Goal: Task Accomplishment & Management: Use online tool/utility

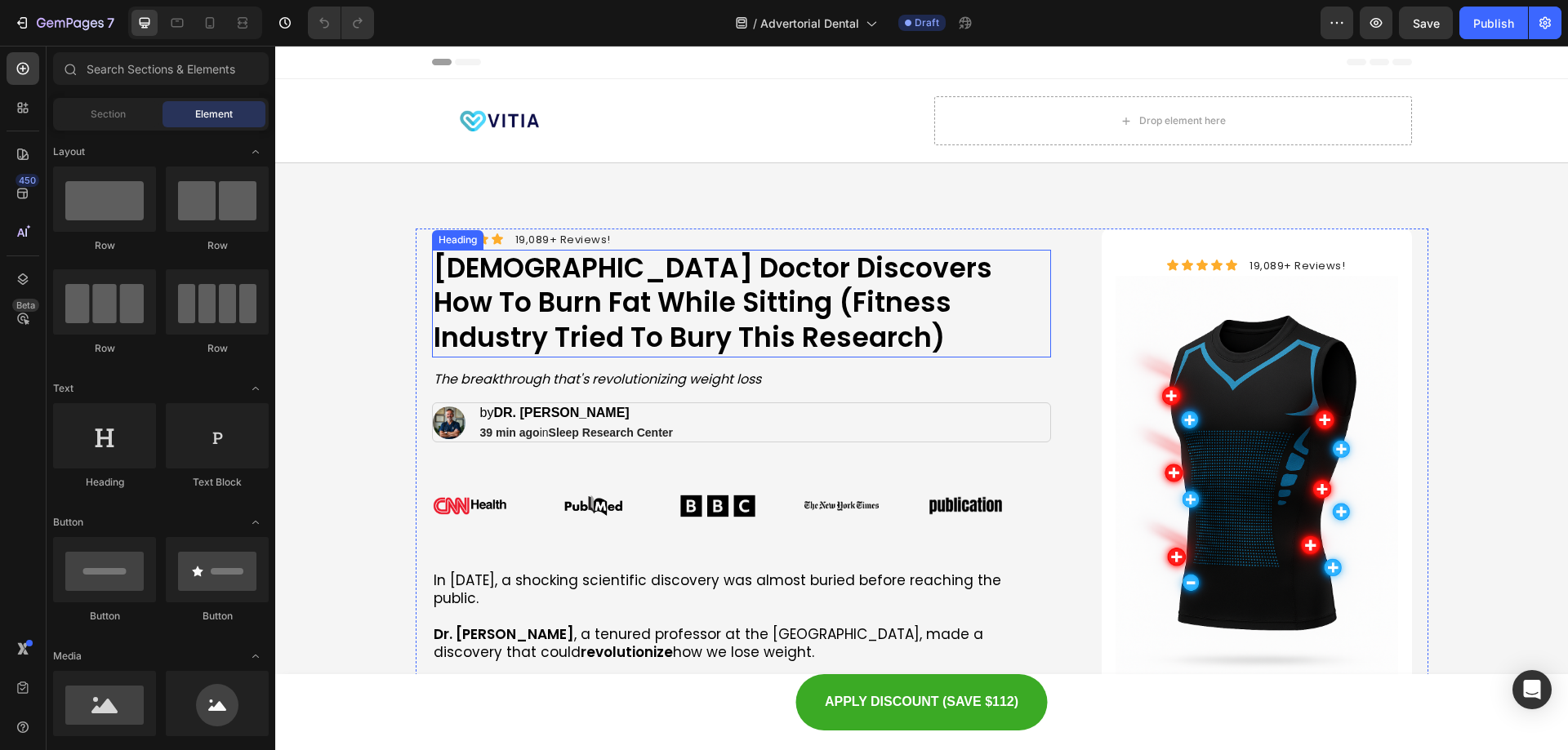
click at [582, 292] on h1 "[DEMOGRAPHIC_DATA] Doctor Discovers How To Burn Fat While Sitting (Fitness Indu…" at bounding box center [741, 304] width 620 height 109
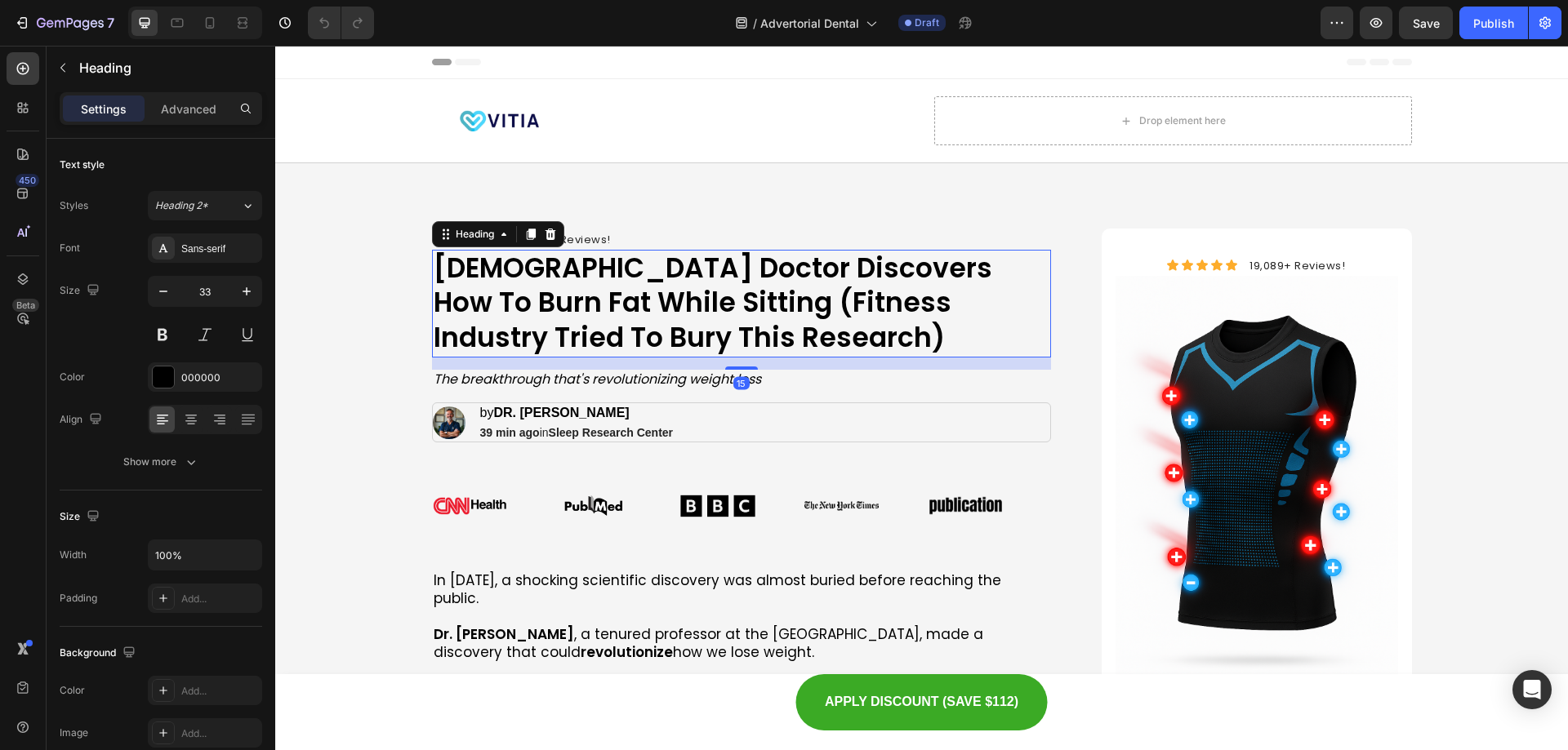
click at [582, 292] on h1 "[DEMOGRAPHIC_DATA] Doctor Discovers How To Burn Fat While Sitting (Fitness Indu…" at bounding box center [741, 304] width 620 height 109
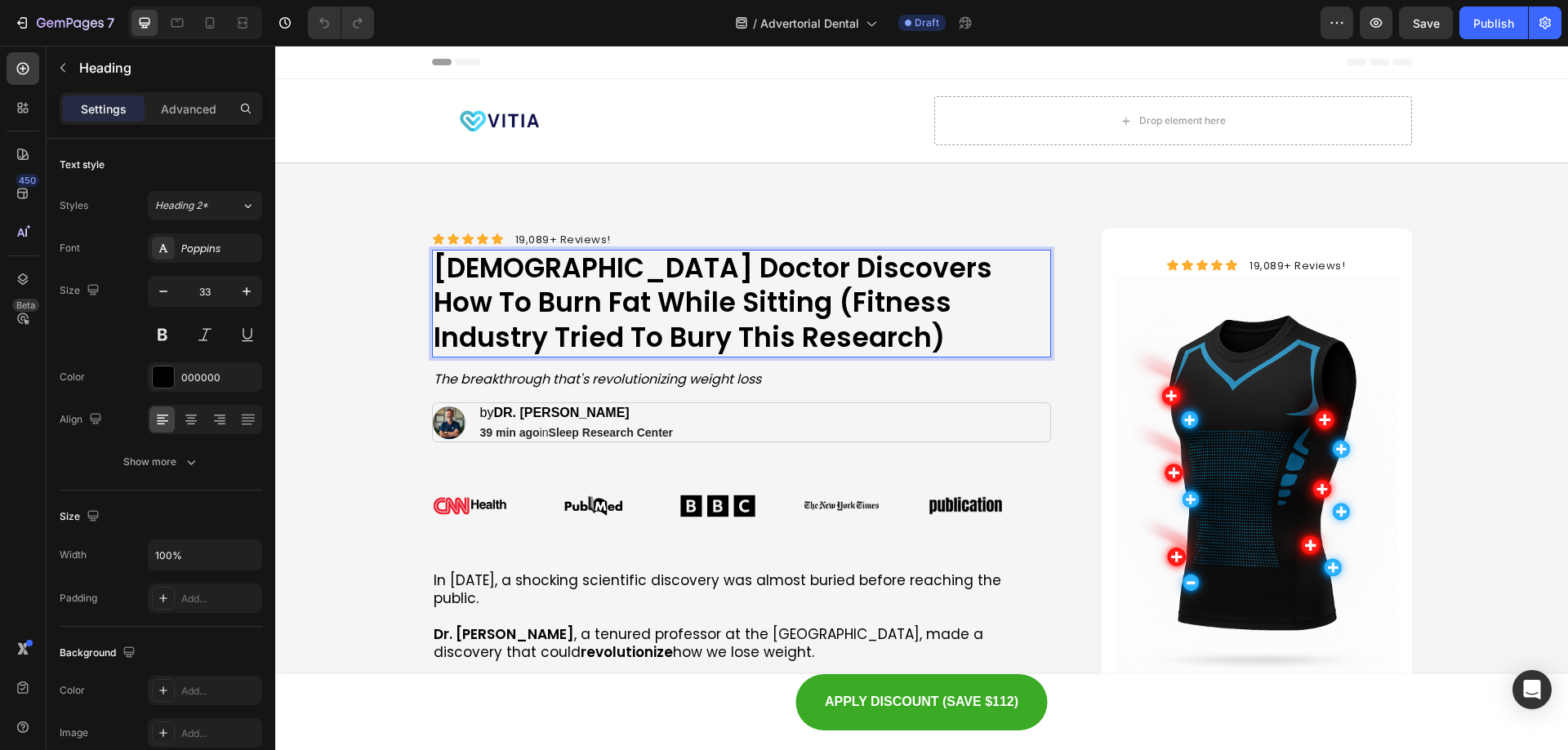
click at [582, 292] on p "[DEMOGRAPHIC_DATA] Doctor Discovers How To Burn Fat While Sitting (Fitness Indu…" at bounding box center [742, 304] width 617 height 105
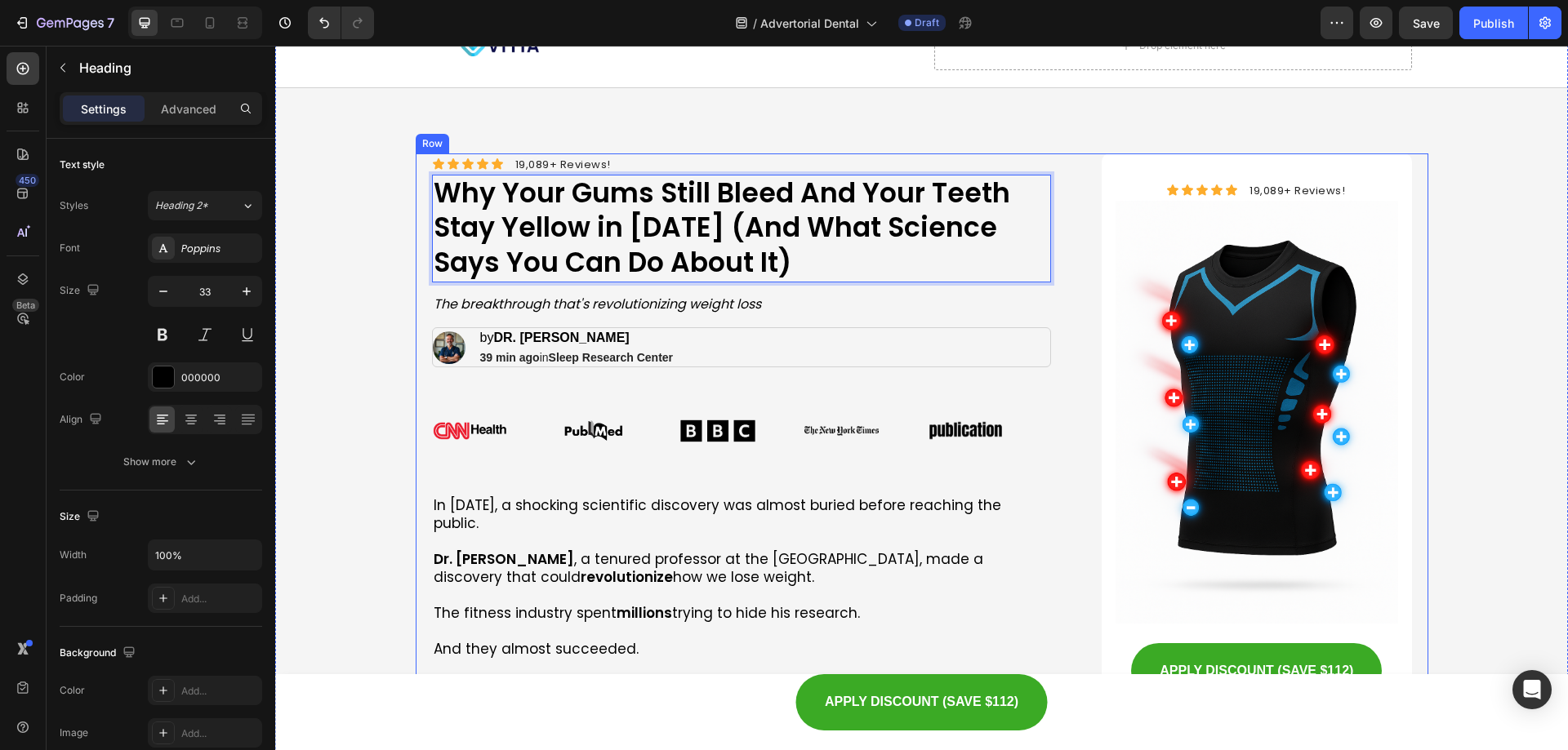
scroll to position [82, 0]
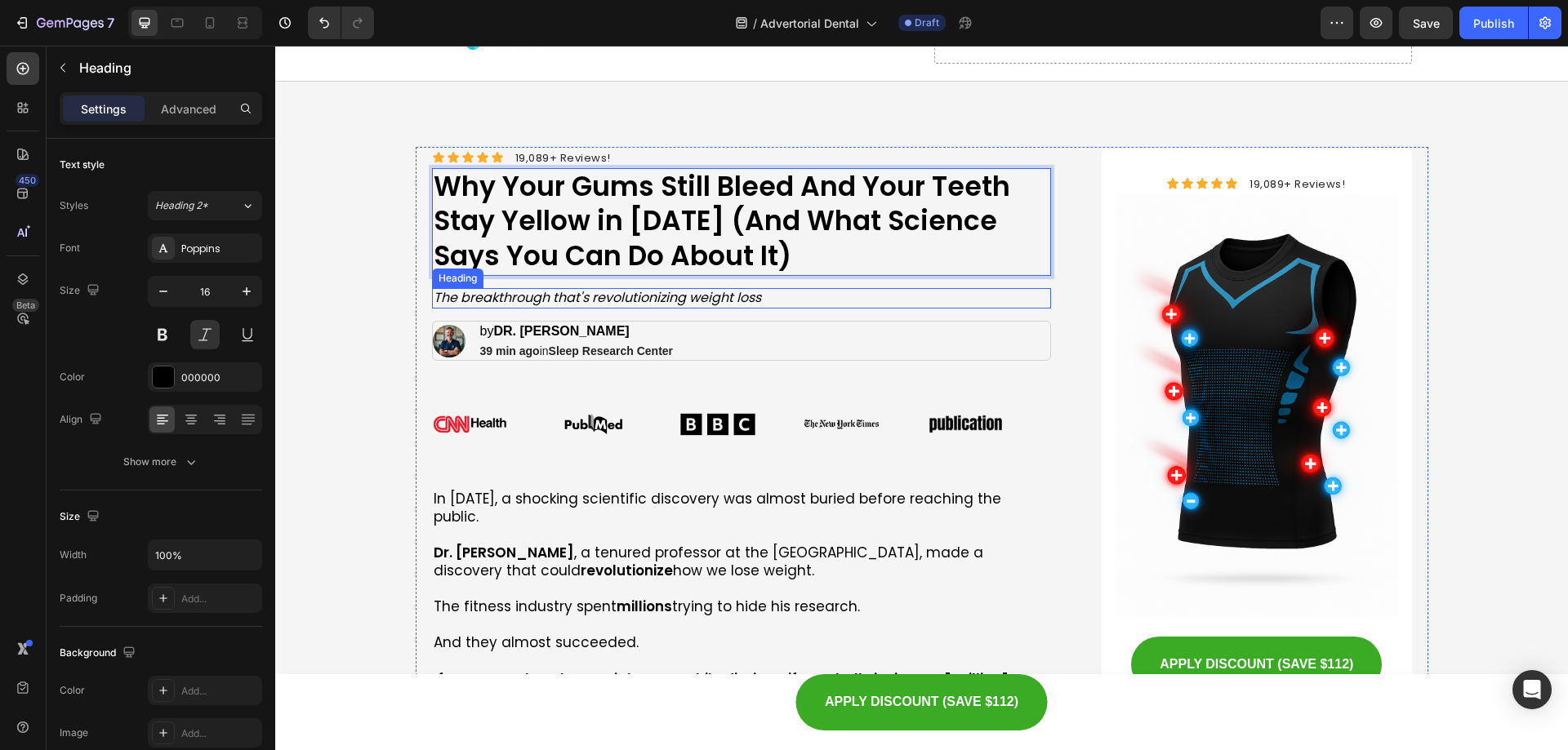
click at [564, 294] on icon "The breakthrough that's revolutionizing weight loss" at bounding box center [597, 297] width 328 height 19
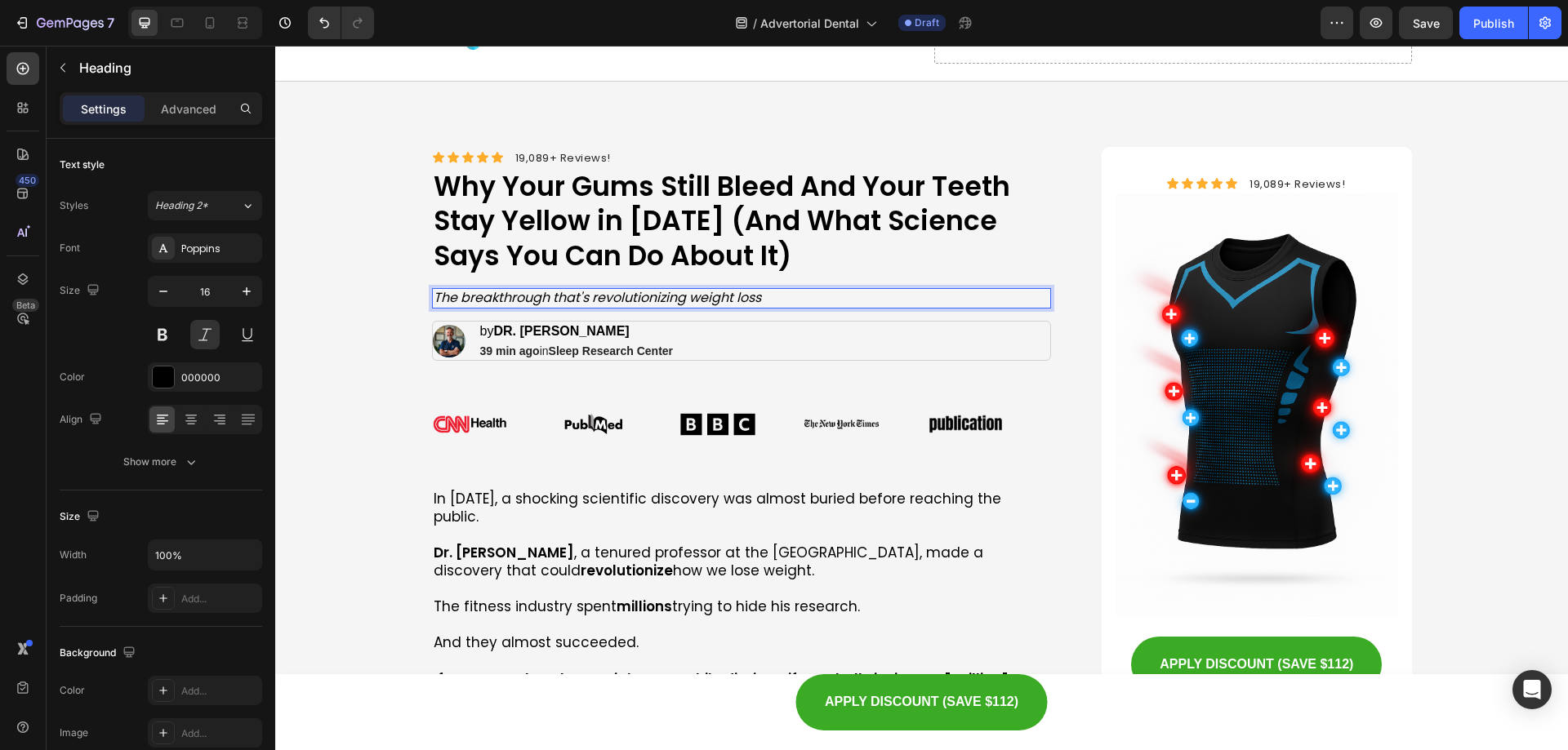
click at [564, 294] on icon "The breakthrough that's revolutionizing weight loss" at bounding box center [597, 297] width 328 height 19
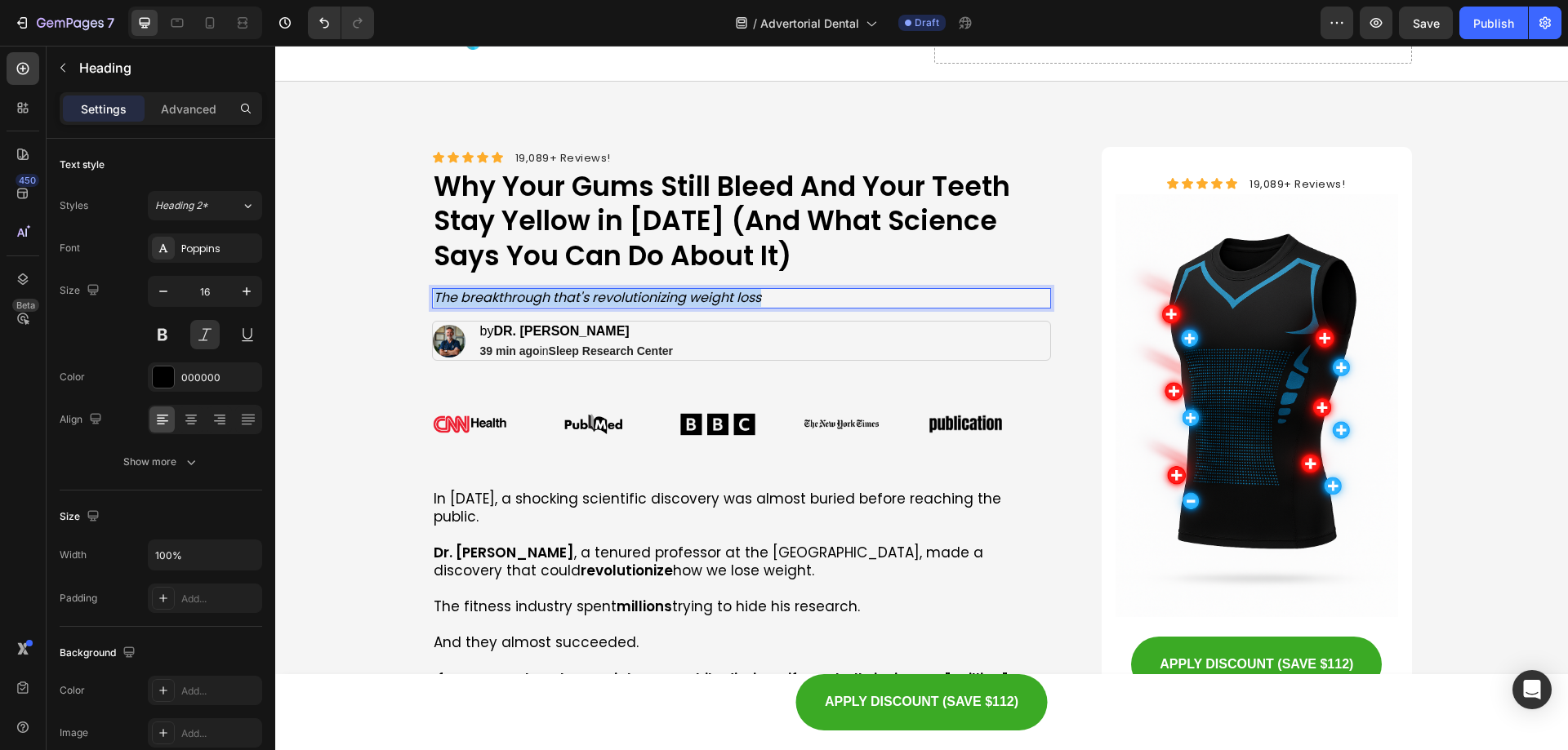
click at [564, 294] on icon "The breakthrough that's revolutionizing weight loss" at bounding box center [597, 297] width 328 height 19
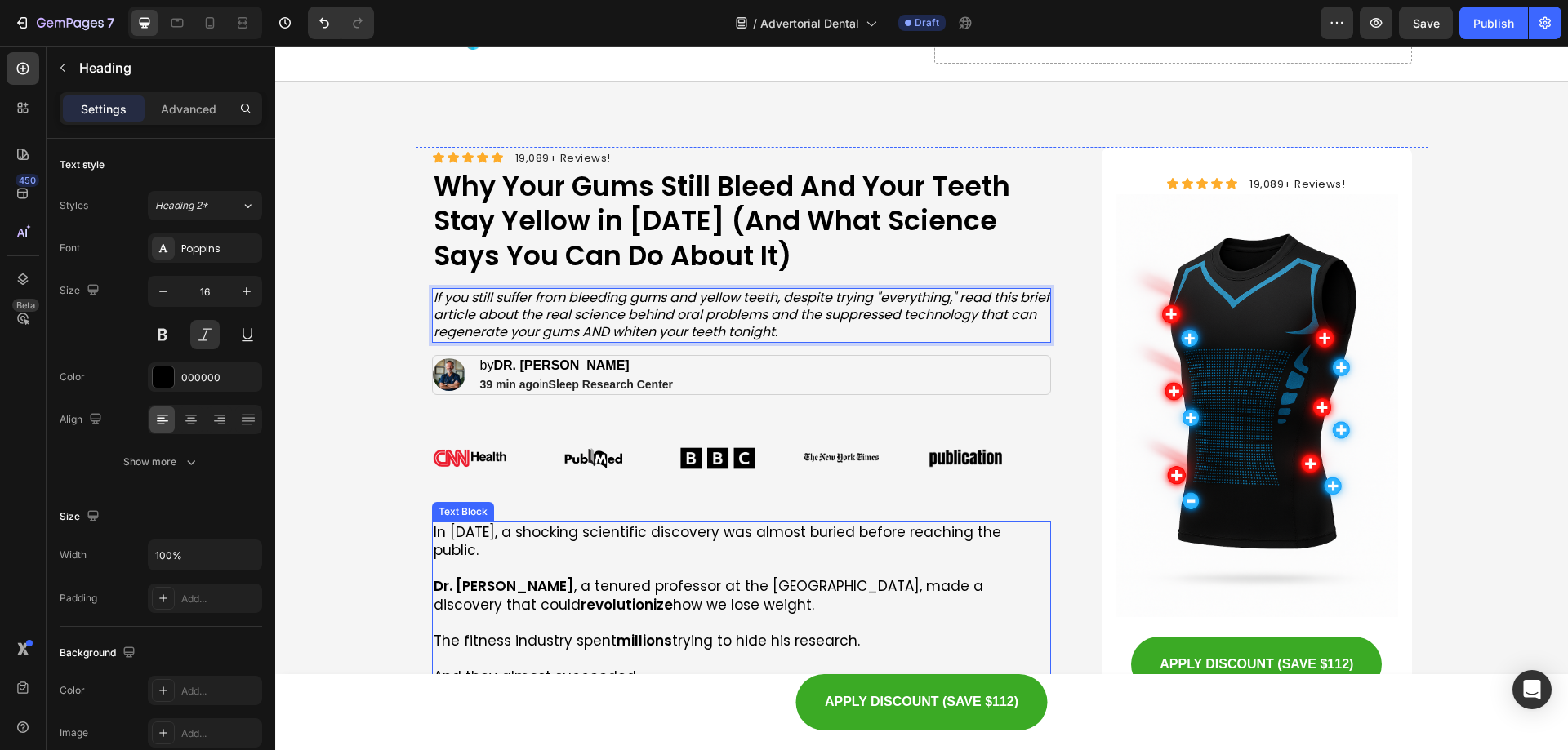
click at [575, 560] on p at bounding box center [742, 569] width 617 height 18
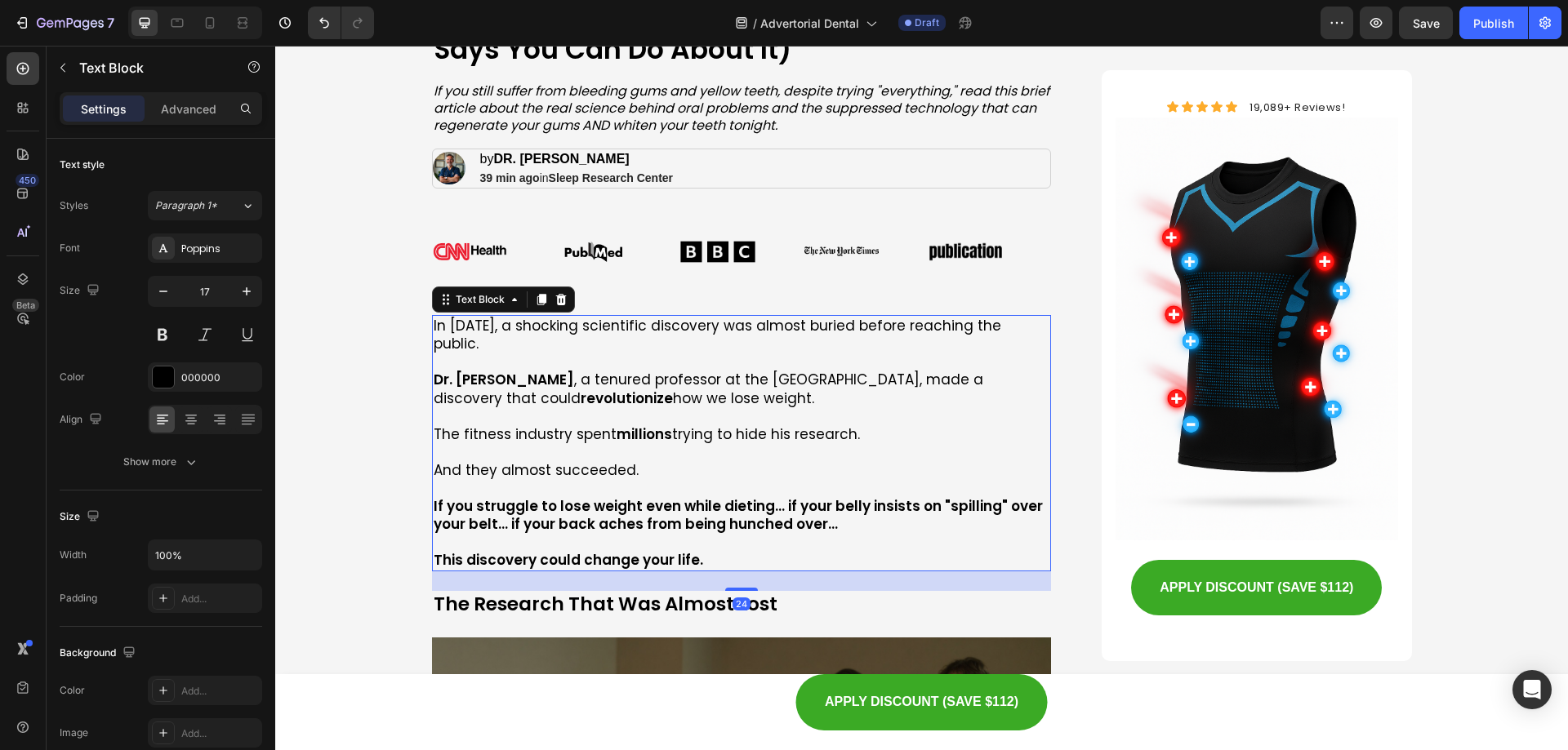
scroll to position [408, 0]
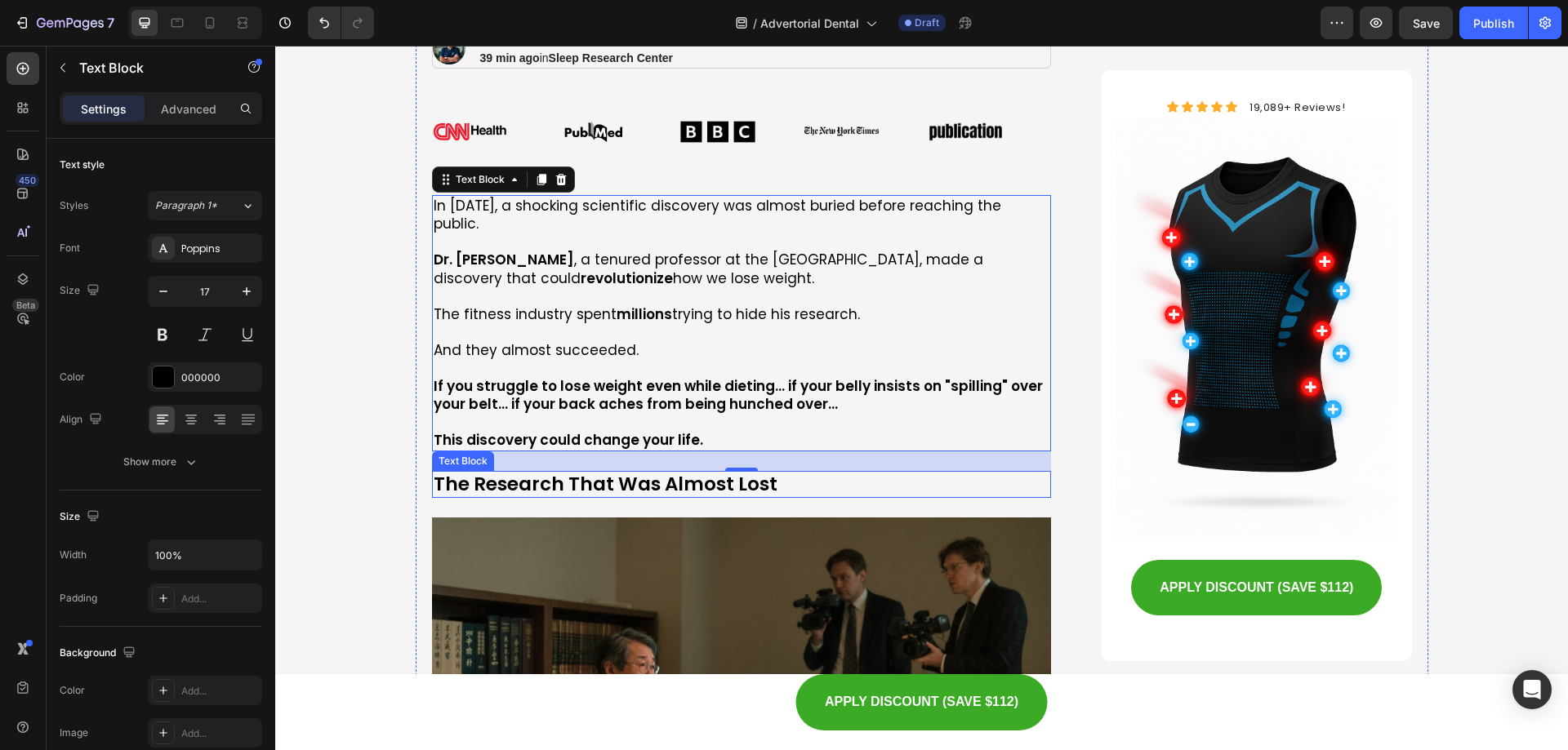
click at [642, 472] on p "The Research That Was Almost Lost" at bounding box center [742, 484] width 617 height 24
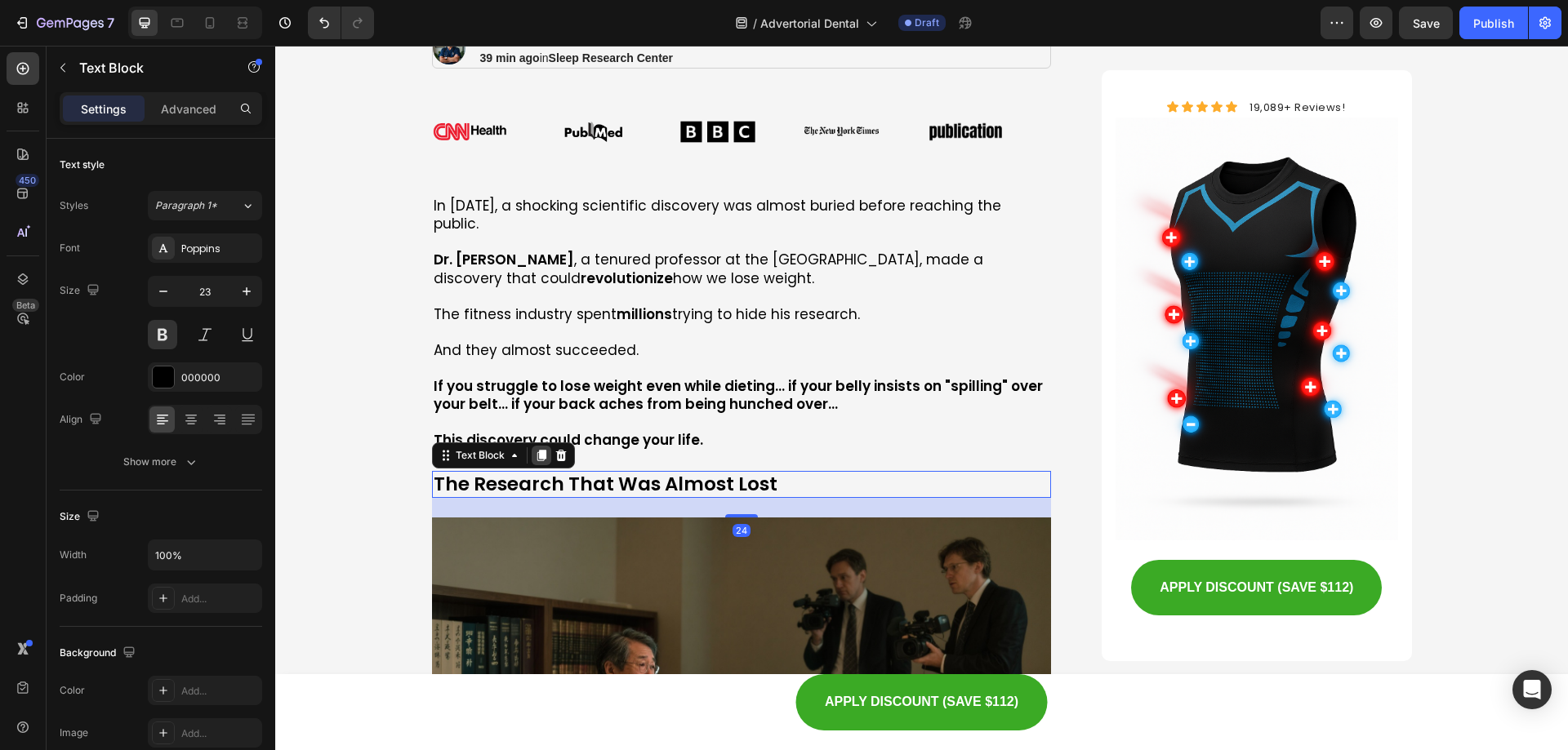
click at [535, 449] on icon at bounding box center [542, 455] width 13 height 13
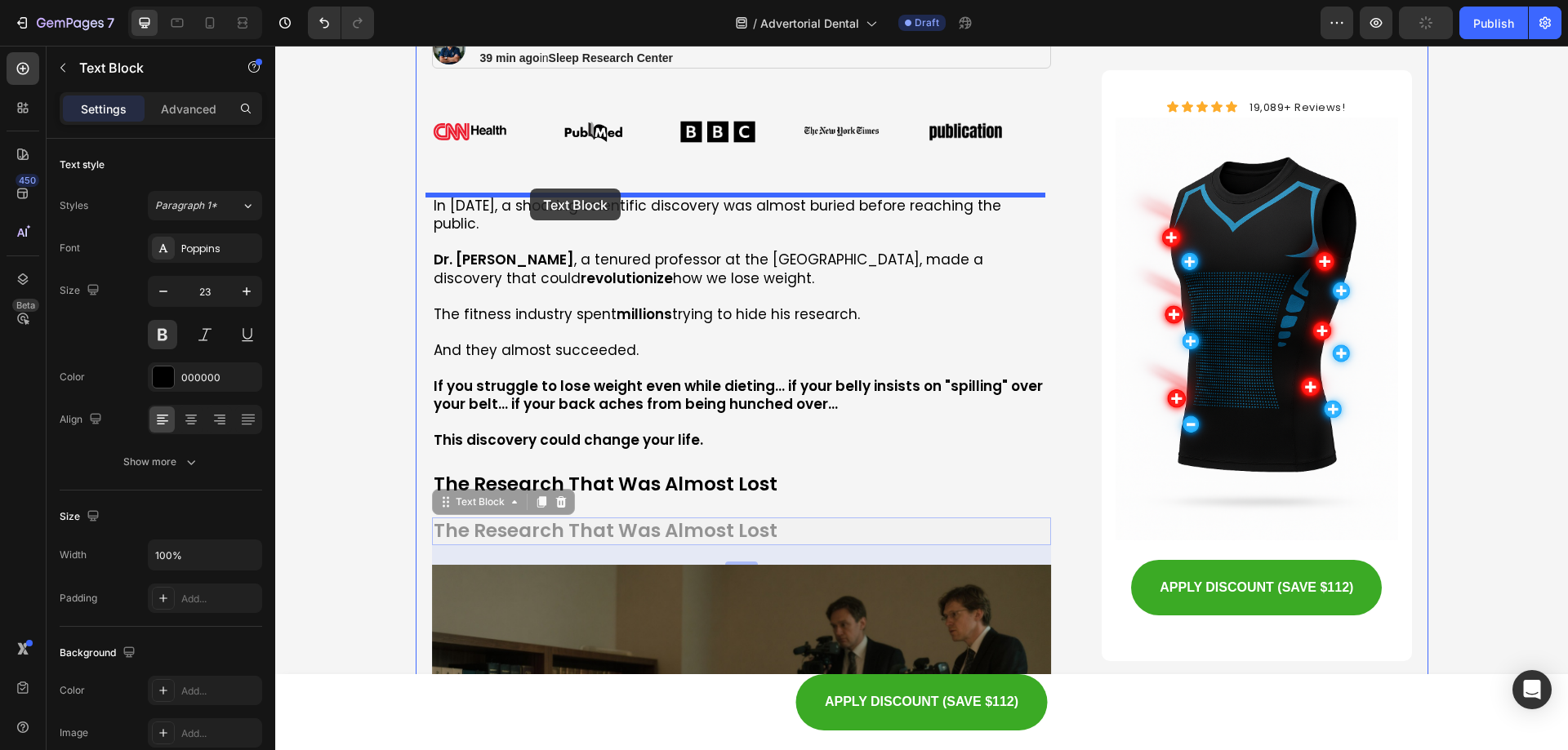
drag, startPoint x: 435, startPoint y: 483, endPoint x: 530, endPoint y: 189, distance: 309.0
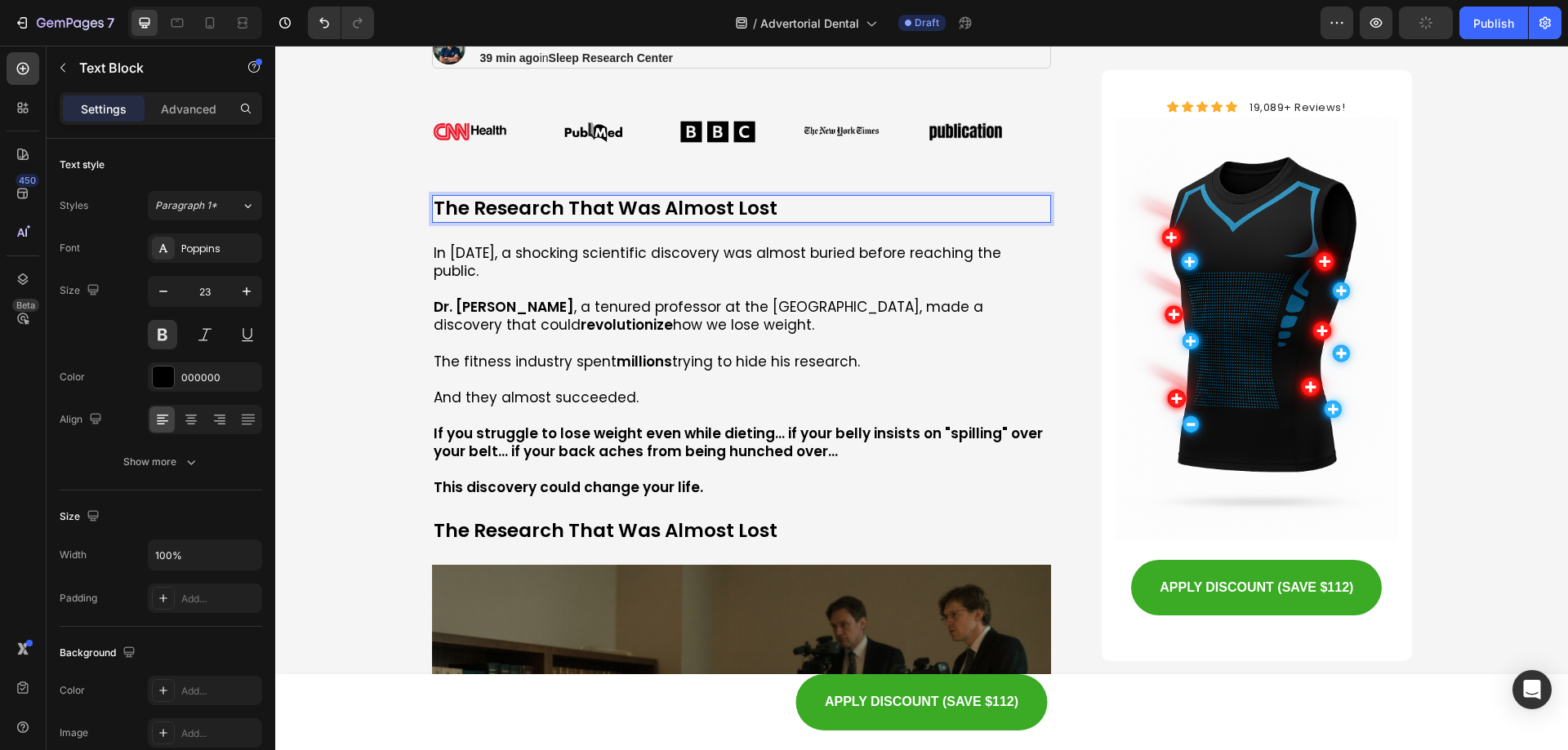
click at [528, 213] on p "The Research That Was Almost Lost" at bounding box center [742, 209] width 617 height 24
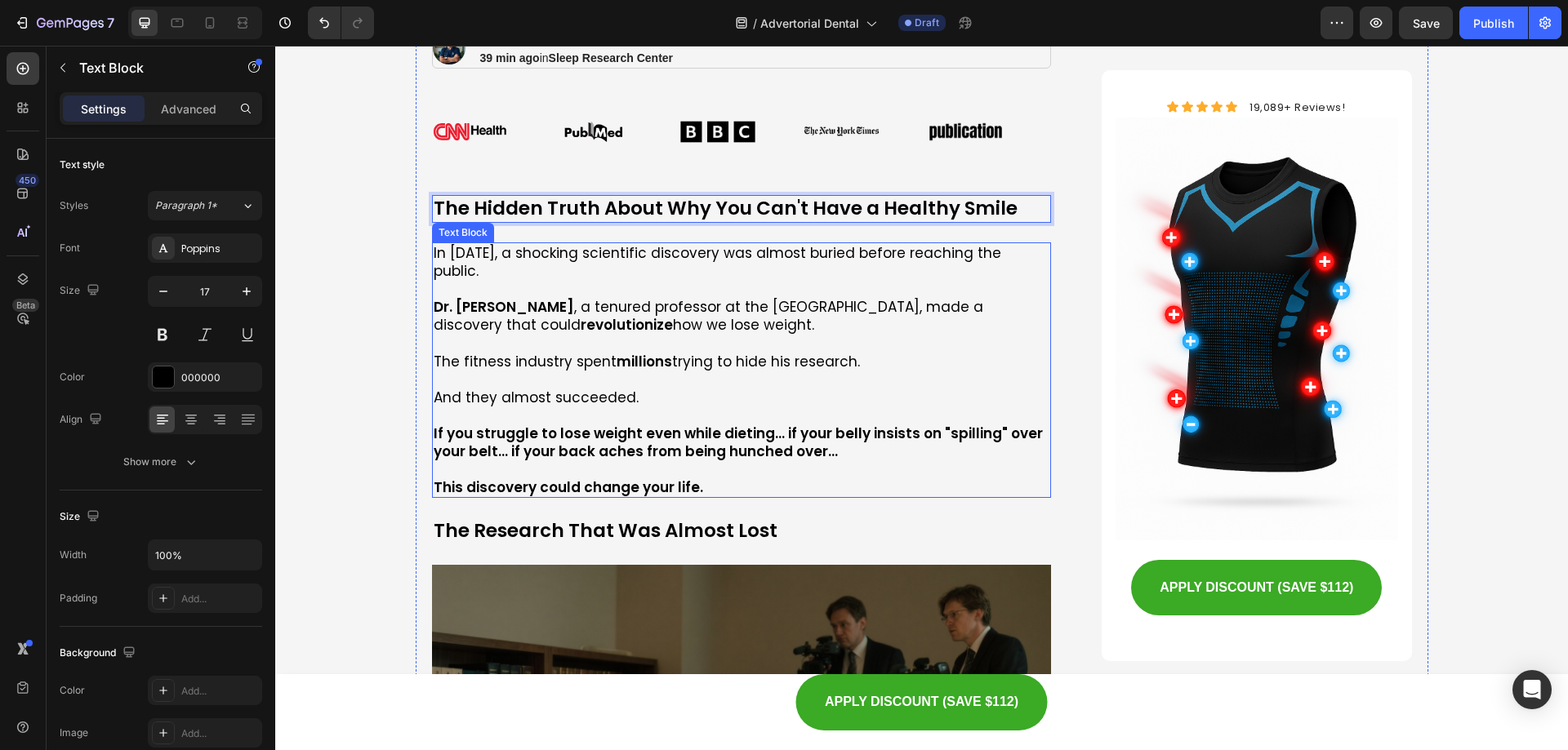
click at [573, 310] on p "Dr. [PERSON_NAME] , a tenured professor at the [GEOGRAPHIC_DATA], made a discov…" at bounding box center [742, 317] width 617 height 36
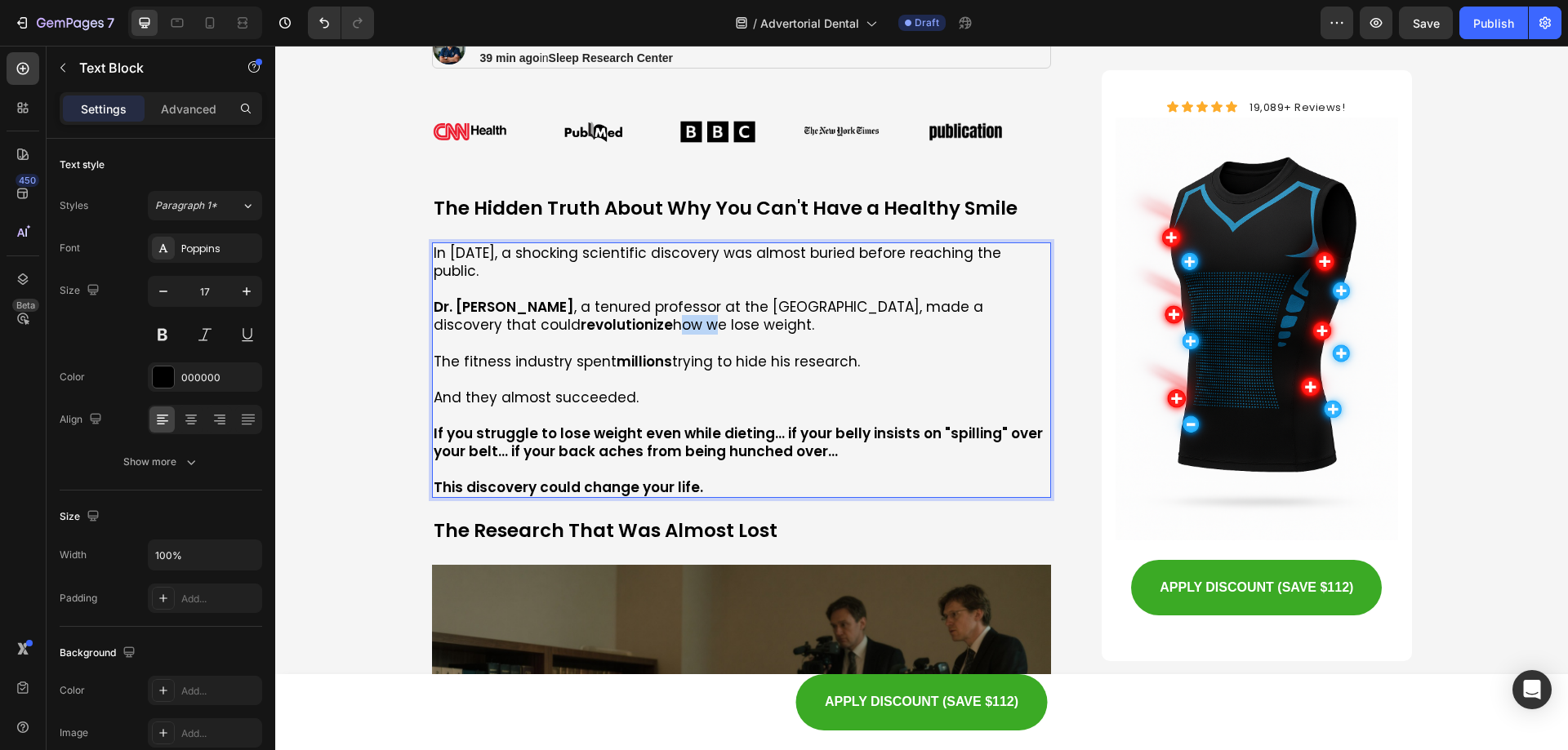
click at [573, 310] on p "Dr. [PERSON_NAME] , a tenured professor at the [GEOGRAPHIC_DATA], made a discov…" at bounding box center [742, 317] width 617 height 36
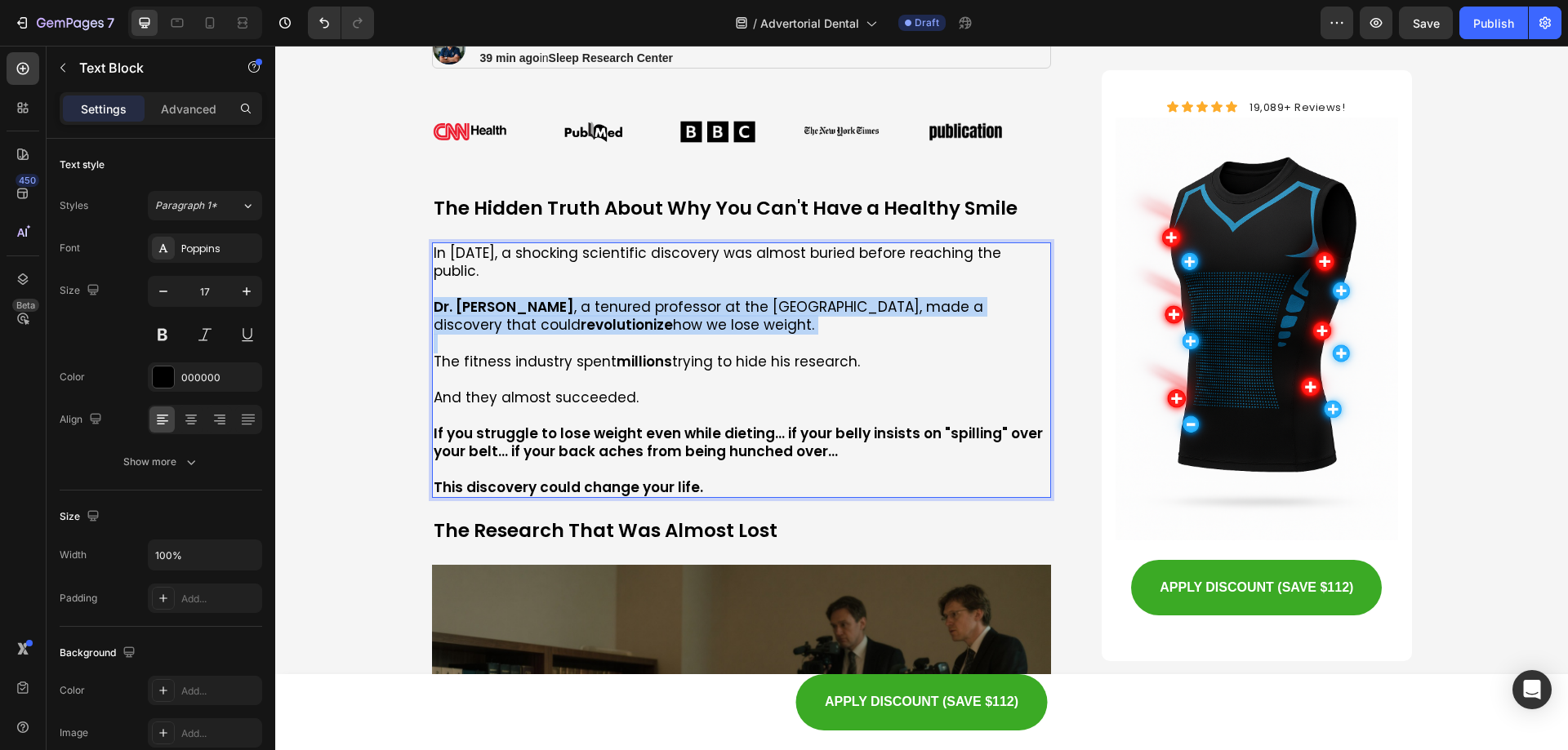
click at [573, 310] on p "Dr. [PERSON_NAME] , a tenured professor at the [GEOGRAPHIC_DATA], made a discov…" at bounding box center [742, 317] width 617 height 36
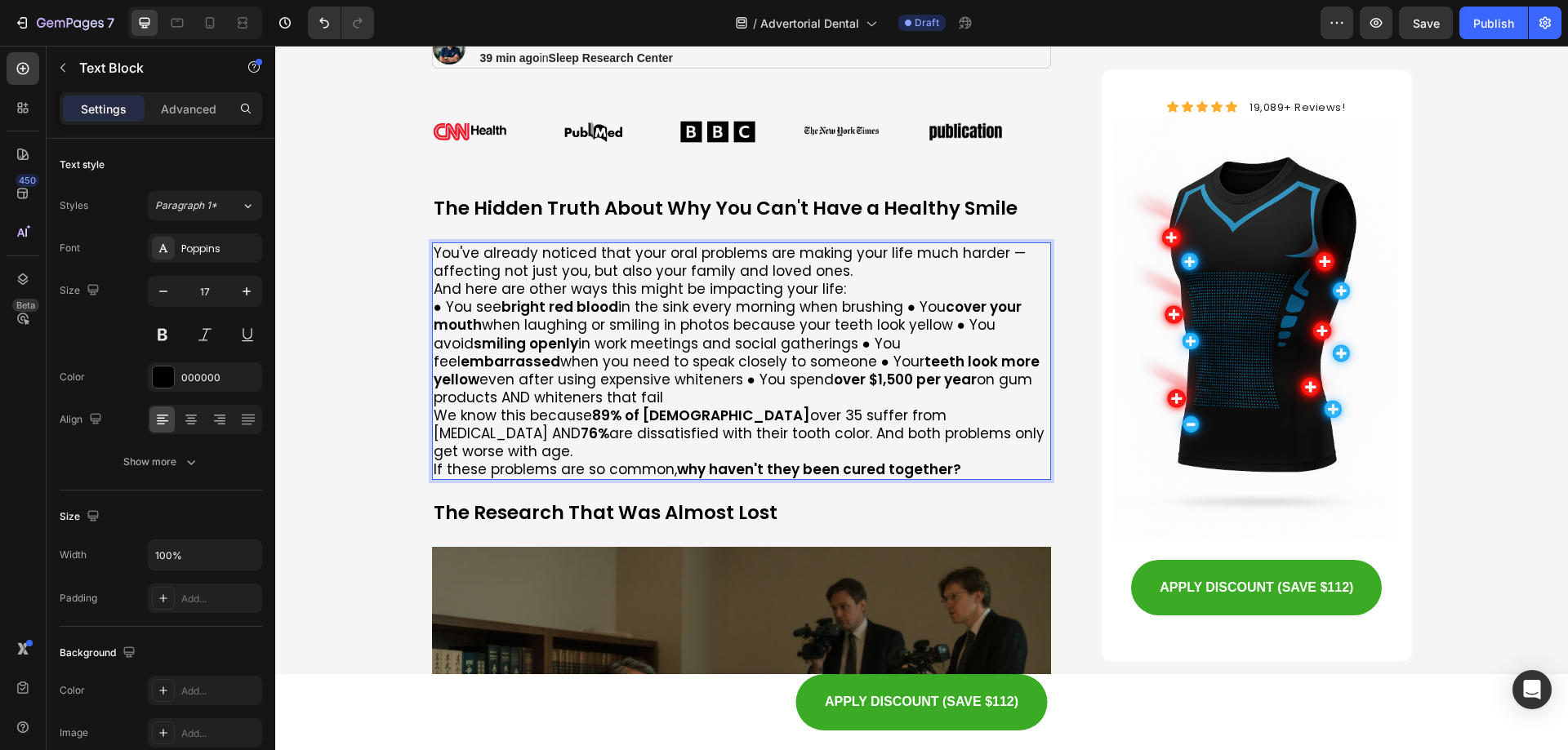
click at [434, 308] on p "● You see bright red blood in the sink every morning when brushing ● You cover …" at bounding box center [742, 353] width 617 height 109
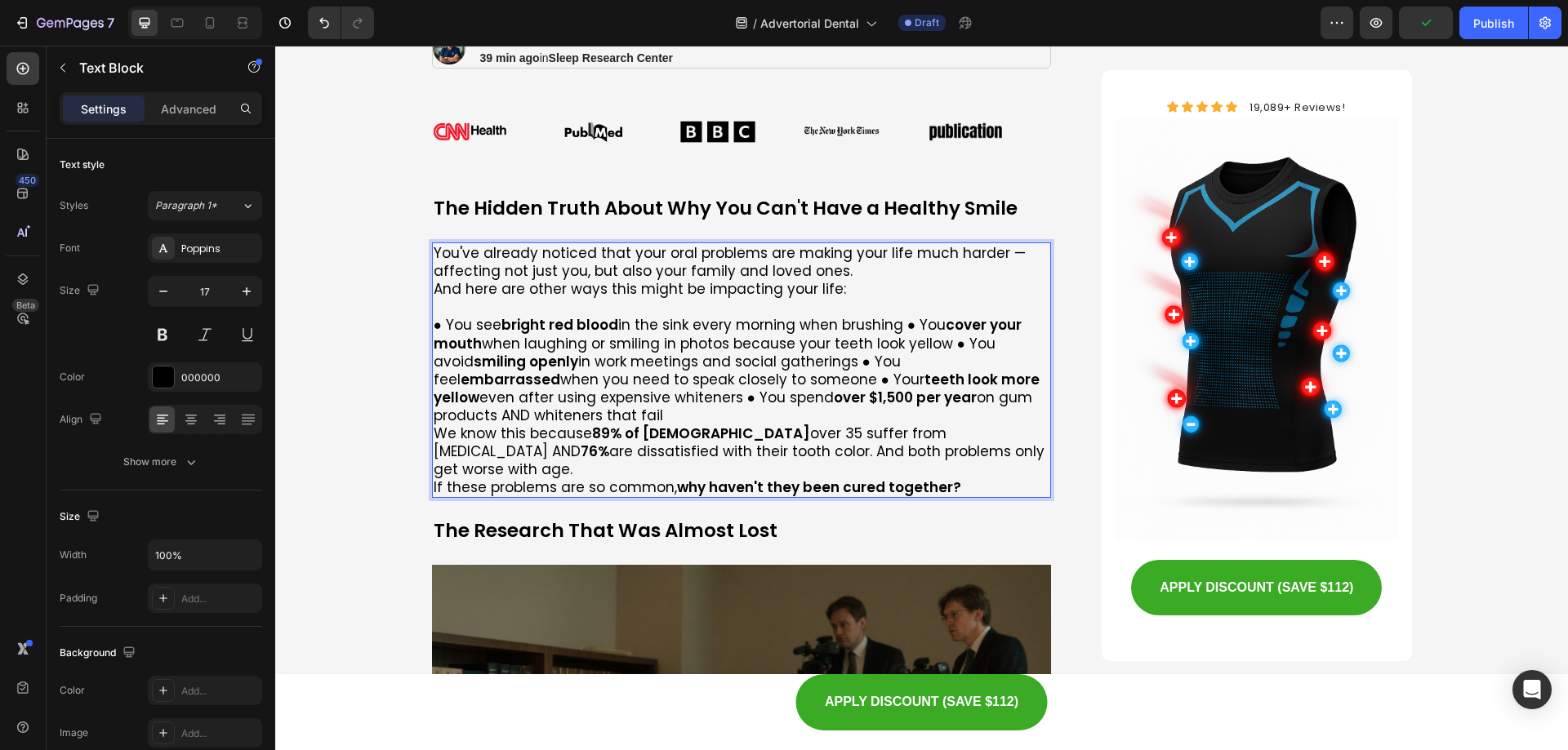
click at [434, 293] on p "And here are other ways this might be impacting your life:" at bounding box center [742, 289] width 617 height 18
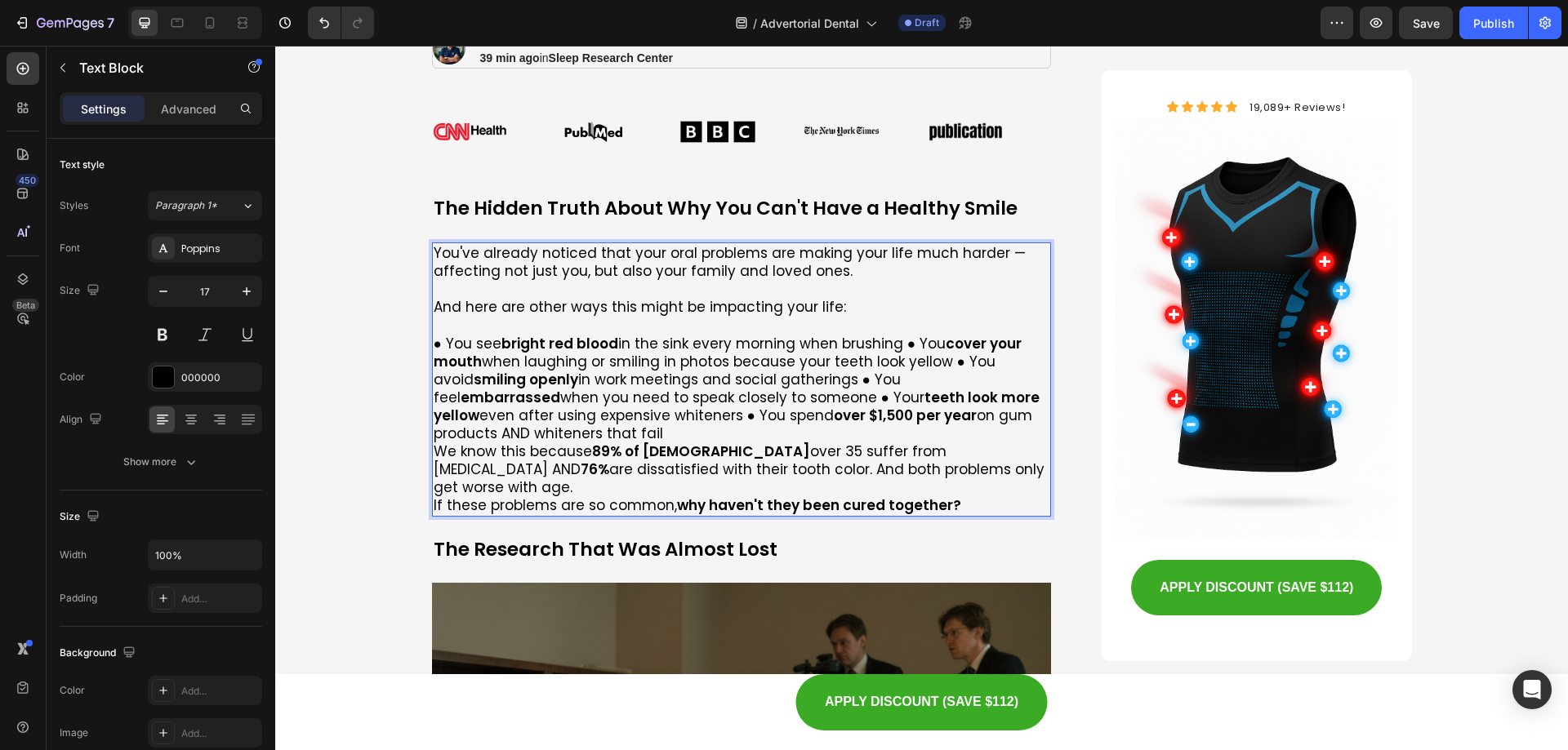
click at [434, 451] on p "We know this because 89% of [DEMOGRAPHIC_DATA] over 35 suffer from [MEDICAL_DAT…" at bounding box center [742, 469] width 617 height 54
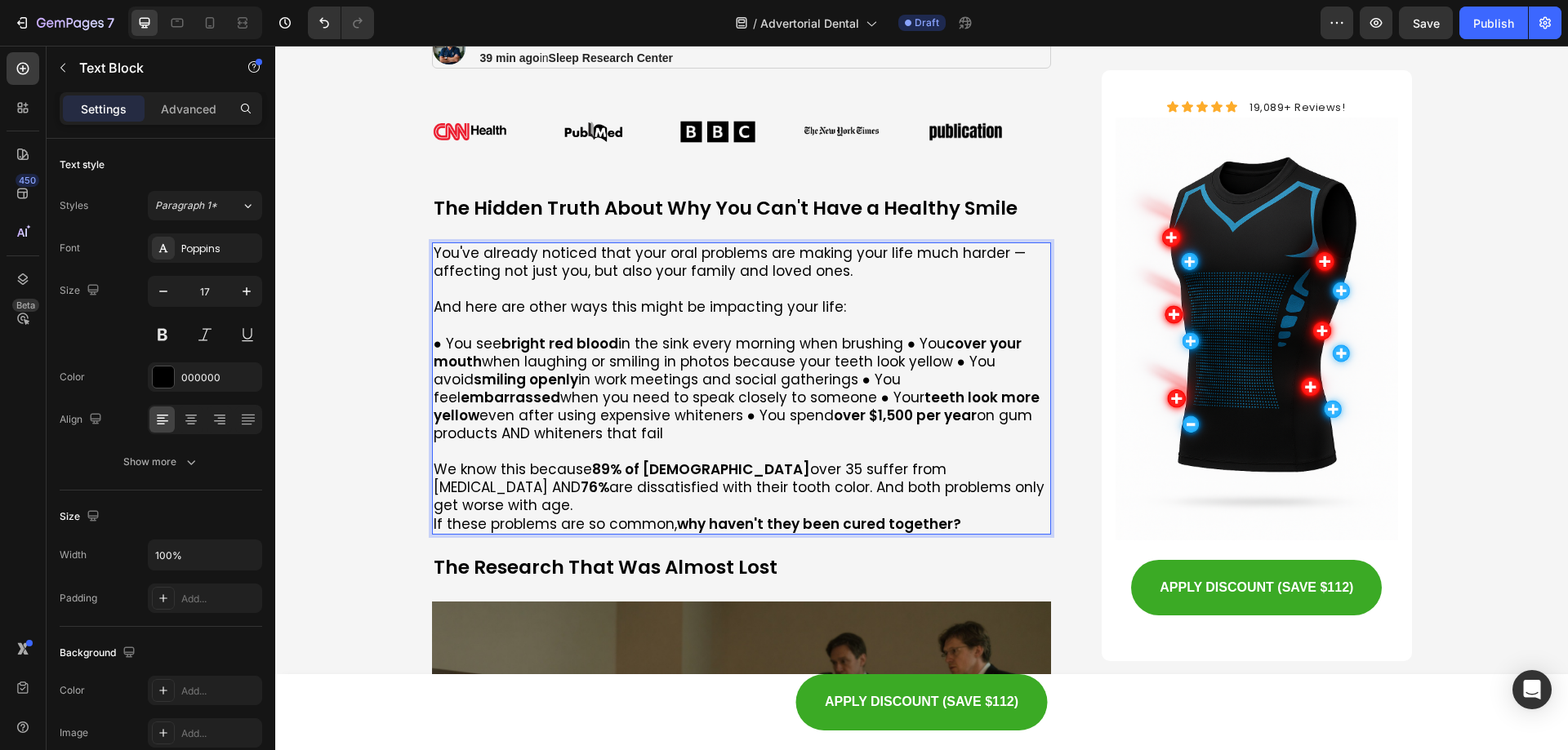
click at [432, 507] on div "You've already noticed that your oral problems are making your life much harder…" at bounding box center [741, 388] width 620 height 292
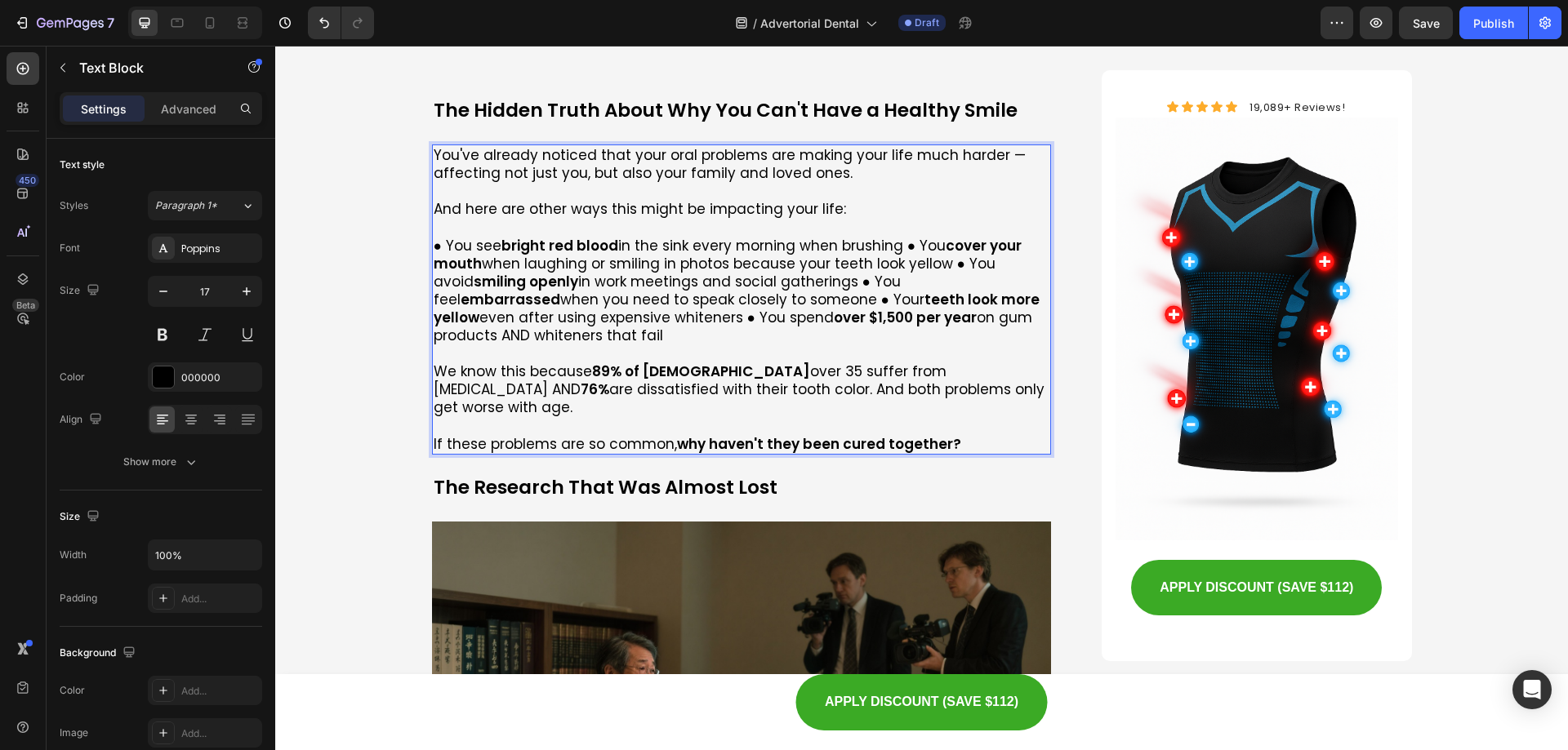
scroll to position [653, 0]
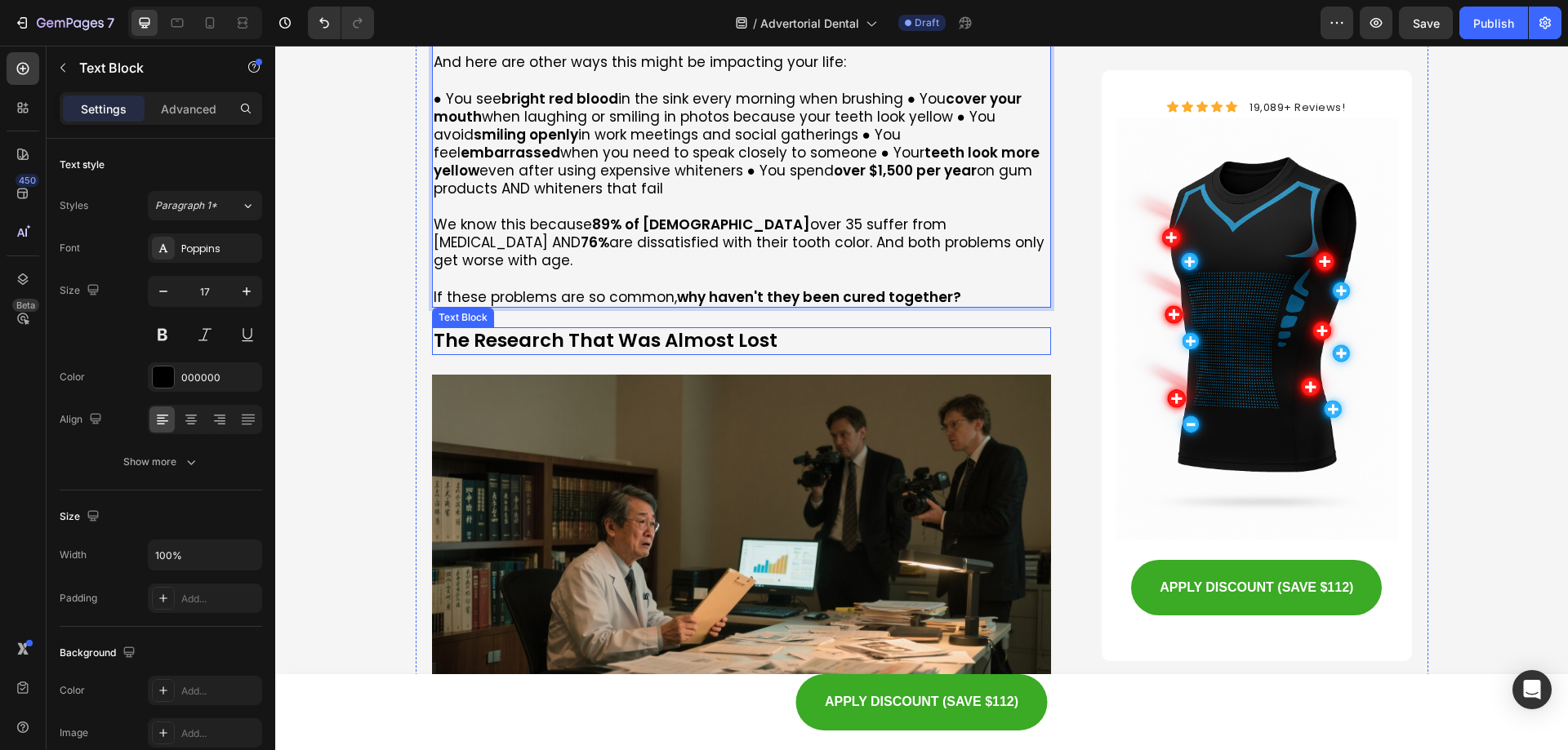
click at [608, 329] on p "The Research That Was Almost Lost" at bounding box center [742, 341] width 617 height 24
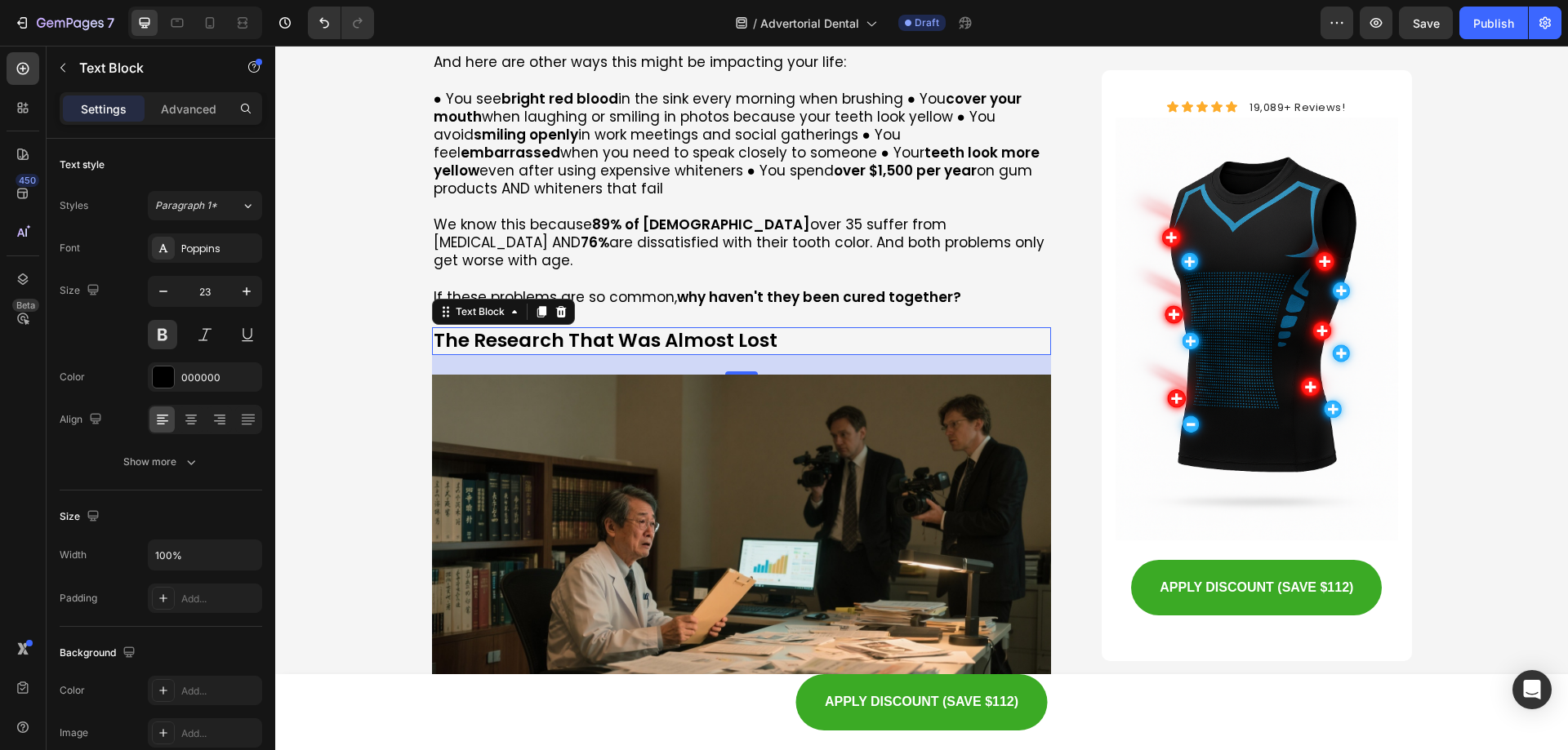
click at [603, 329] on p "The Research That Was Almost Lost" at bounding box center [742, 341] width 617 height 24
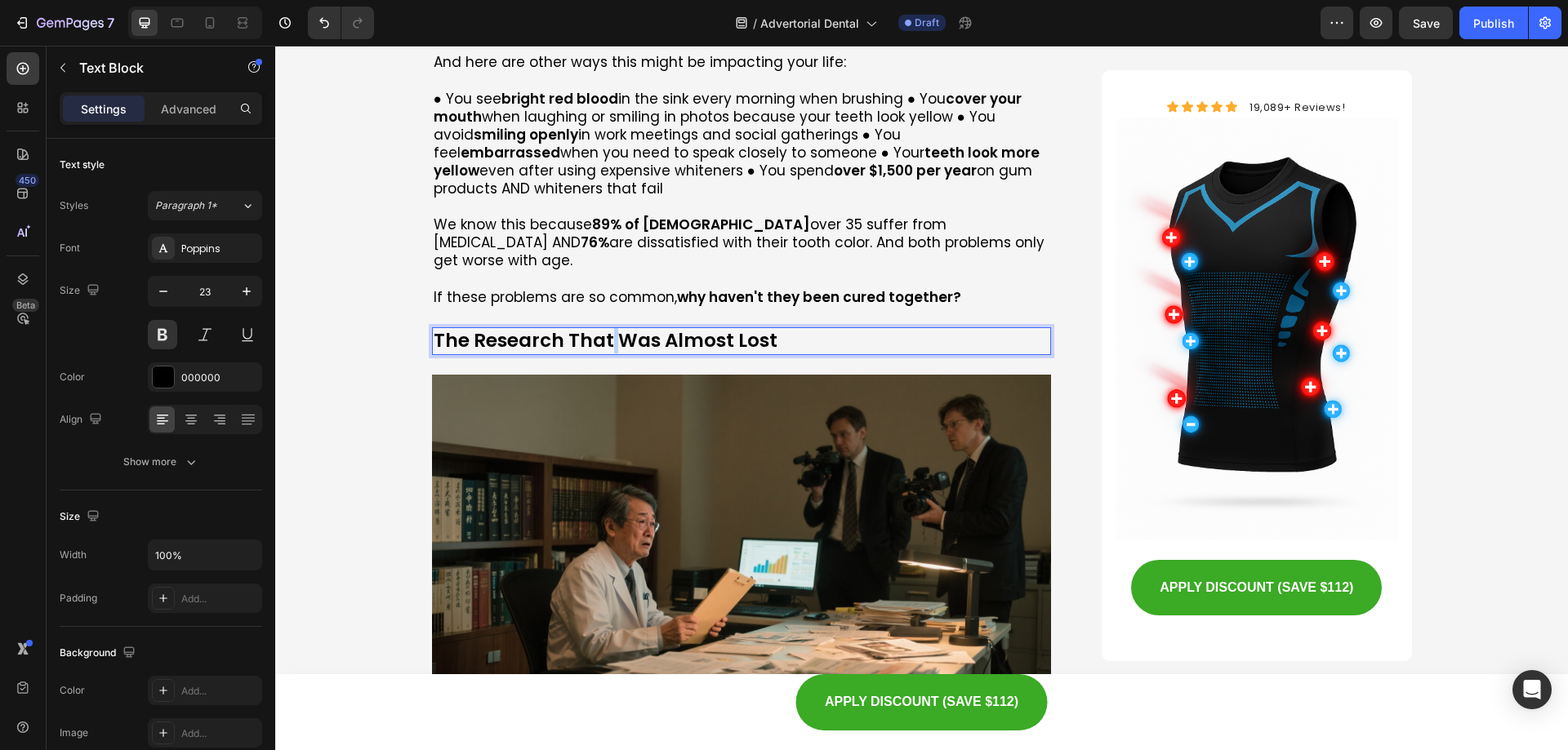
click at [603, 329] on p "The Research That Was Almost Lost" at bounding box center [742, 341] width 617 height 24
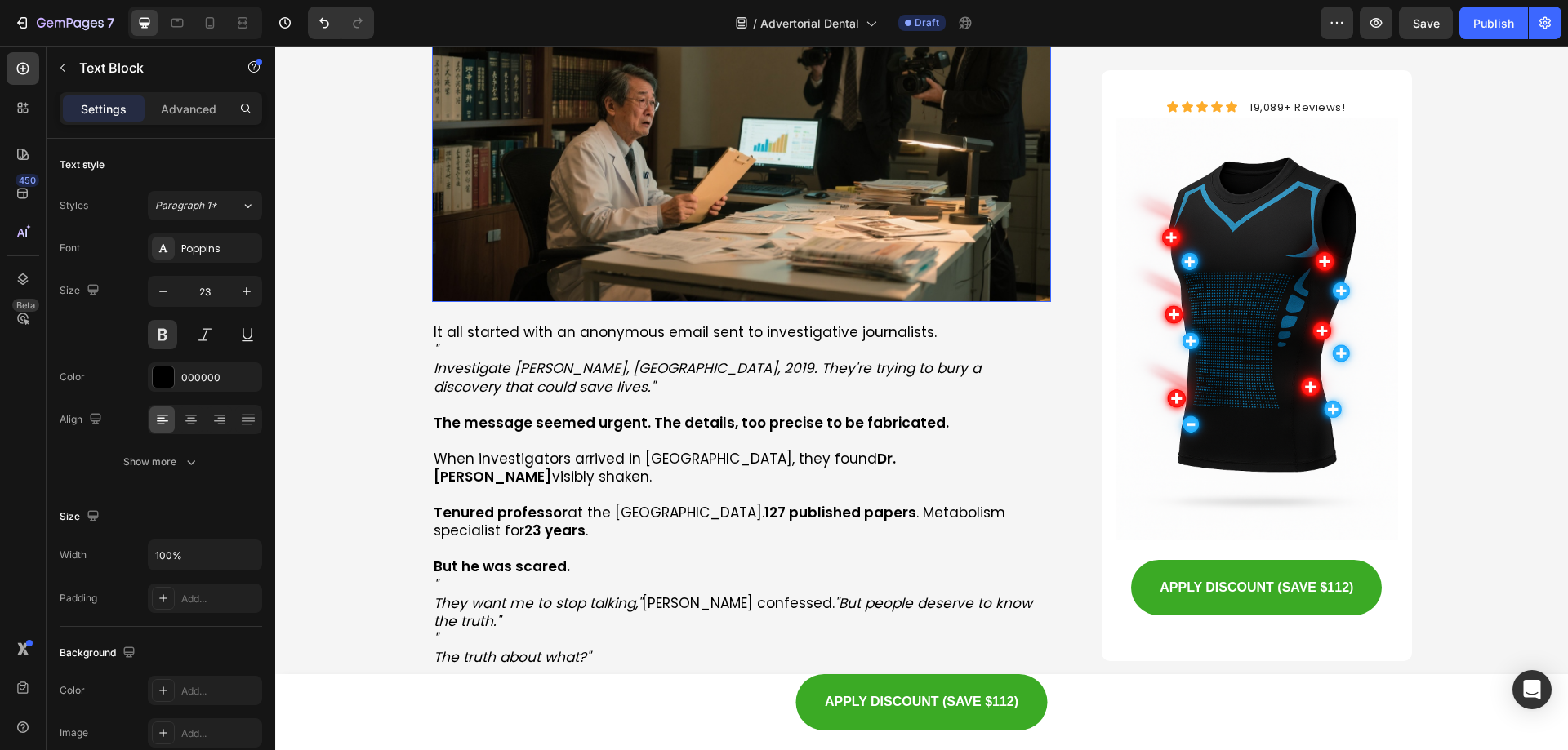
scroll to position [1143, 0]
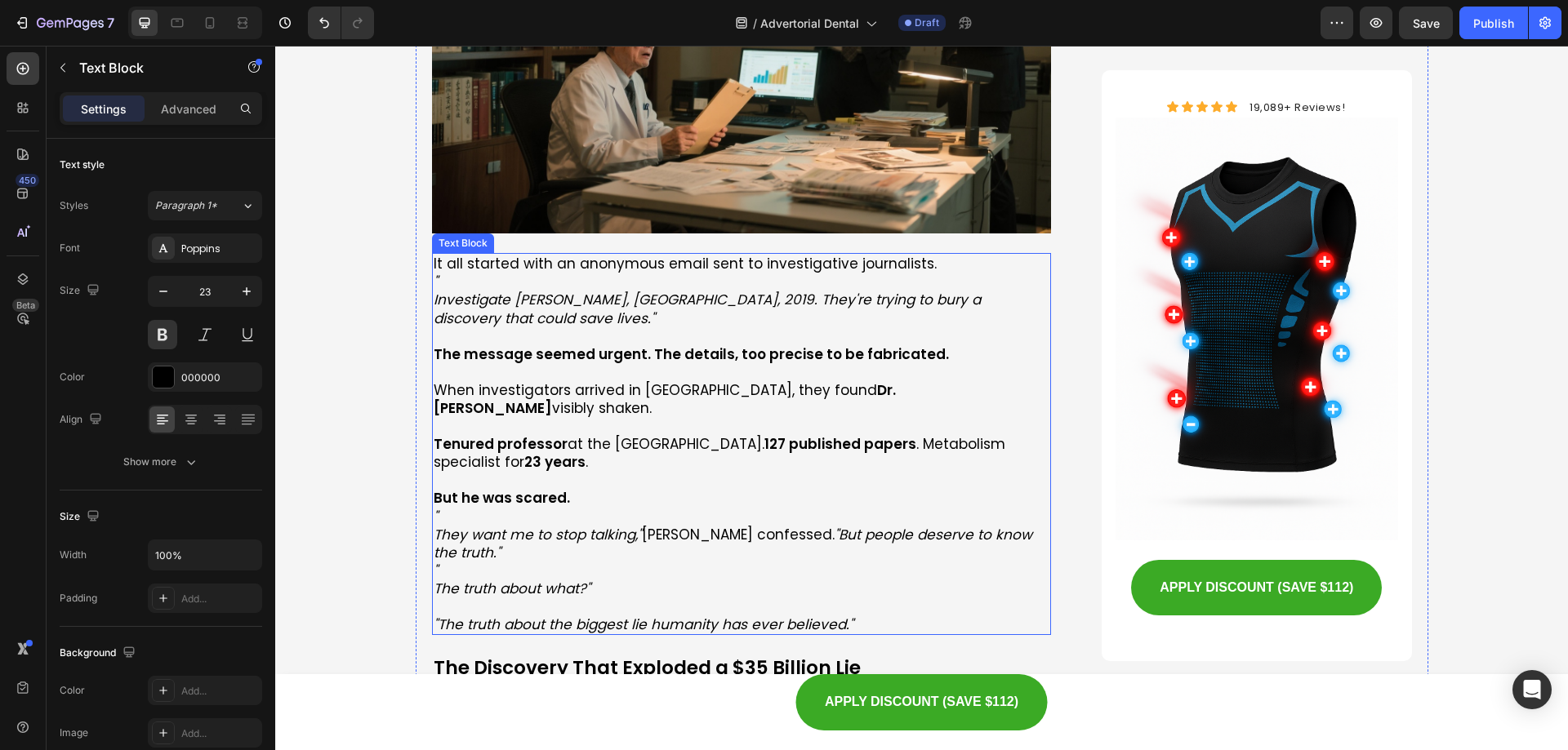
click at [728, 381] on p "When investigators arrived in [GEOGRAPHIC_DATA], they found Dr. [PERSON_NAME] v…" at bounding box center [742, 399] width 617 height 36
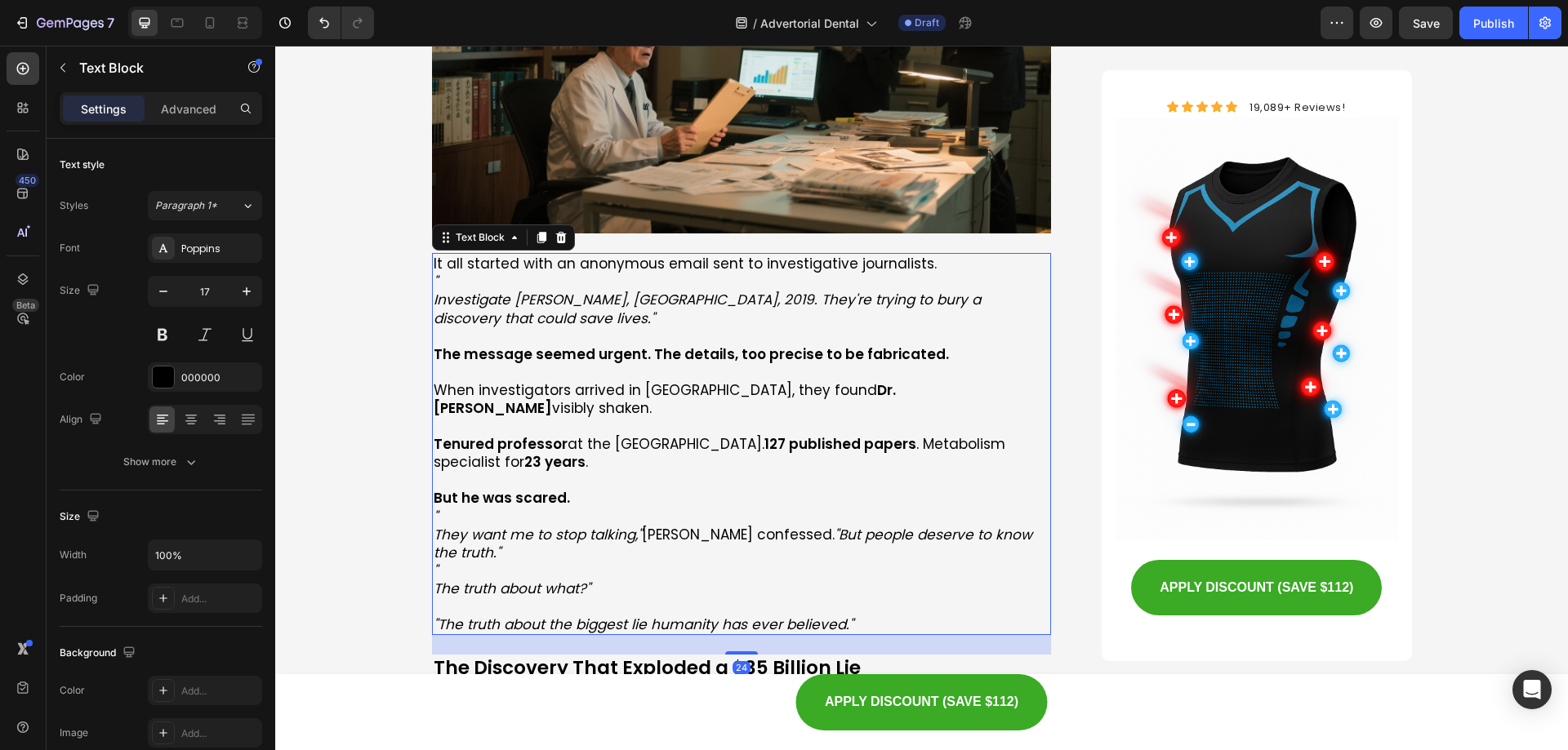
click at [728, 381] on p "When investigators arrived in [GEOGRAPHIC_DATA], they found Dr. [PERSON_NAME] v…" at bounding box center [742, 399] width 617 height 36
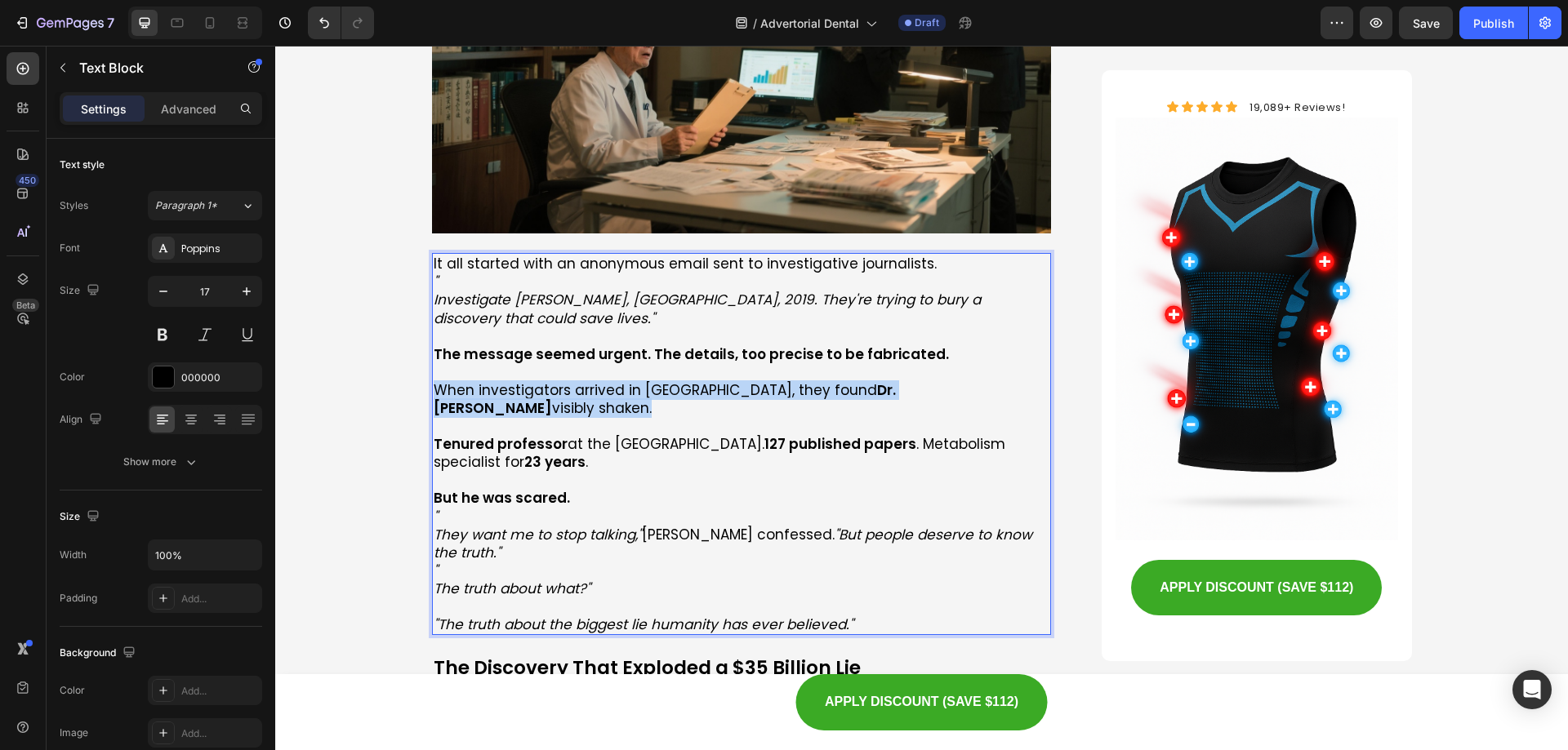
click at [728, 381] on p "When investigators arrived in [GEOGRAPHIC_DATA], they found Dr. [PERSON_NAME] v…" at bounding box center [742, 399] width 617 height 36
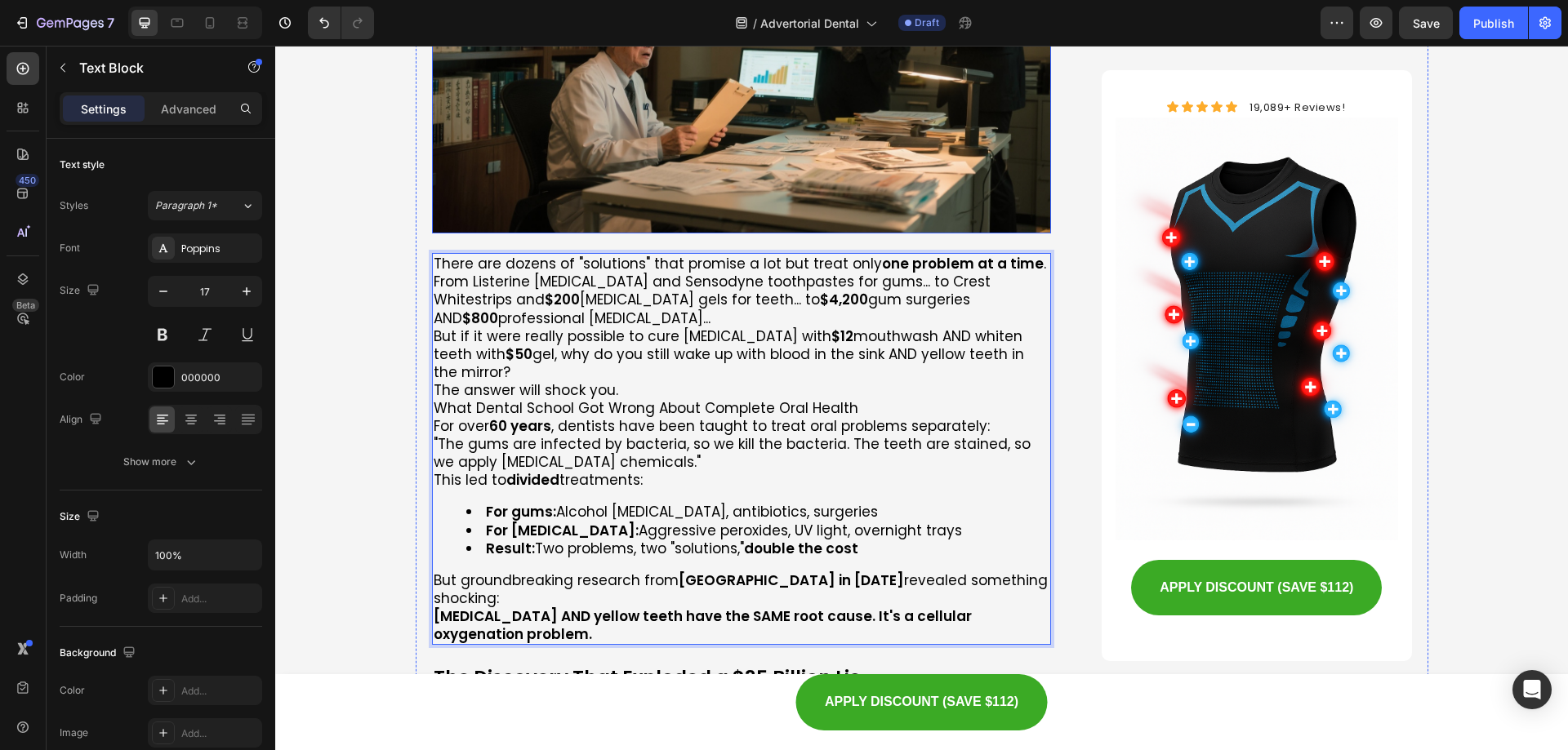
click at [574, 435] on p ""The gums are infected by bacteria, so we kill the bacteria. The teeth are stai…" at bounding box center [742, 453] width 617 height 36
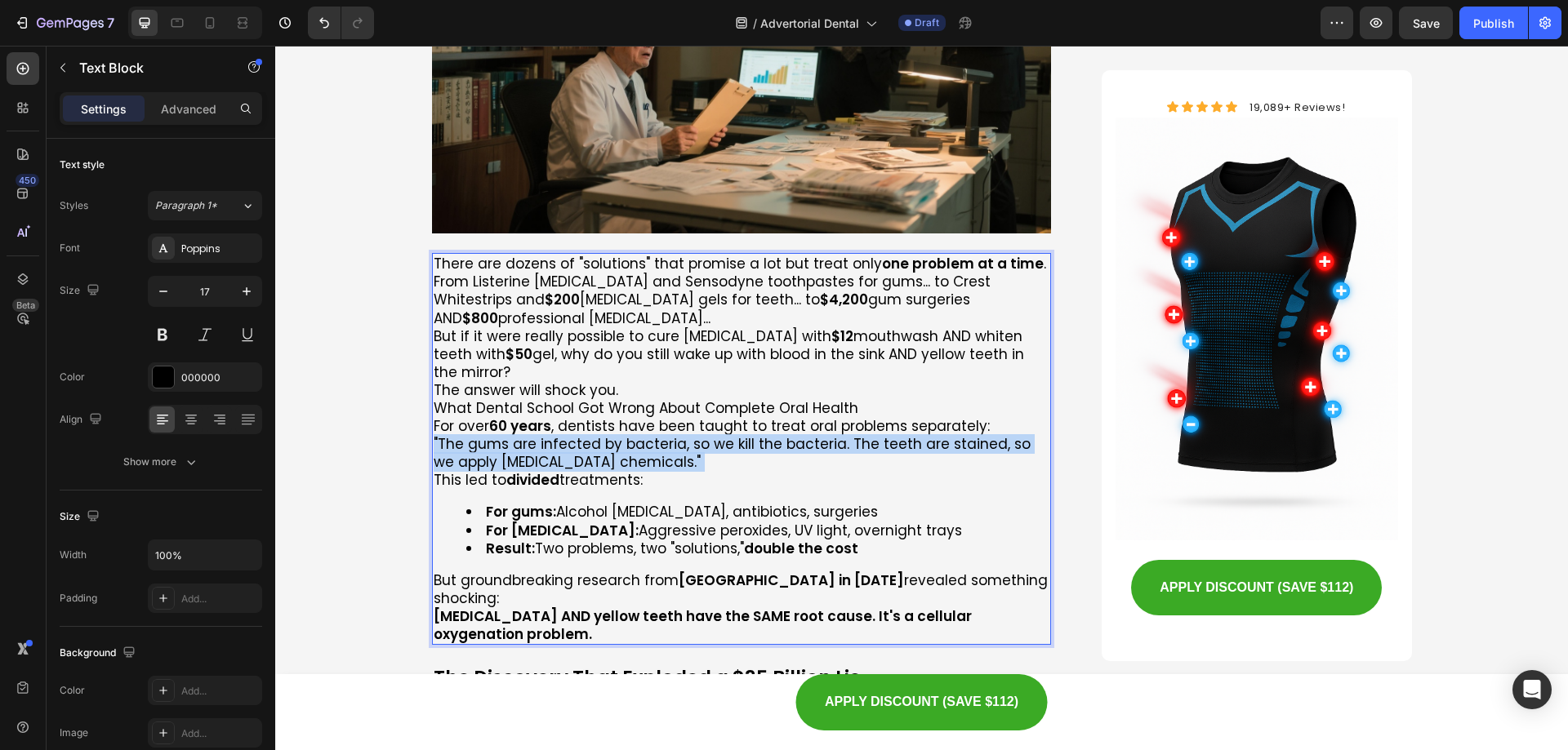
click at [574, 435] on p ""The gums are infected by bacteria, so we kill the bacteria. The teeth are stai…" at bounding box center [742, 453] width 617 height 36
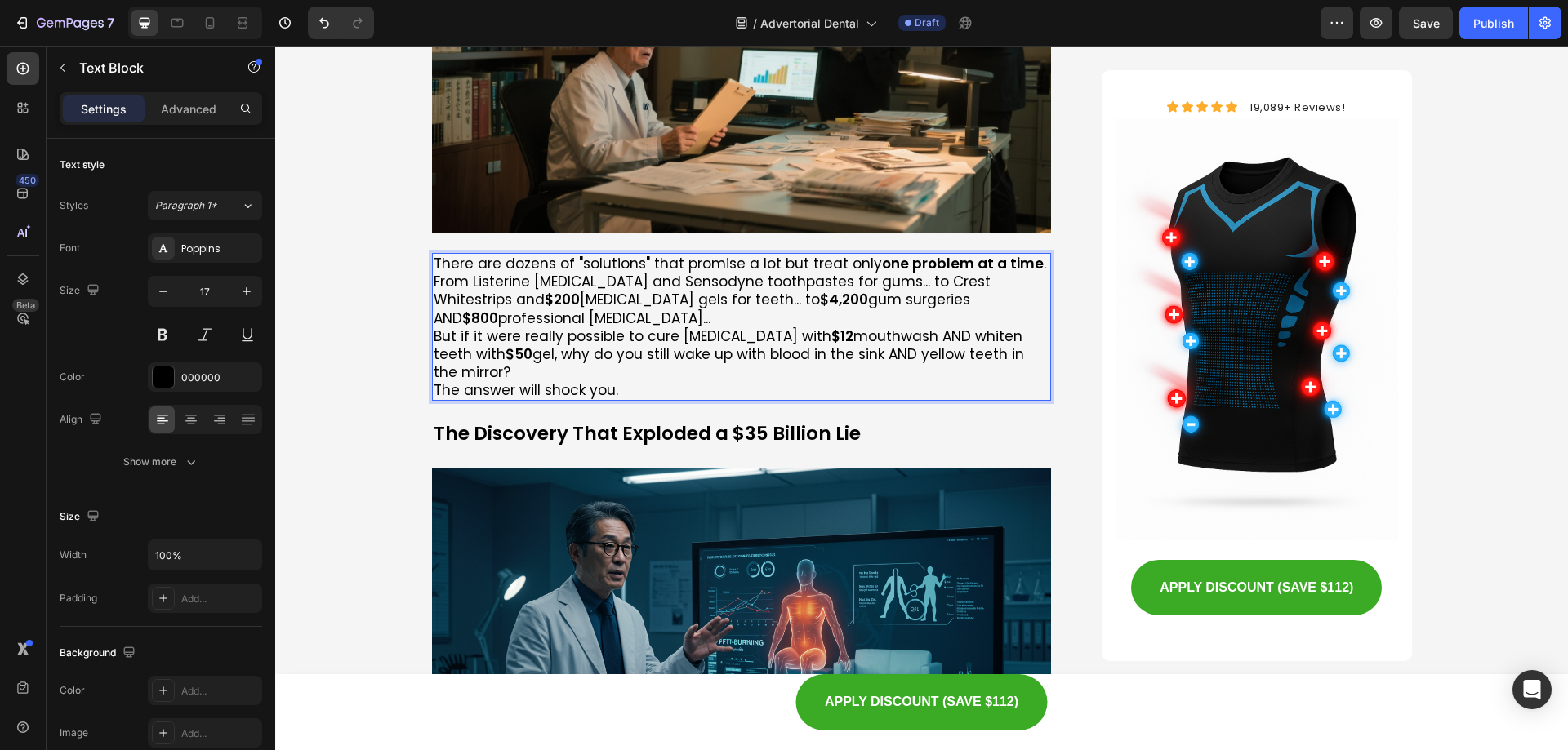
click at [434, 273] on p "From Listerine [MEDICAL_DATA] and Sensodyne toothpastes for gums... to Crest Wh…" at bounding box center [742, 299] width 617 height 54
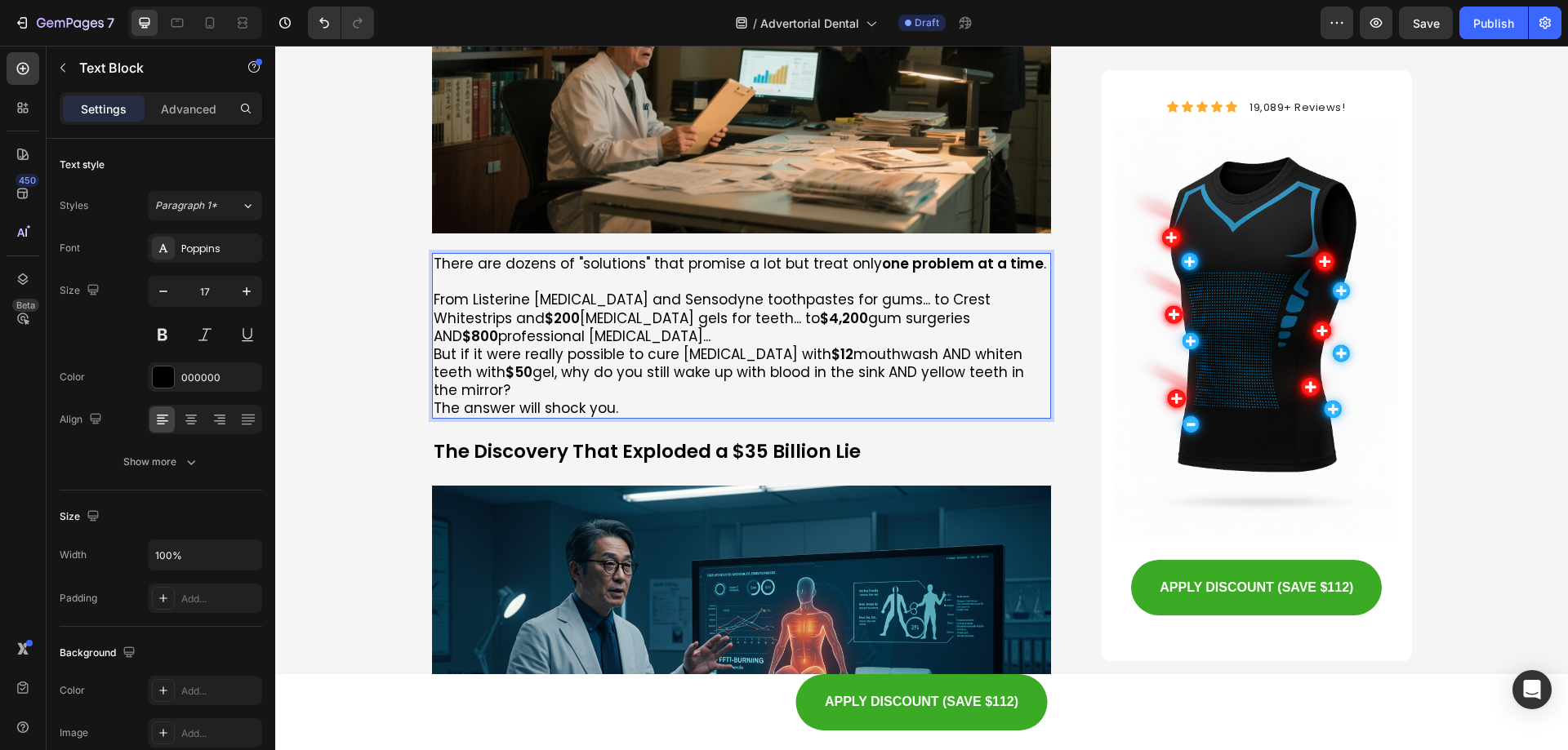
click at [434, 346] on p "But if it were really possible to cure [MEDICAL_DATA] with $12 mouthwash AND wh…" at bounding box center [742, 372] width 617 height 54
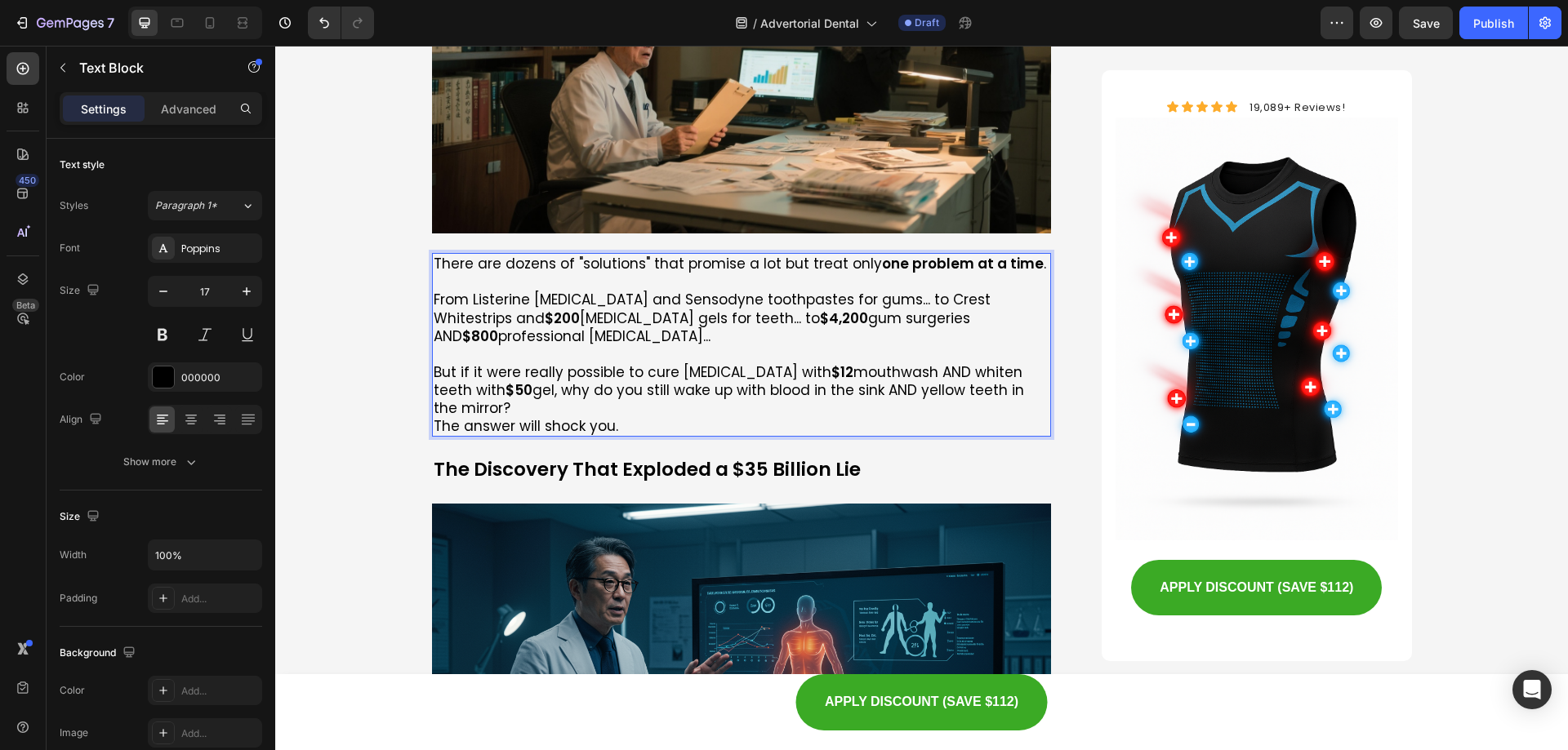
click at [434, 417] on p "The answer will shock you." at bounding box center [742, 426] width 617 height 18
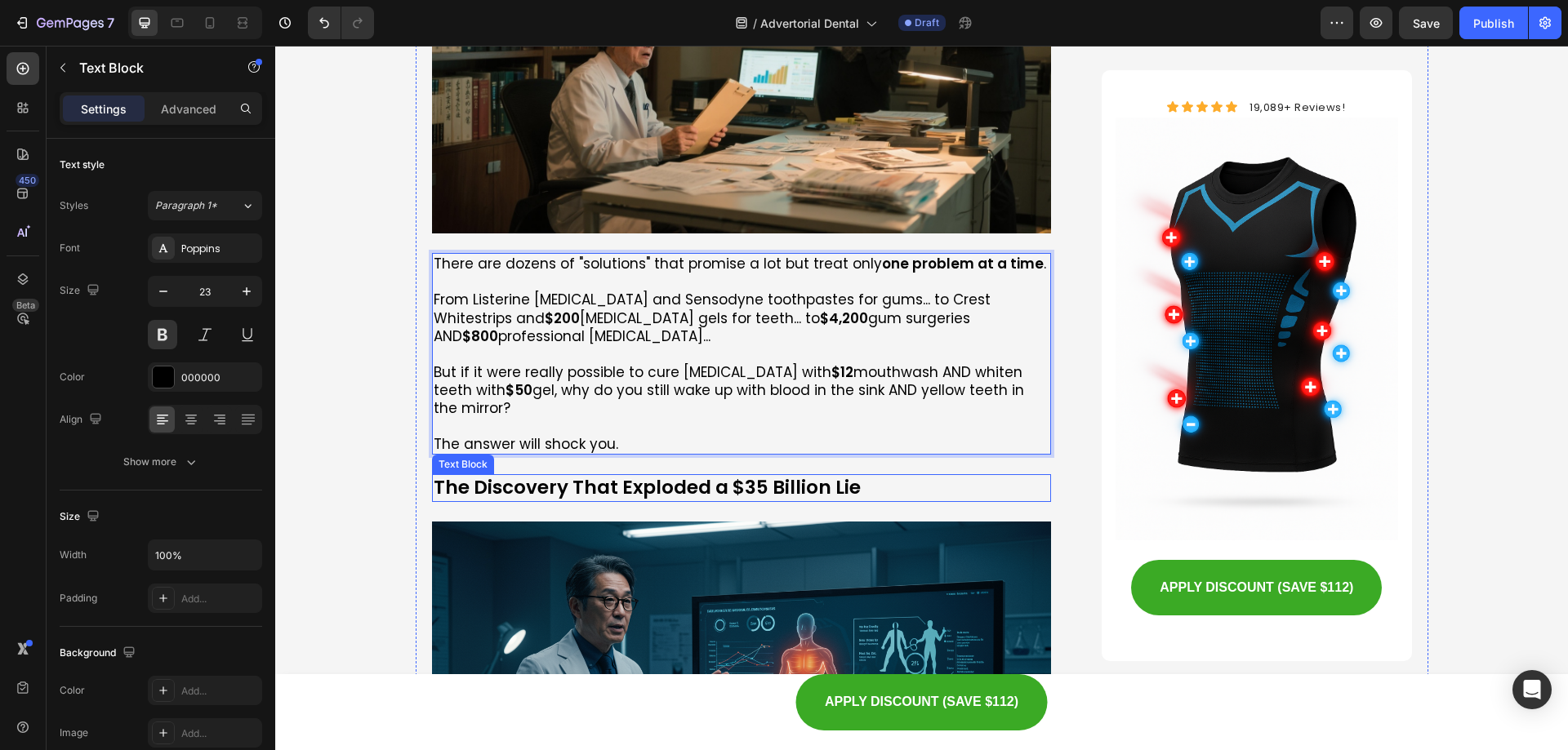
click at [613, 476] on p "The Discovery That Exploded a $35 Billion Lie" at bounding box center [742, 488] width 617 height 24
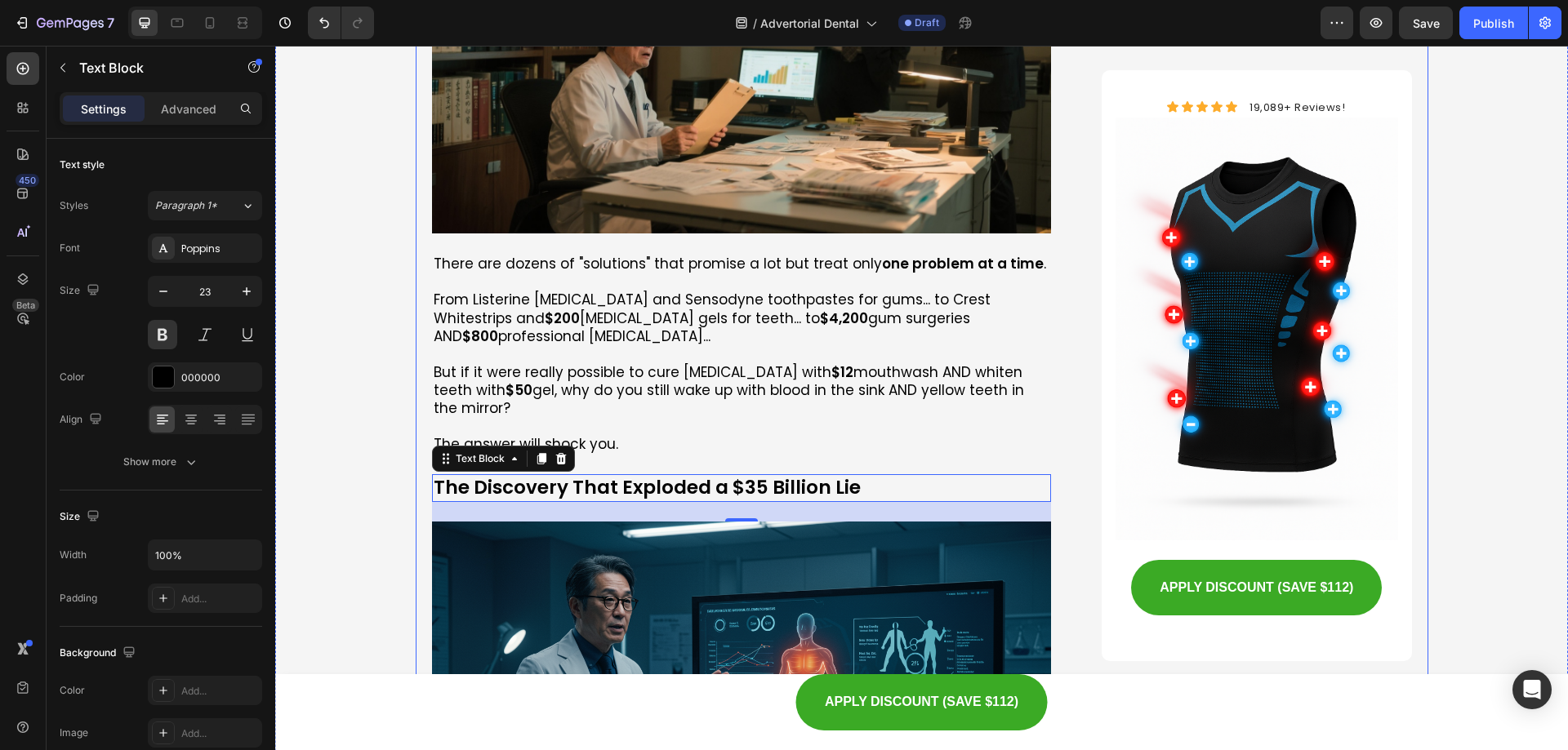
click at [630, 476] on p "The Discovery That Exploded a $35 Billion Lie" at bounding box center [742, 488] width 617 height 24
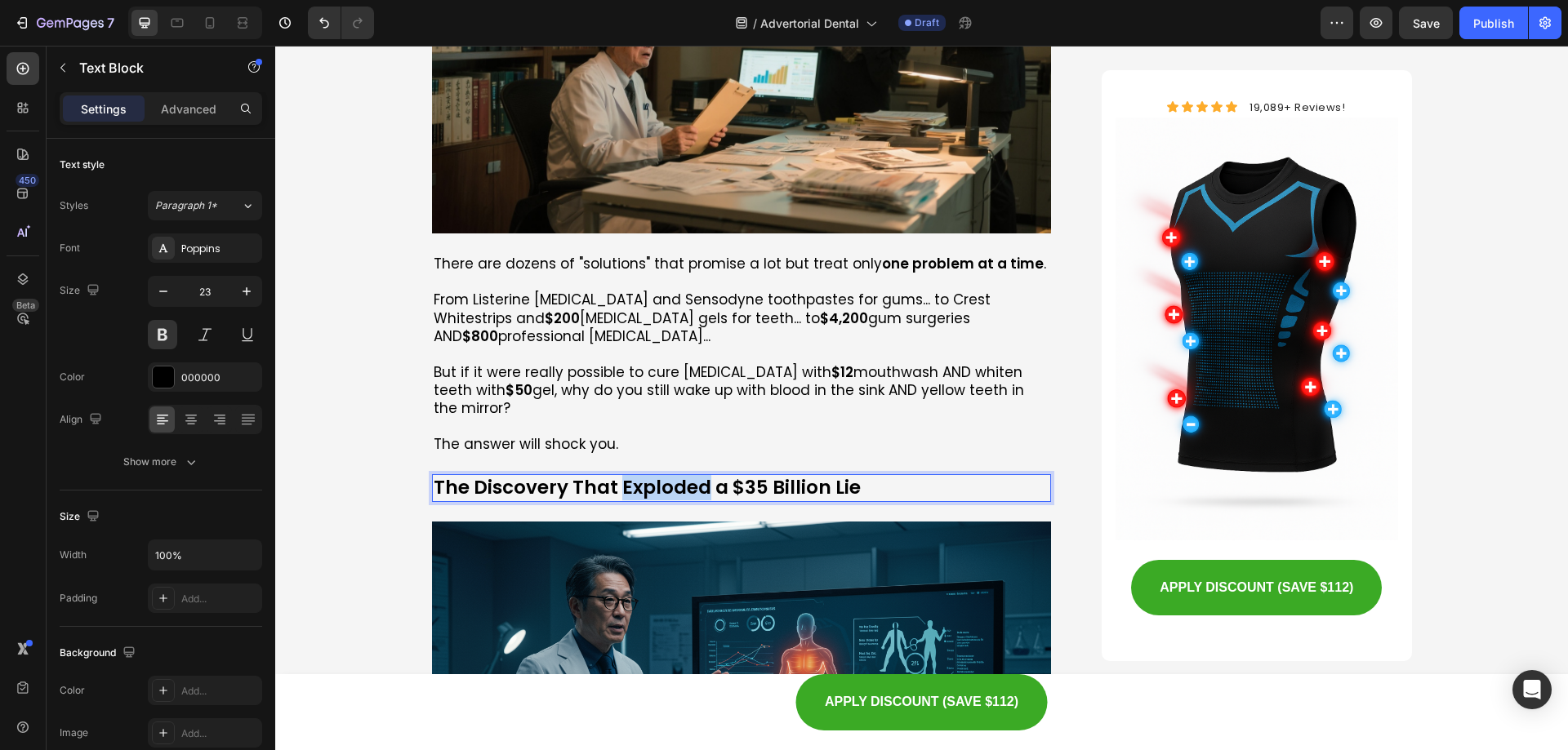
click at [631, 476] on p "The Discovery That Exploded a $35 Billion Lie" at bounding box center [742, 488] width 617 height 24
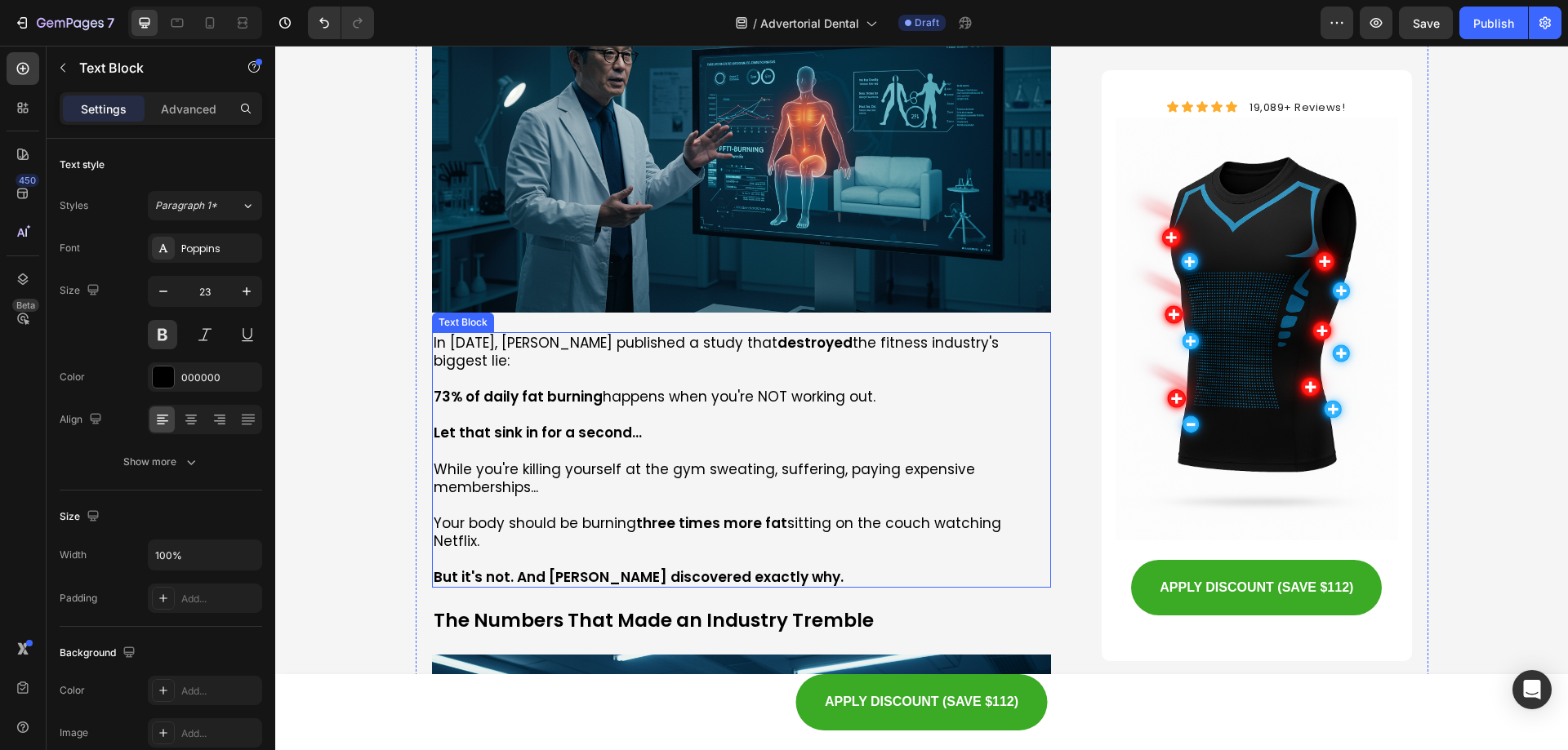
scroll to position [1714, 0]
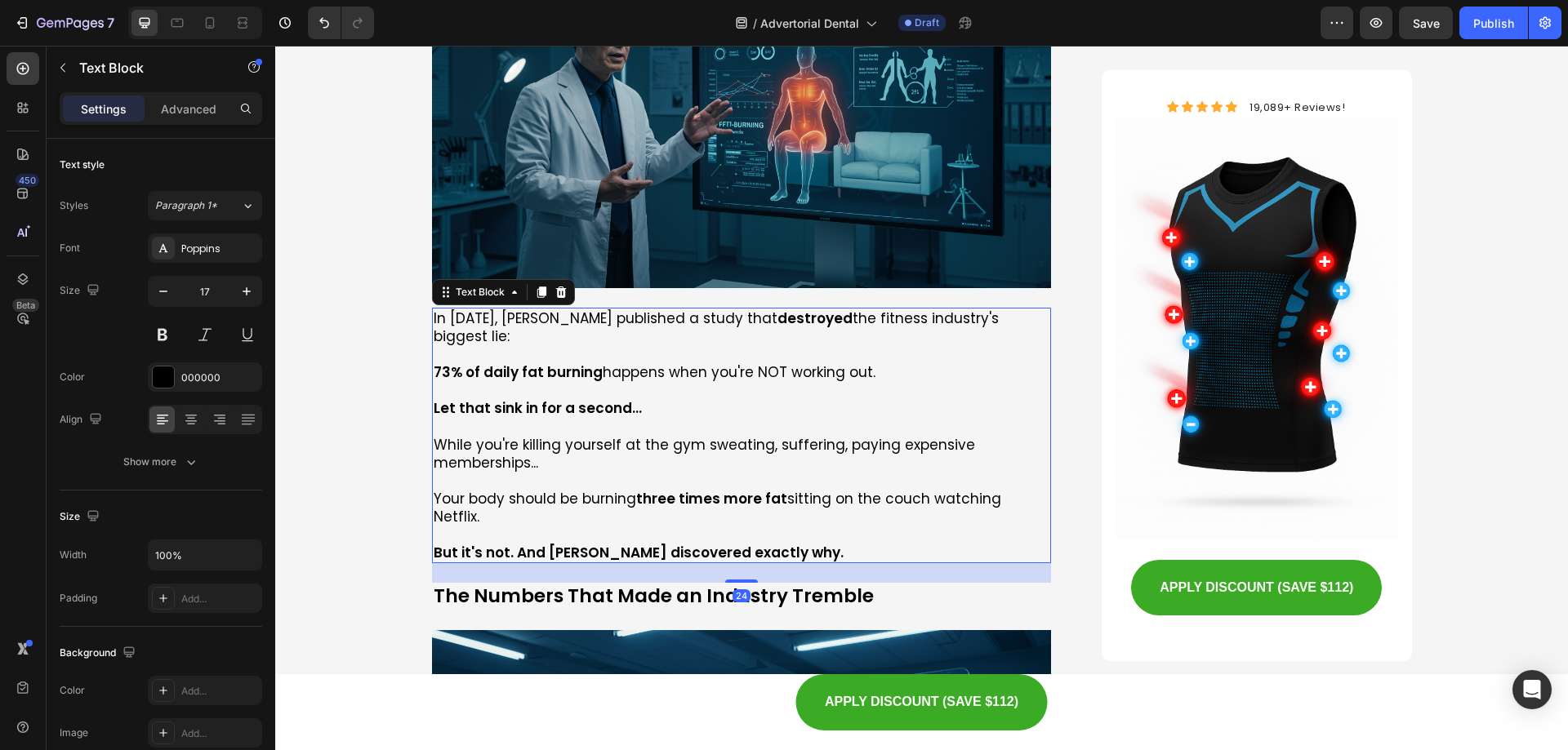
click at [572, 436] on p "While you're killing yourself at the gym sweating, suffering, paying expensive …" at bounding box center [742, 454] width 617 height 36
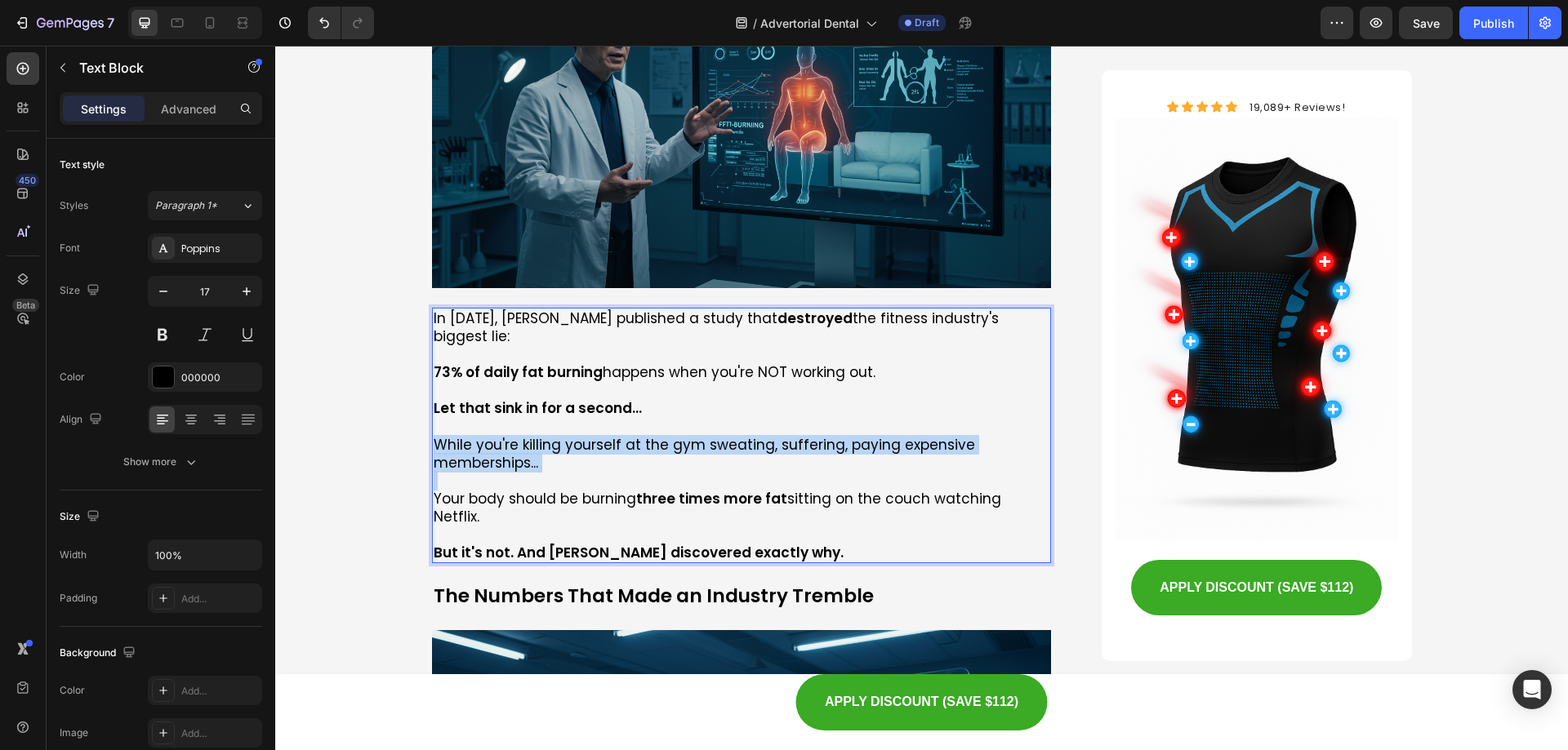
click at [572, 436] on p "While you're killing yourself at the gym sweating, suffering, paying expensive …" at bounding box center [742, 454] width 617 height 36
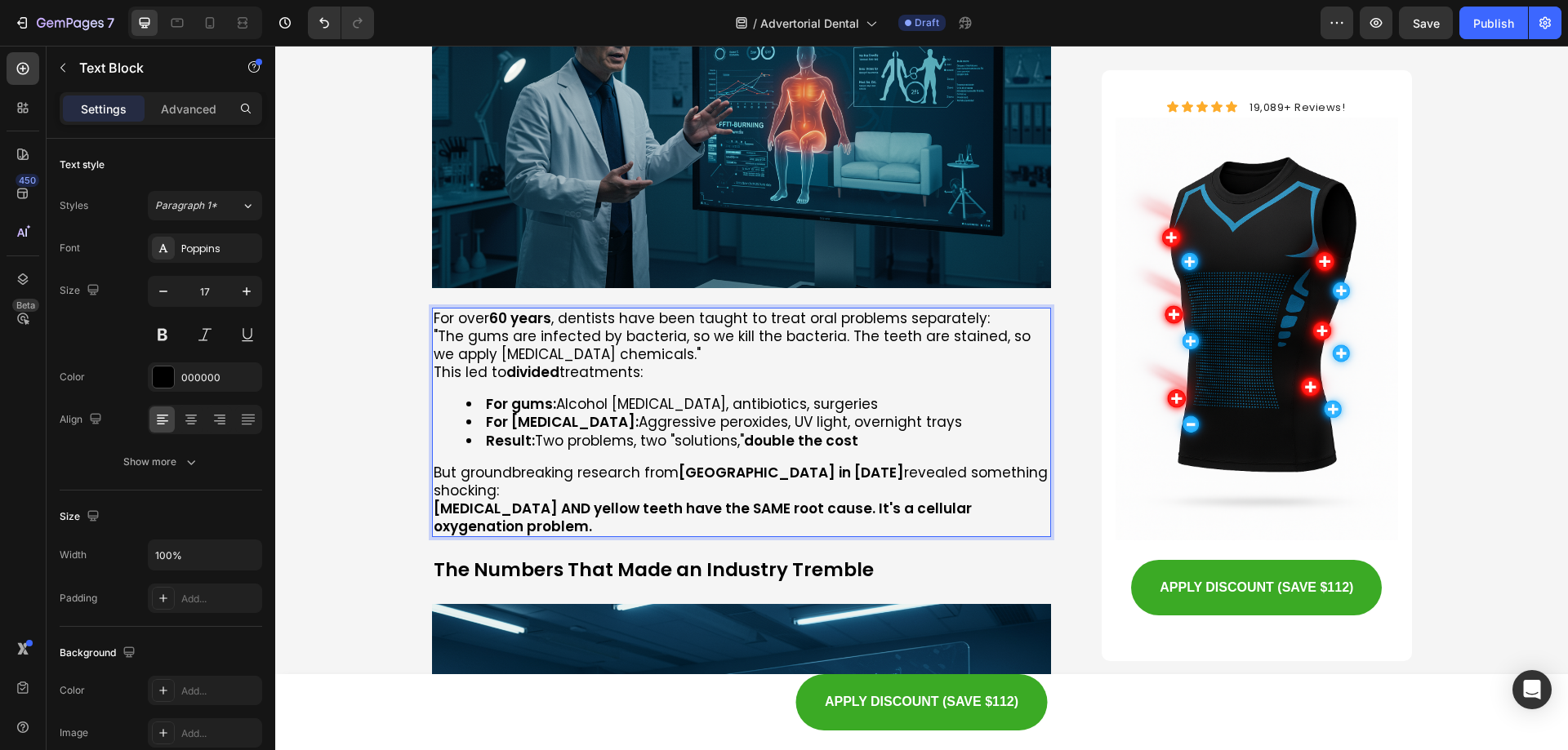
click at [434, 327] on p ""The gums are infected by bacteria, so we kill the bacteria. The teeth are stai…" at bounding box center [742, 346] width 617 height 36
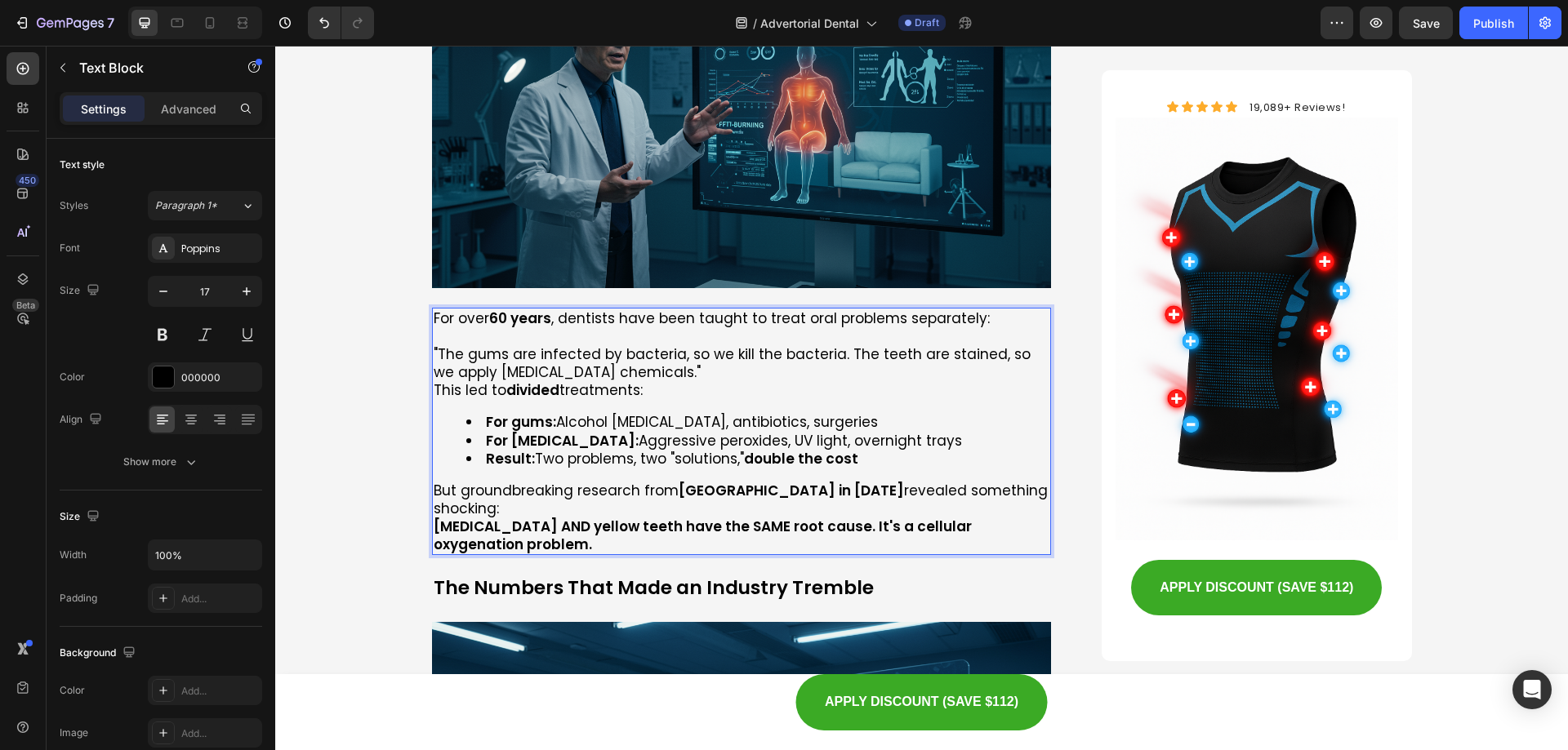
click at [434, 381] on p "This led to divided treatments:" at bounding box center [742, 390] width 617 height 18
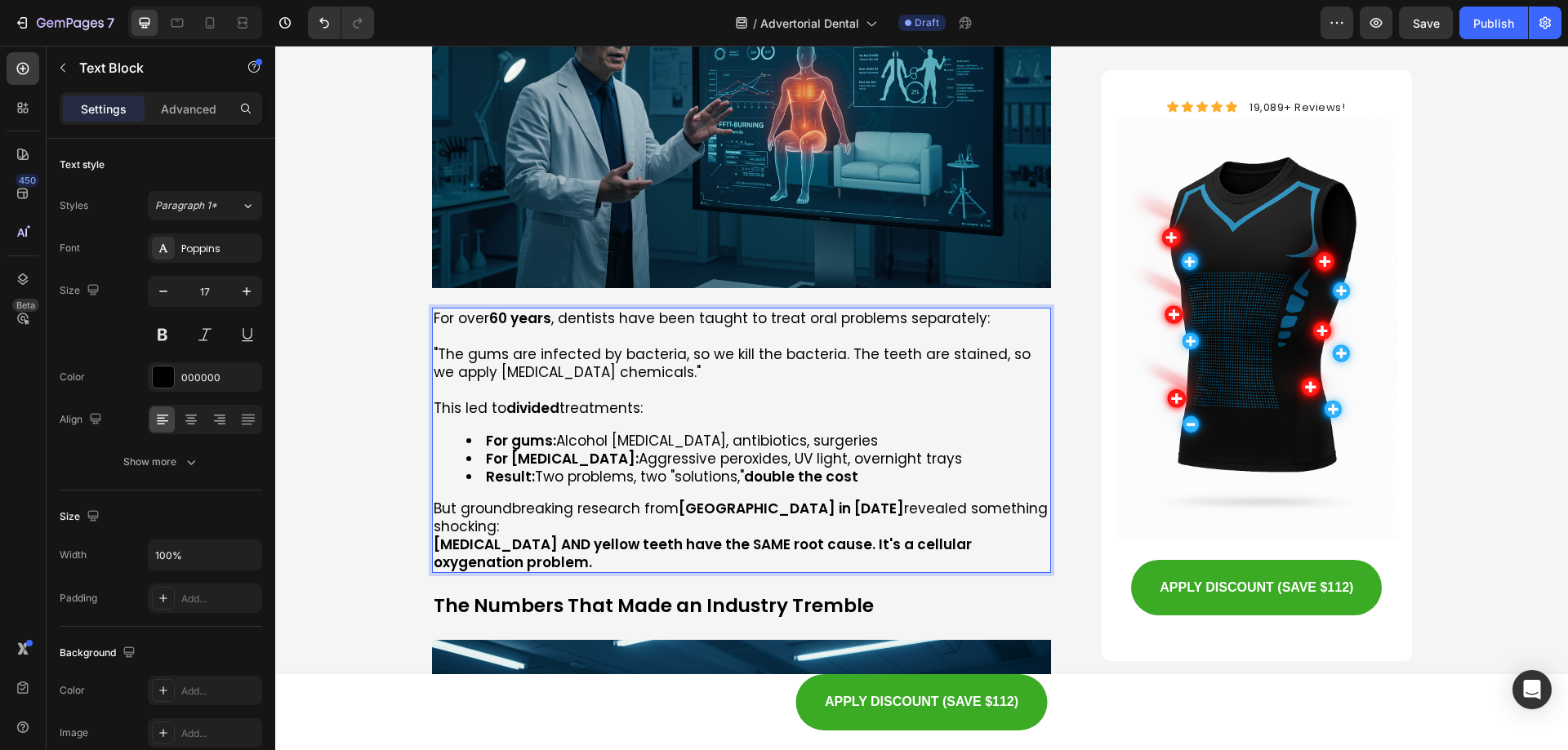
click at [434, 535] on strong "[MEDICAL_DATA] AND yellow teeth have the SAME root cause. It's a cellular oxyge…" at bounding box center [702, 553] width 538 height 37
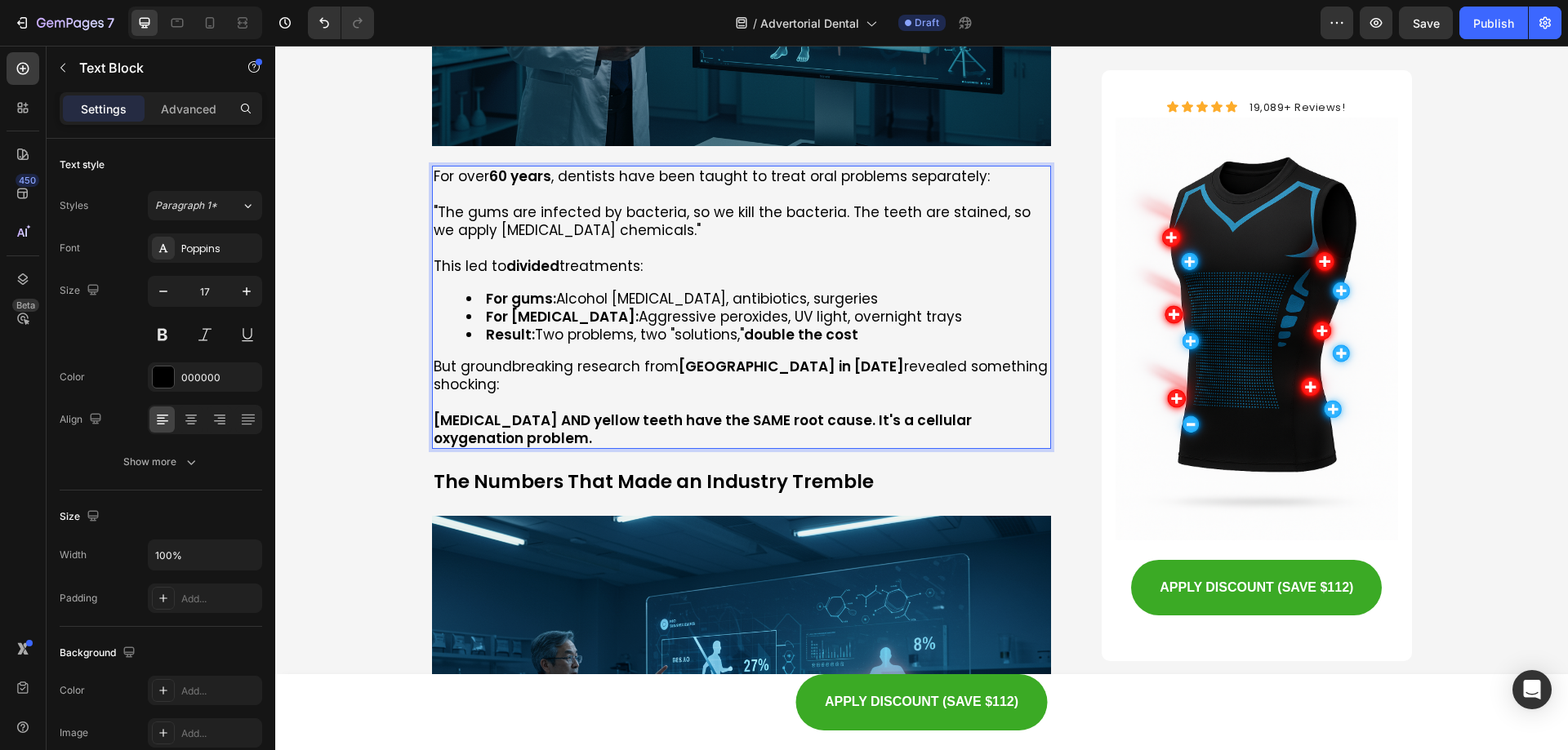
scroll to position [2041, 0]
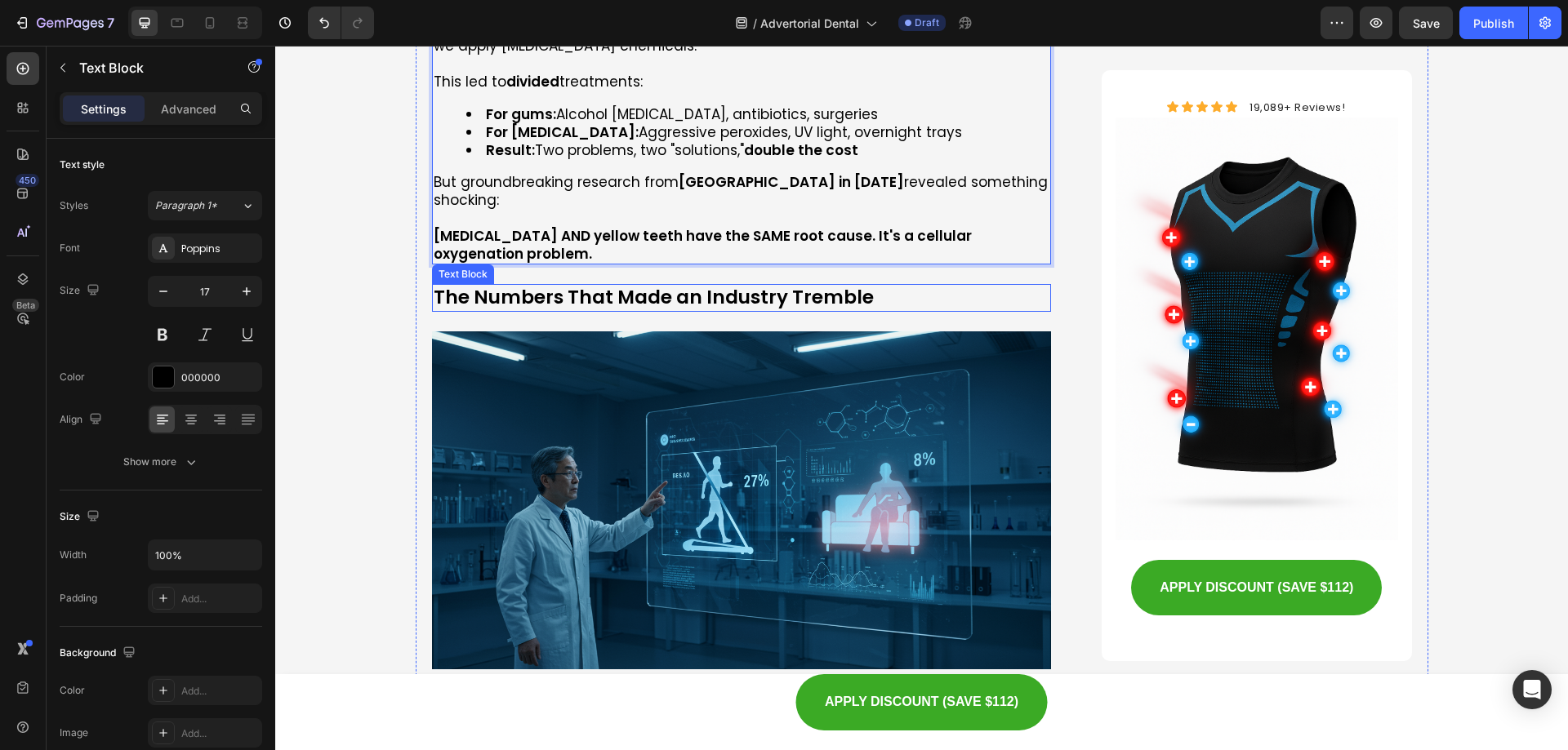
click at [612, 286] on p "The Numbers That Made an Industry Tremble" at bounding box center [742, 297] width 617 height 24
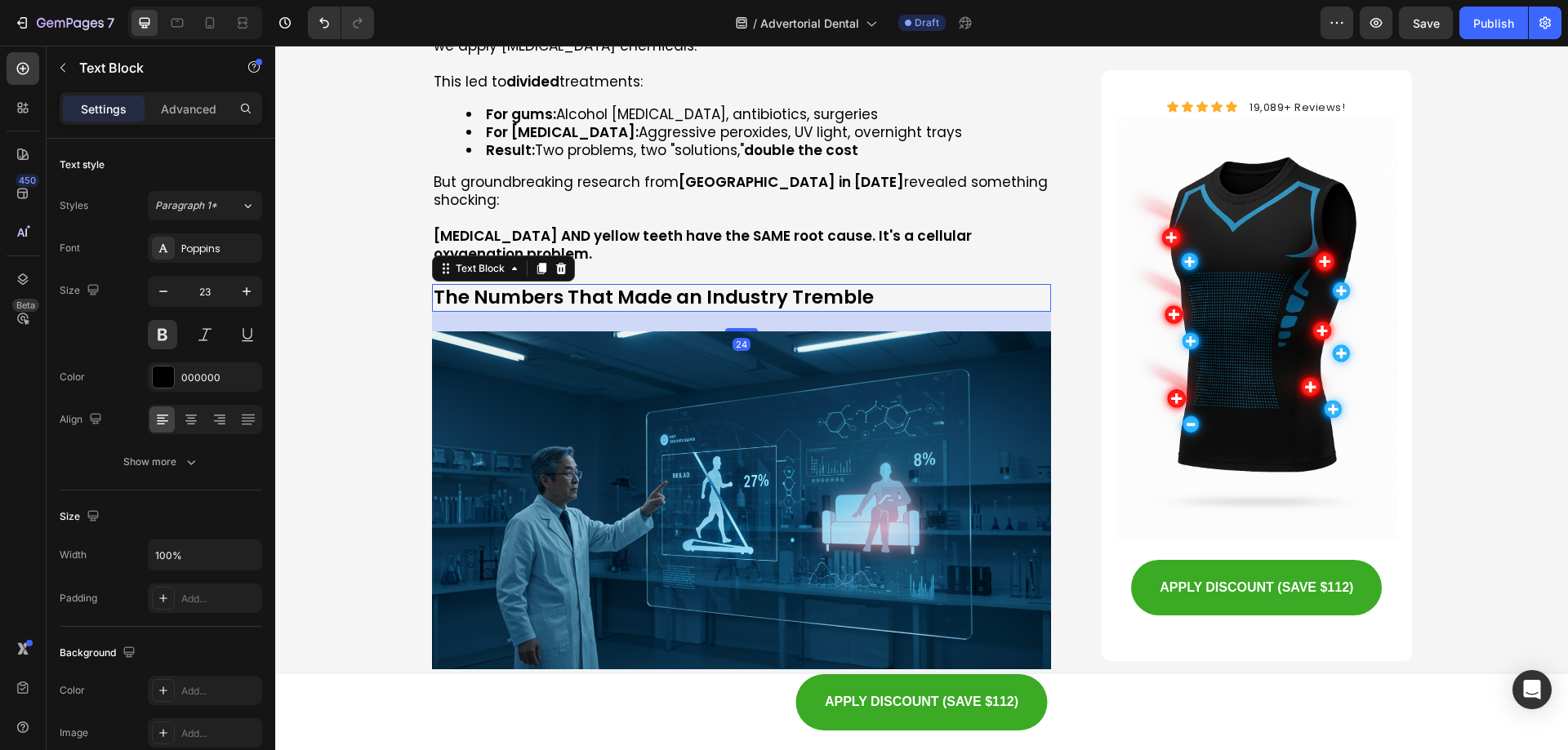
click at [612, 286] on p "The Numbers That Made an Industry Tremble" at bounding box center [742, 297] width 617 height 24
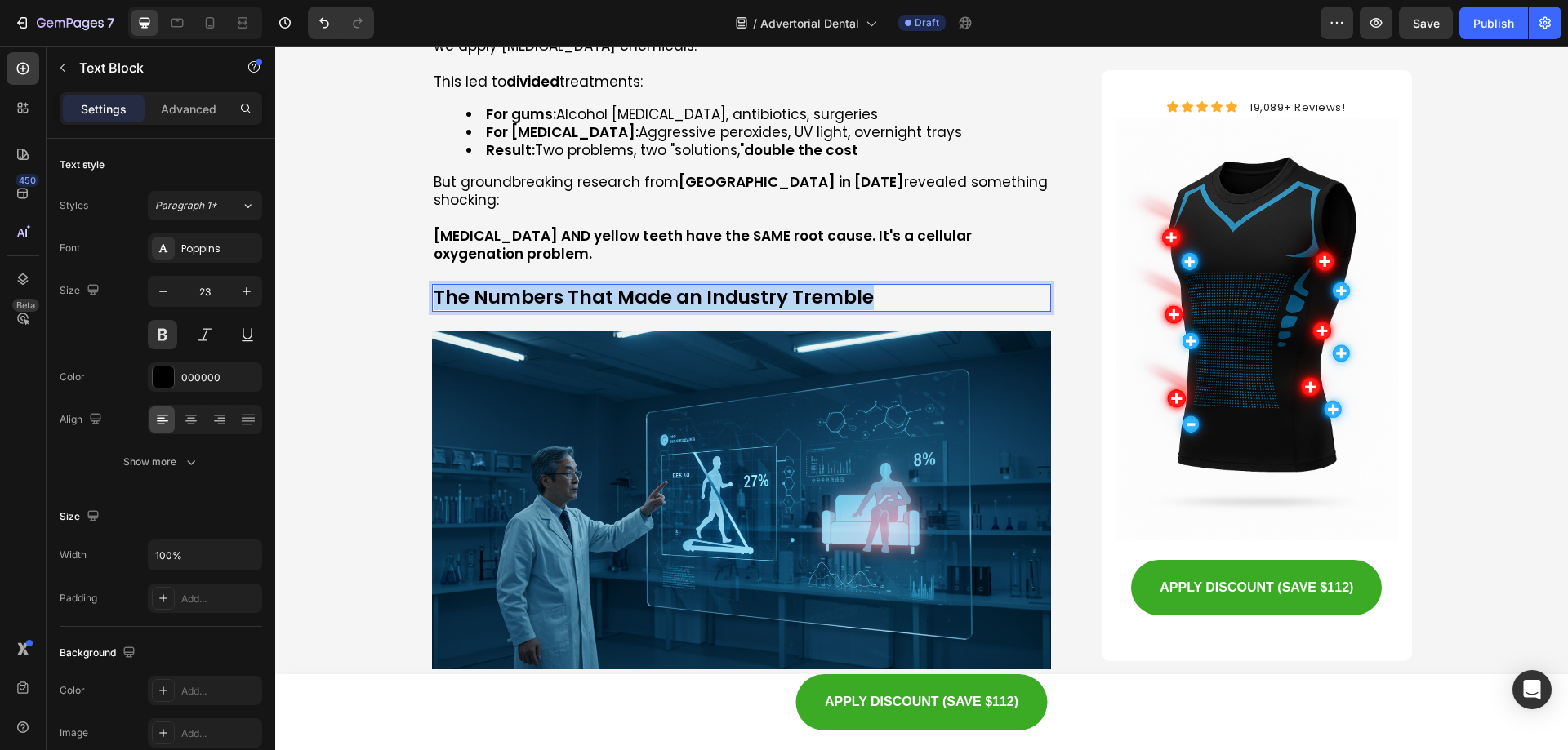
click at [612, 286] on p "The Numbers That Made an Industry Tremble" at bounding box center [742, 297] width 617 height 24
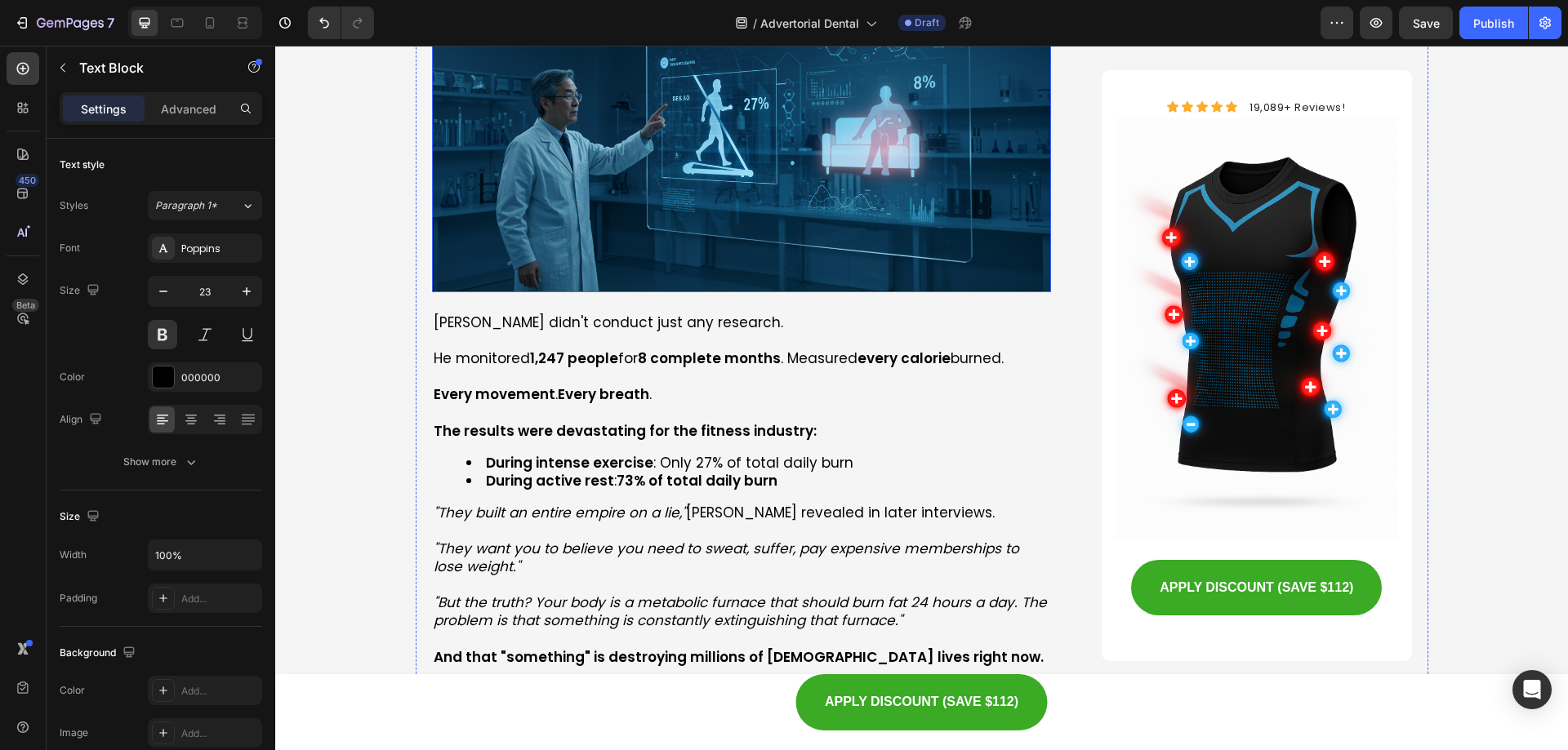
scroll to position [2450, 0]
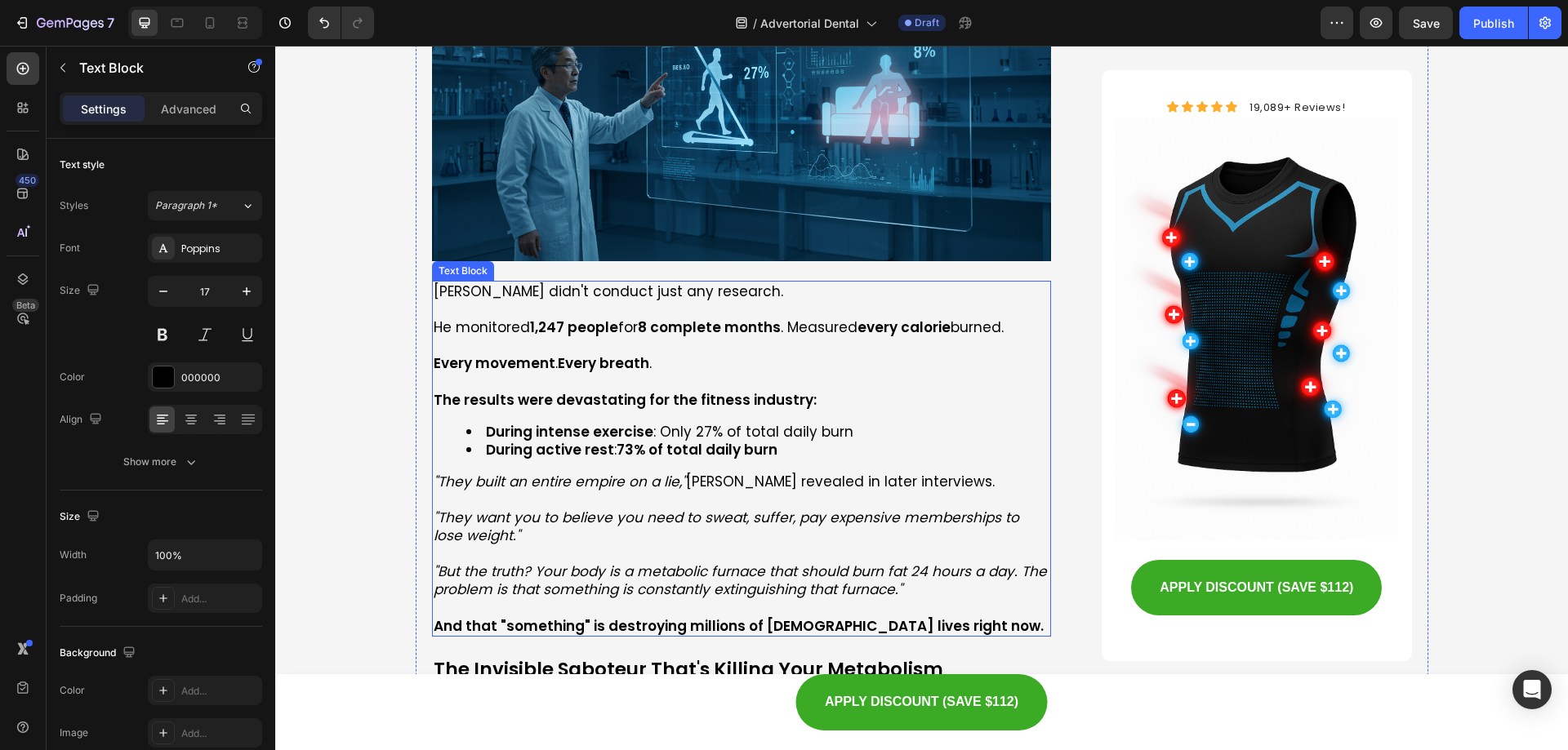
click at [631, 440] on strong "73% of total daily burn" at bounding box center [697, 450] width 161 height 20
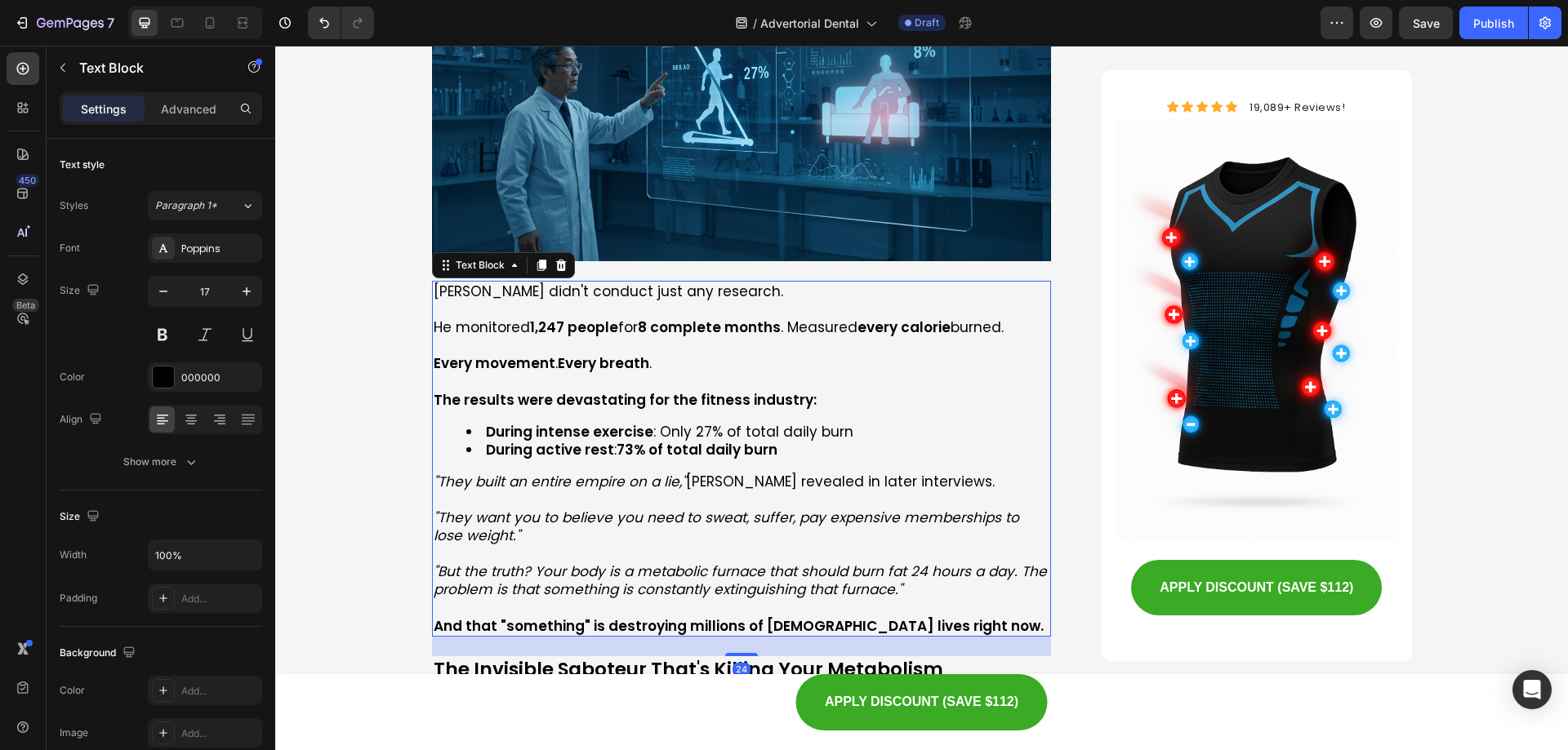
click at [631, 440] on strong "73% of total daily burn" at bounding box center [697, 450] width 161 height 20
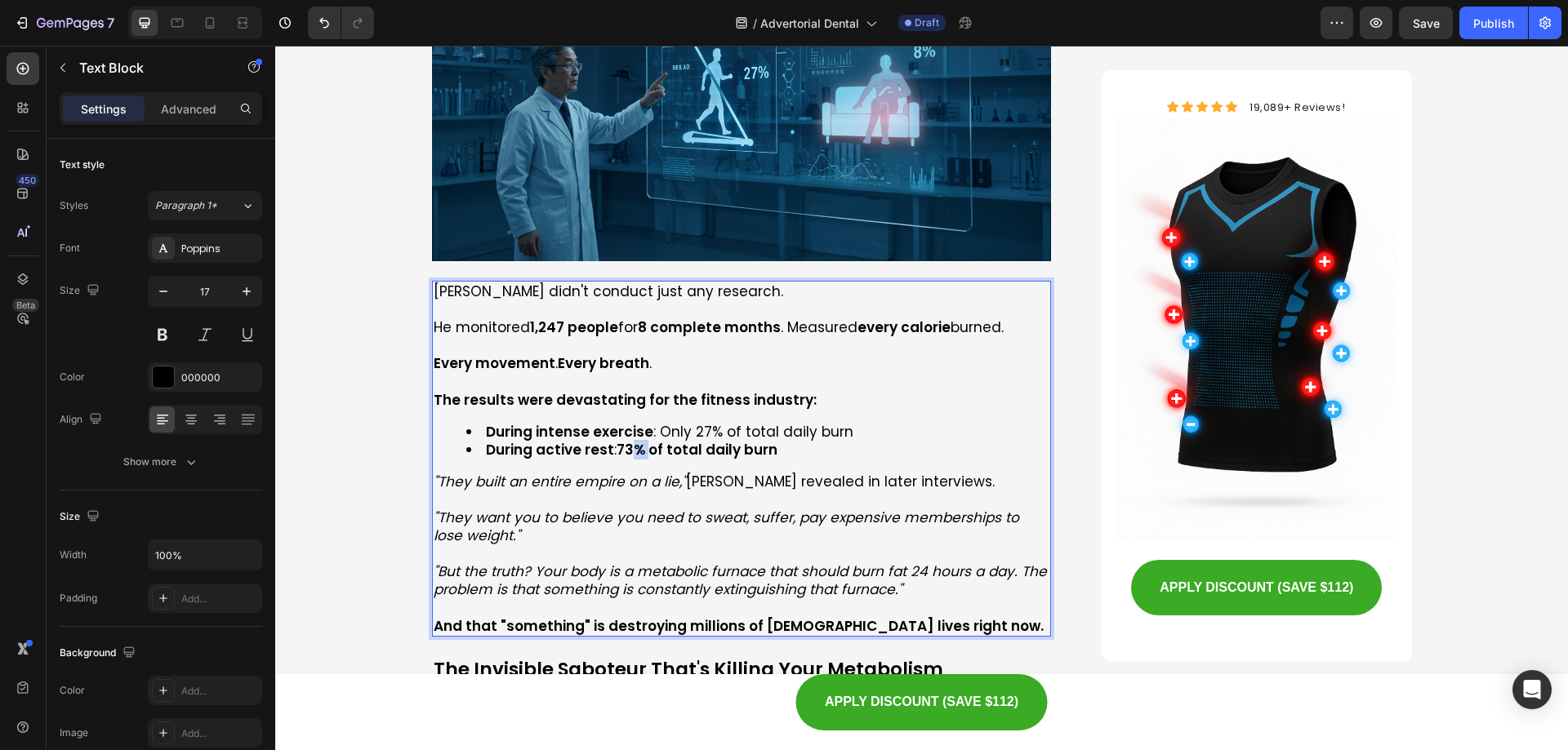
click at [631, 440] on strong "73% of total daily burn" at bounding box center [697, 450] width 161 height 20
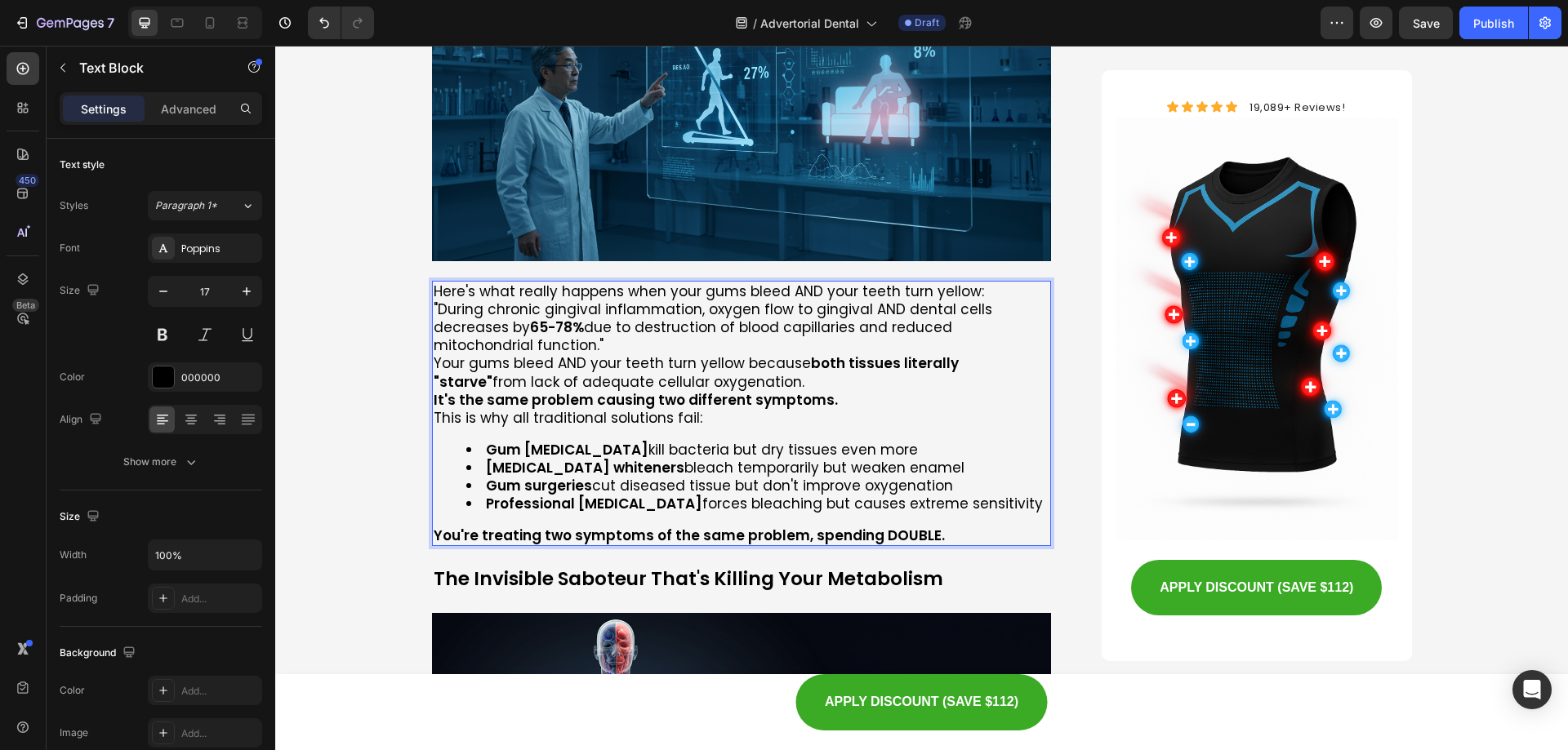
click at [432, 281] on div "Here's what really happens when your gums bleed AND your teeth turn yellow: "Du…" at bounding box center [741, 414] width 620 height 266
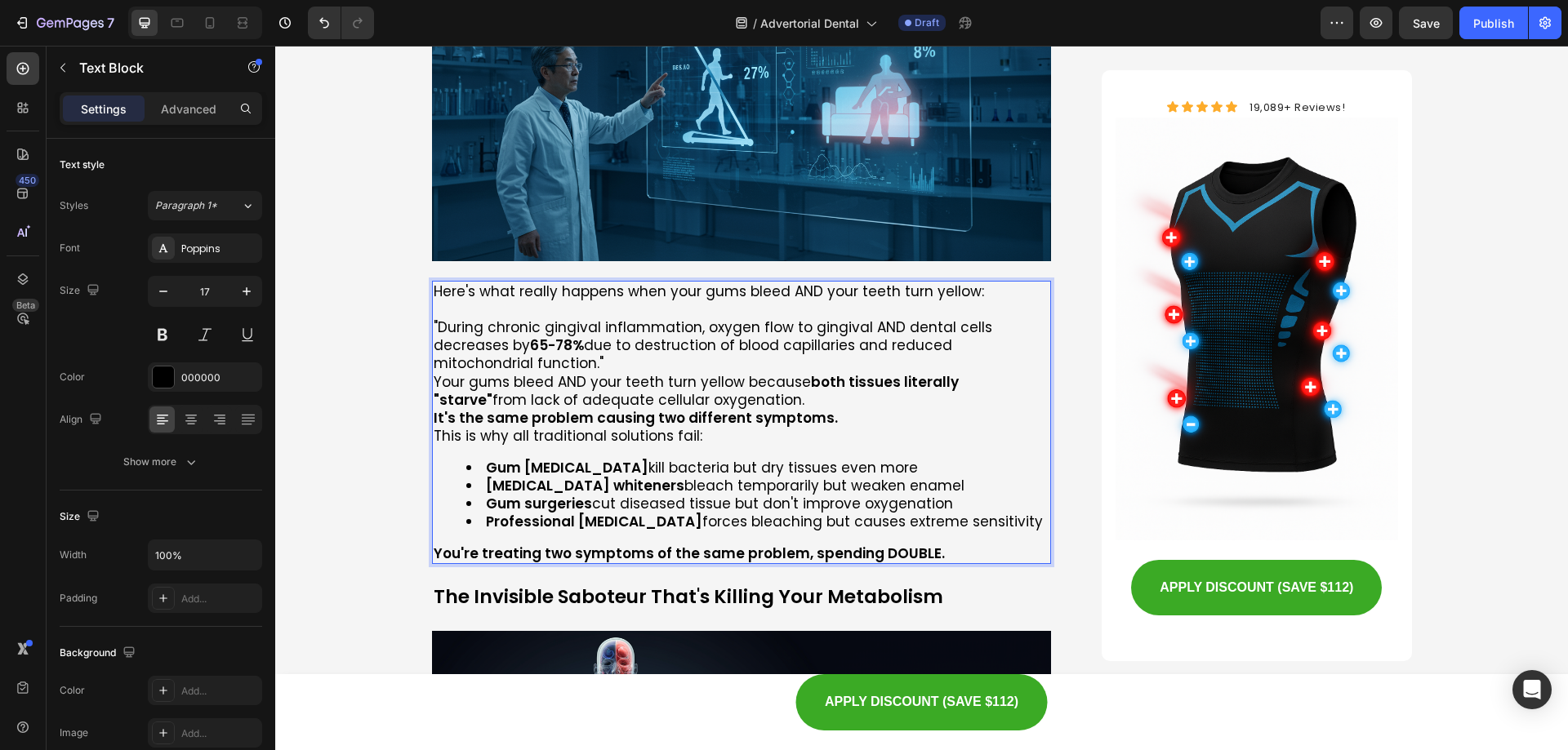
click at [432, 342] on div "Here's what really happens when your gums bleed AND your teeth turn yellow: "Du…" at bounding box center [741, 423] width 620 height 283
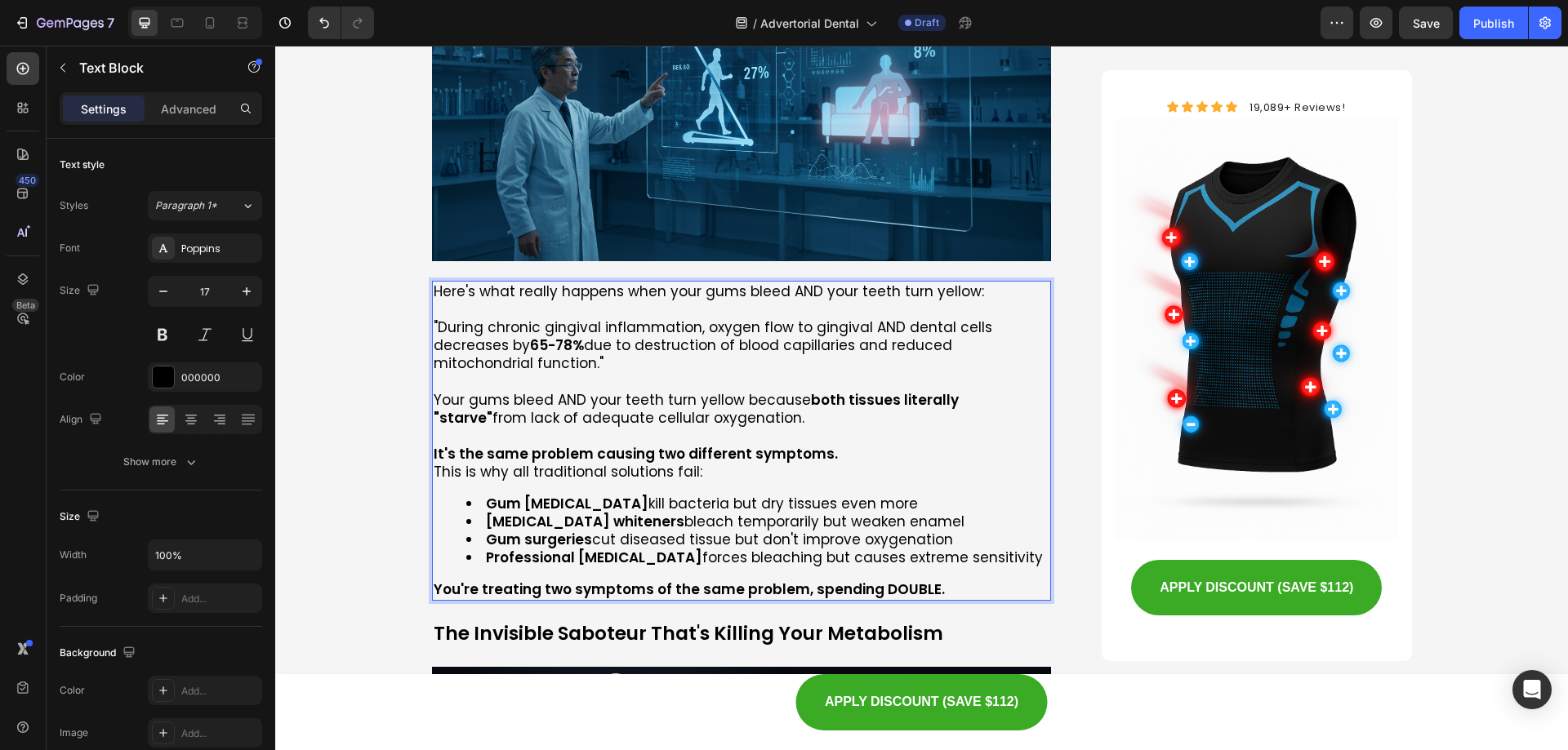
click at [434, 463] on p "This is why all traditional solutions fail:" at bounding box center [742, 472] width 617 height 18
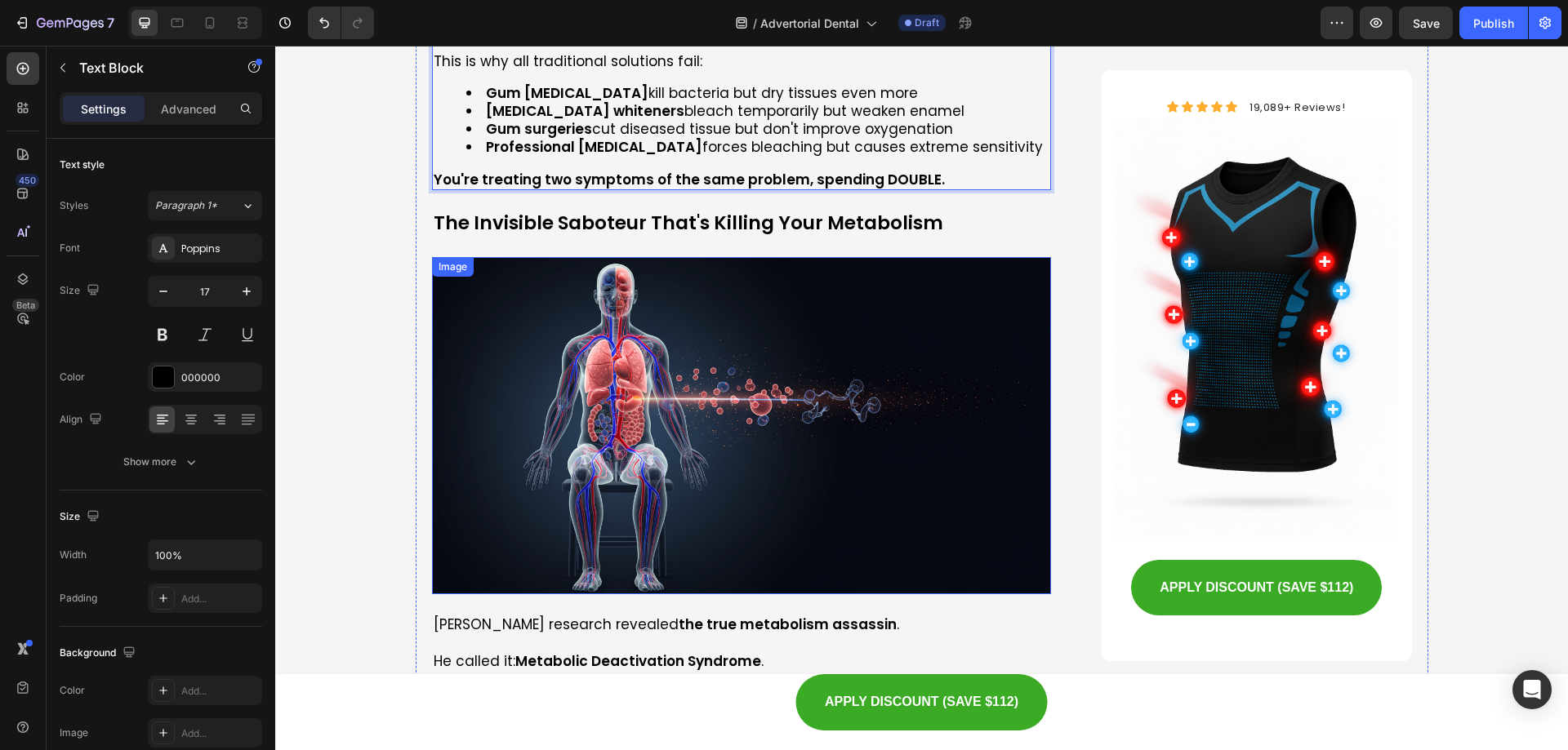
scroll to position [2858, 0]
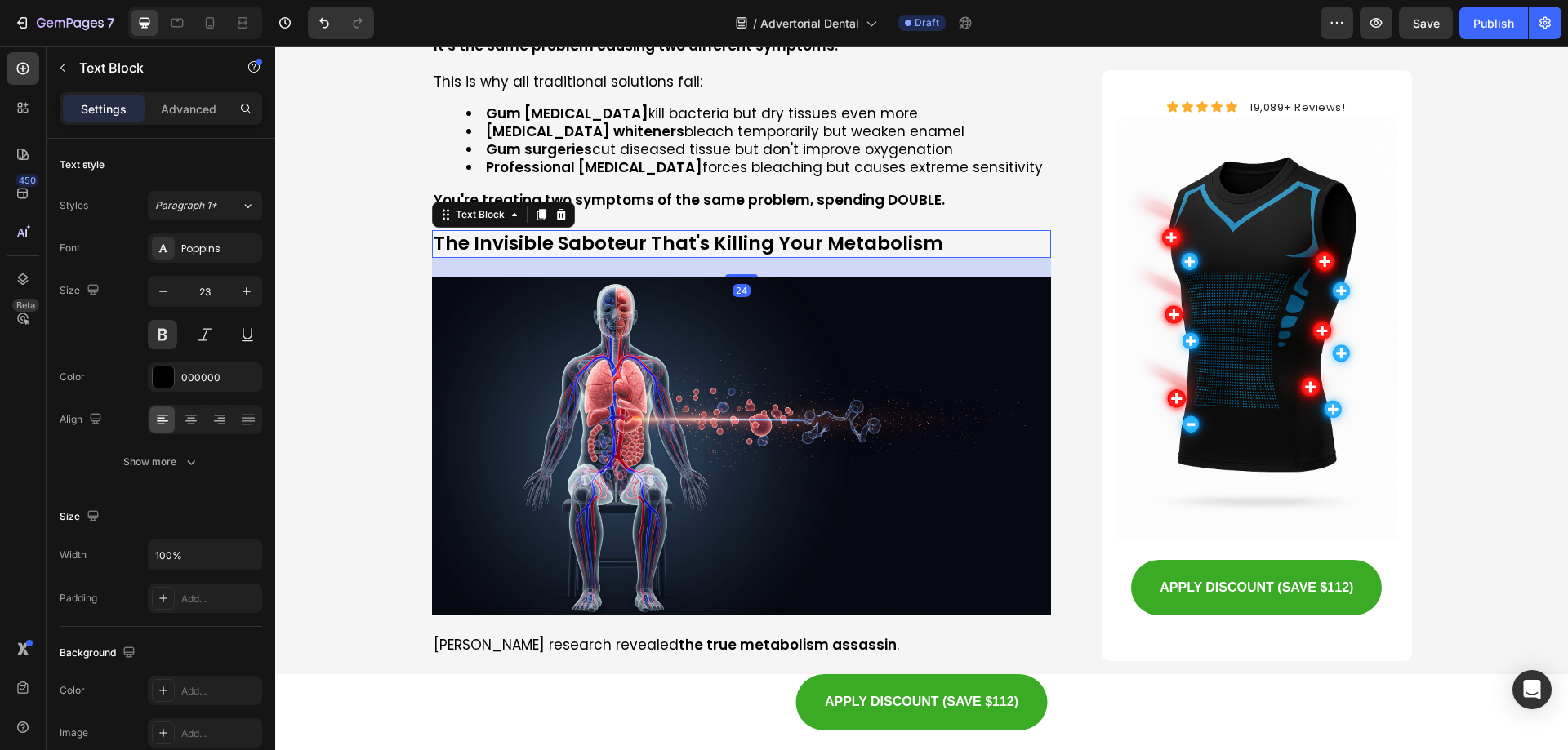
click at [542, 232] on p "The Invisible Saboteur That's Killing Your Metabolism" at bounding box center [742, 244] width 617 height 24
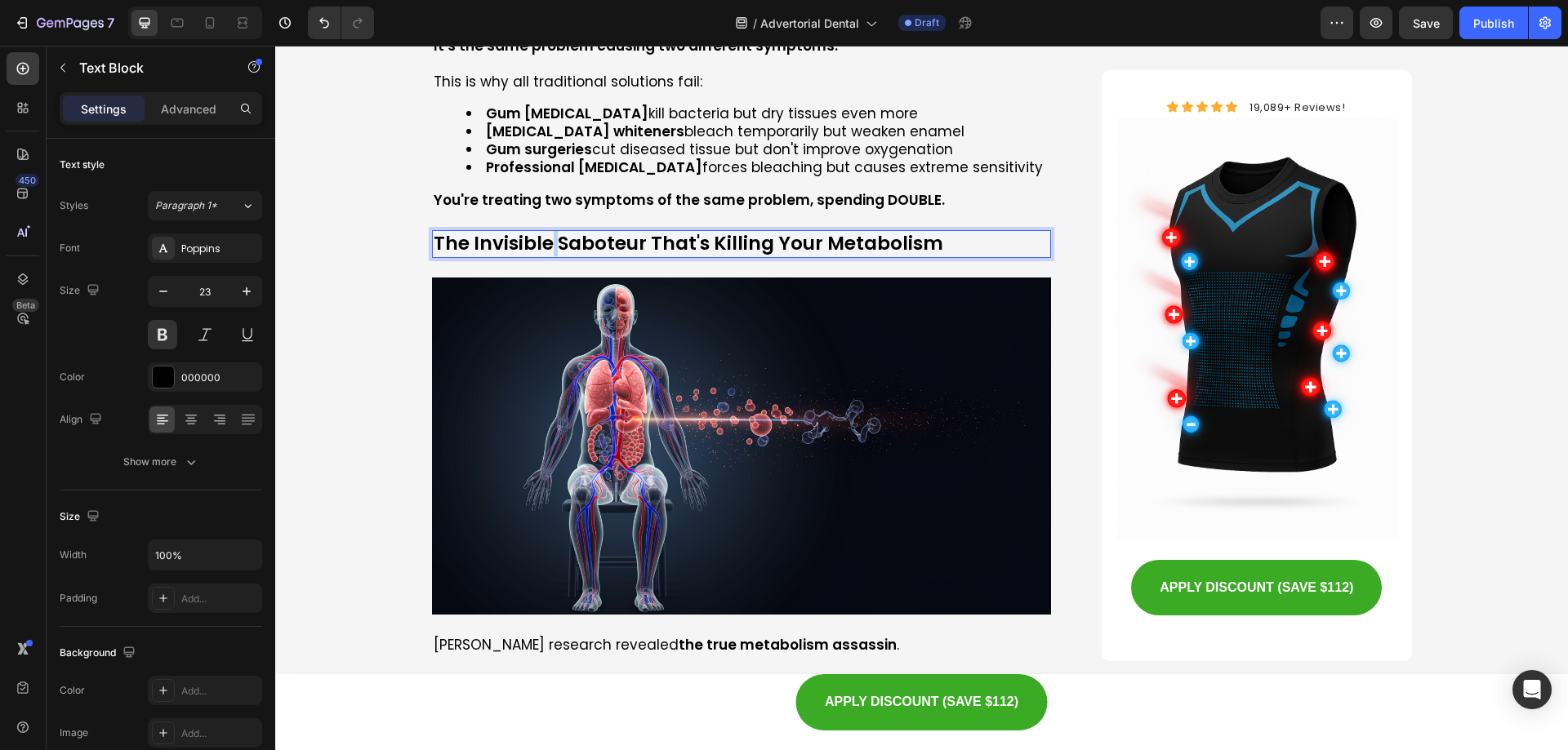
click at [542, 232] on p "The Invisible Saboteur That's Killing Your Metabolism" at bounding box center [742, 244] width 617 height 24
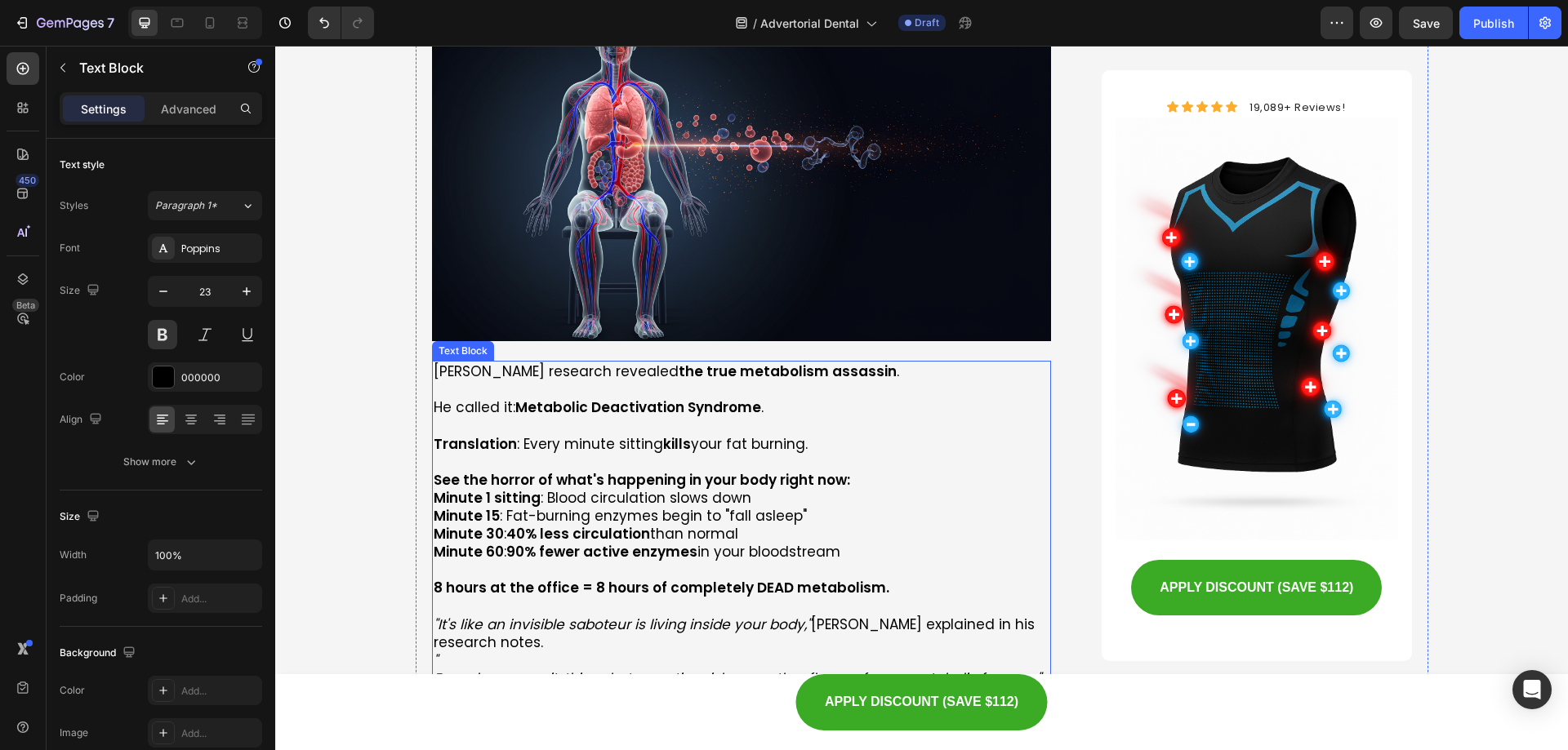
scroll to position [3184, 0]
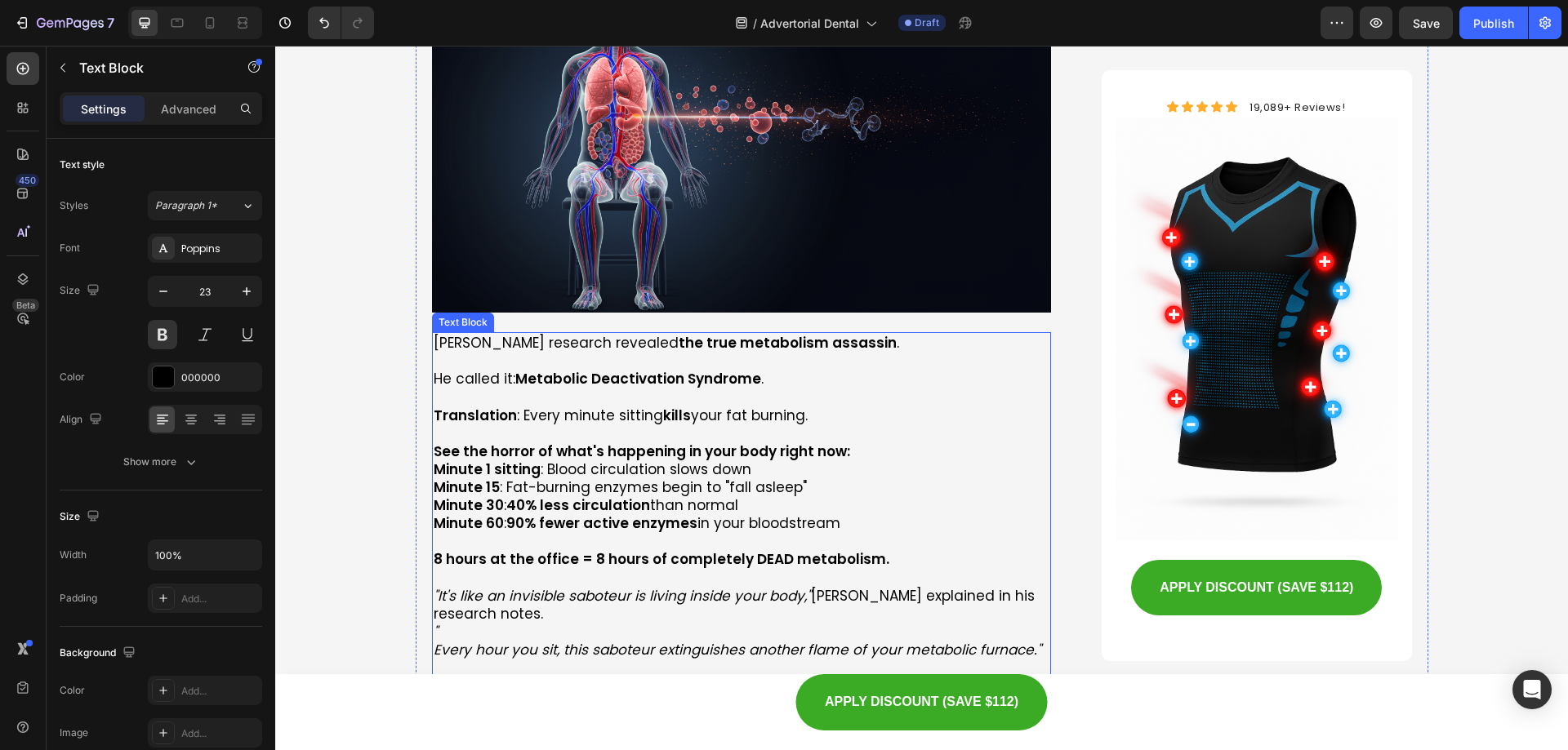
click at [586, 406] on p "Translation : Every minute sitting kills your fat burning." at bounding box center [742, 415] width 617 height 18
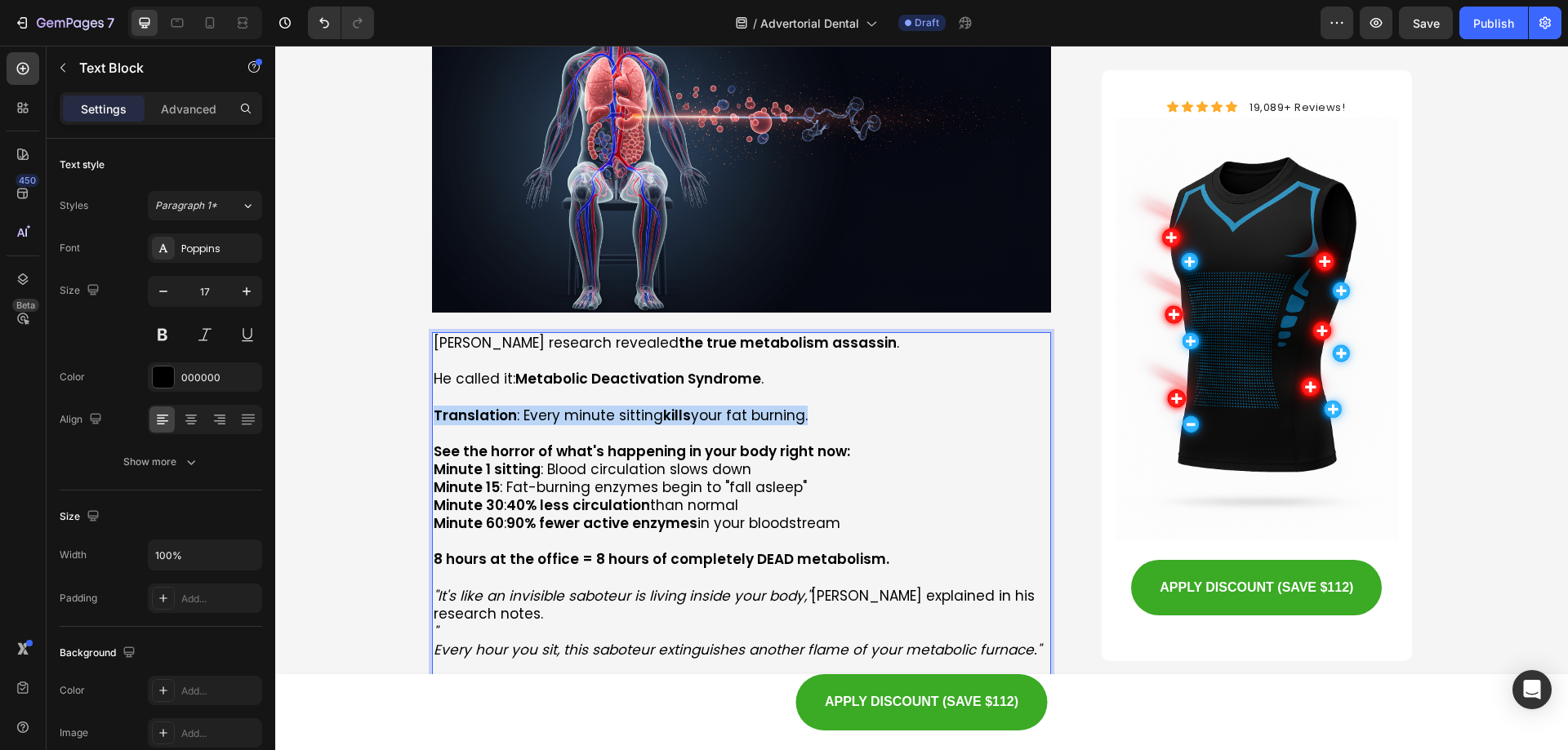
click at [586, 406] on p "Translation : Every minute sitting kills your fat burning." at bounding box center [742, 415] width 617 height 18
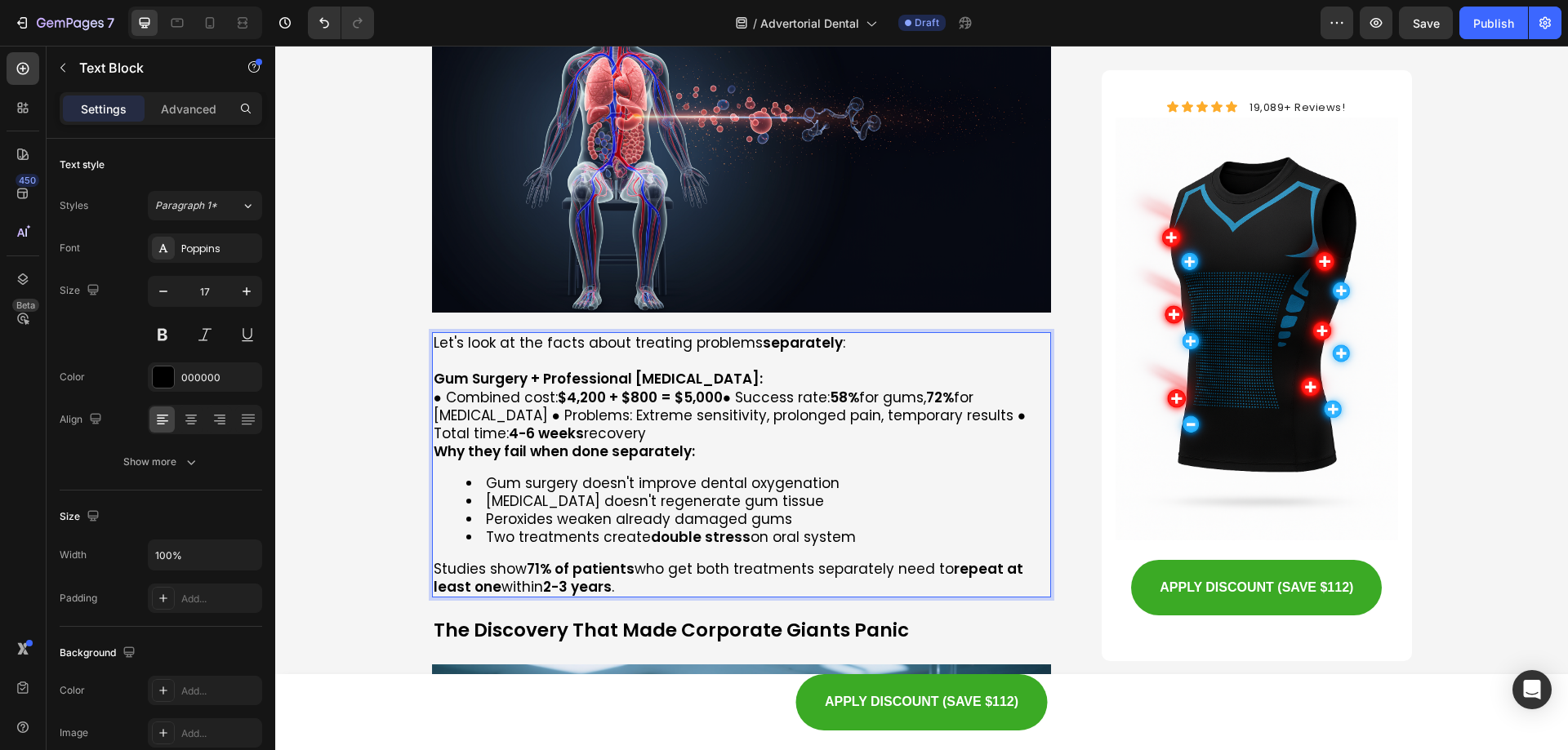
click at [434, 388] on p "● Combined cost: $4,200 + $800 = $5,000 ● Success rate: 58% for gums, 72% for […" at bounding box center [742, 414] width 617 height 54
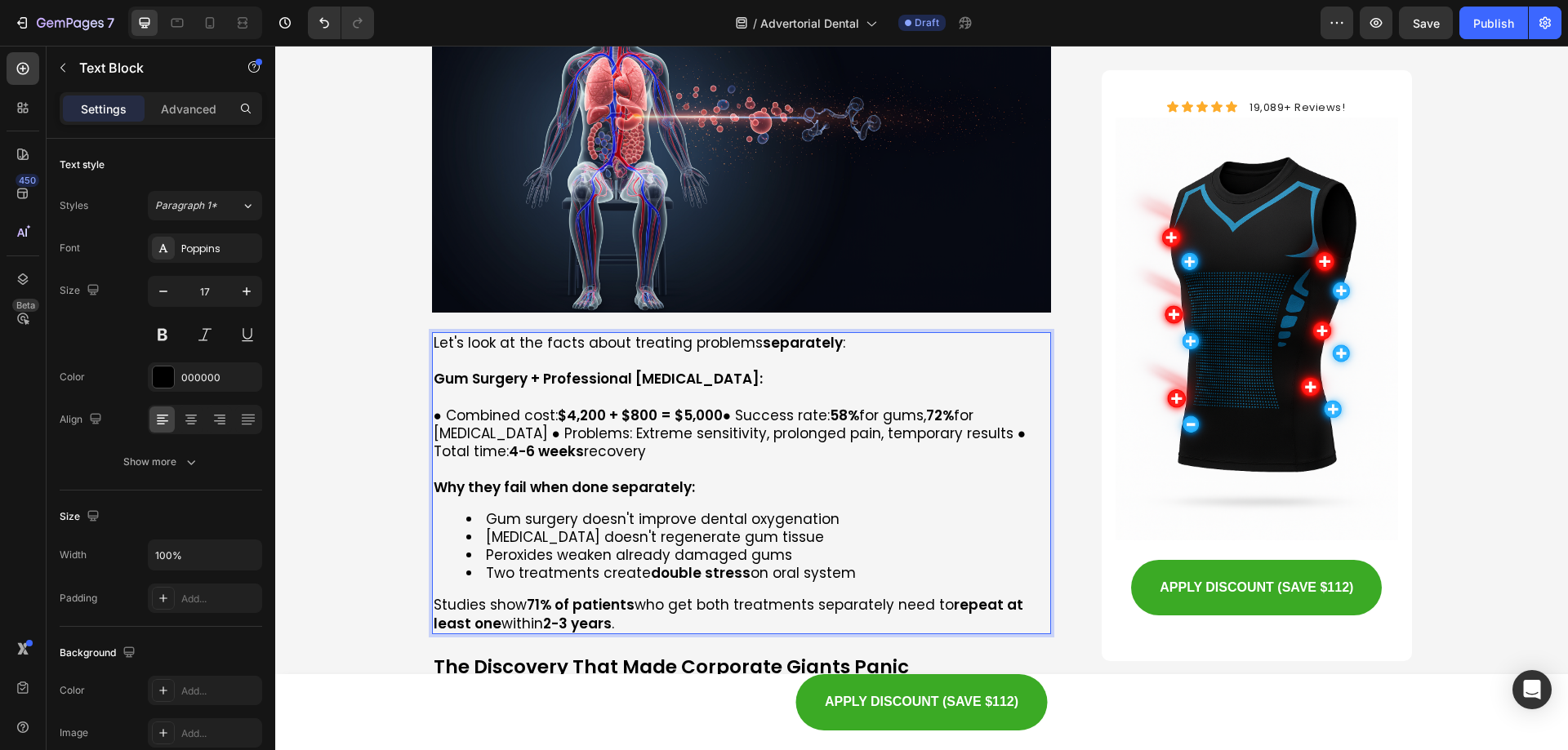
click at [434, 596] on p "Studies show 71% of patients who get both treatments separately need to repeat …" at bounding box center [742, 614] width 617 height 36
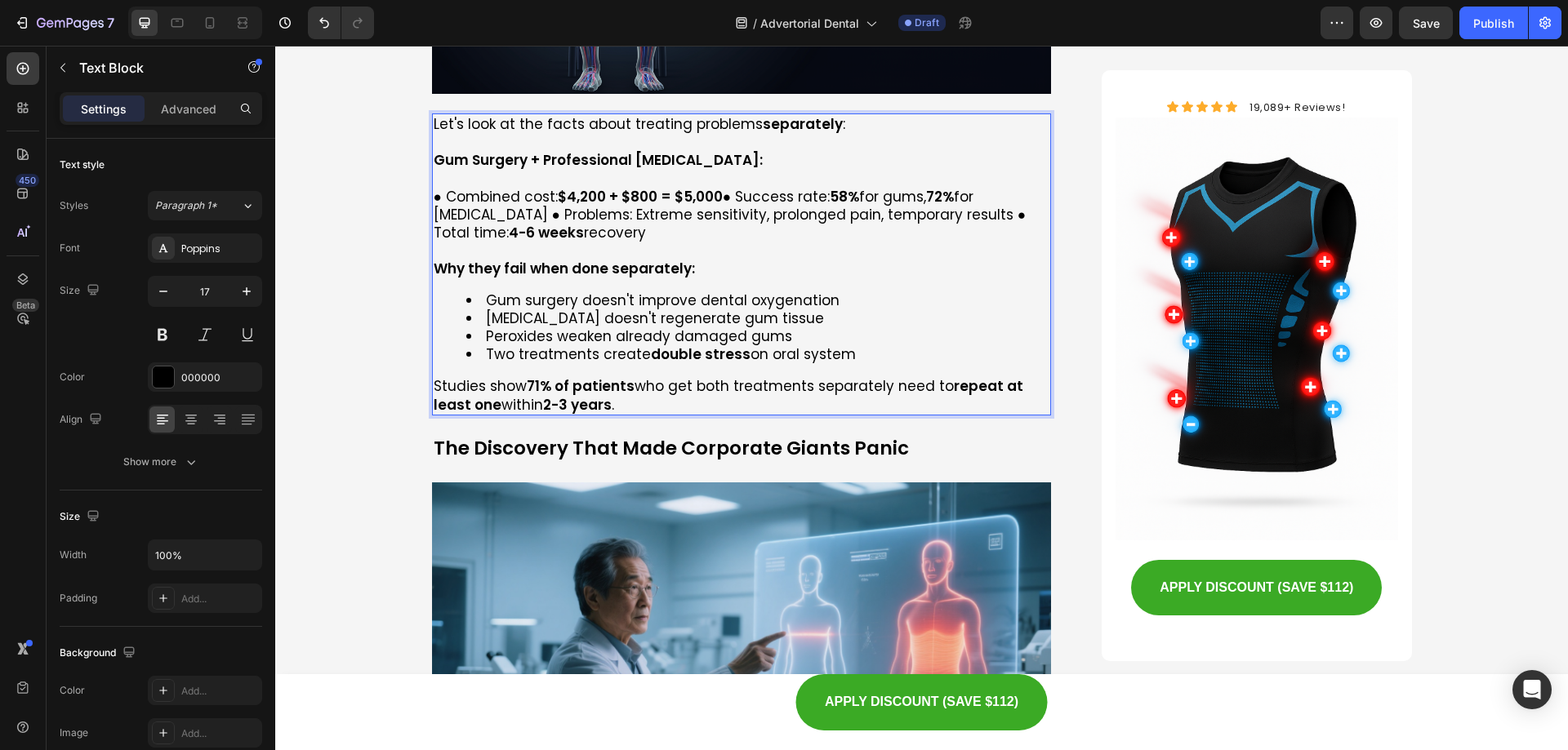
scroll to position [3429, 0]
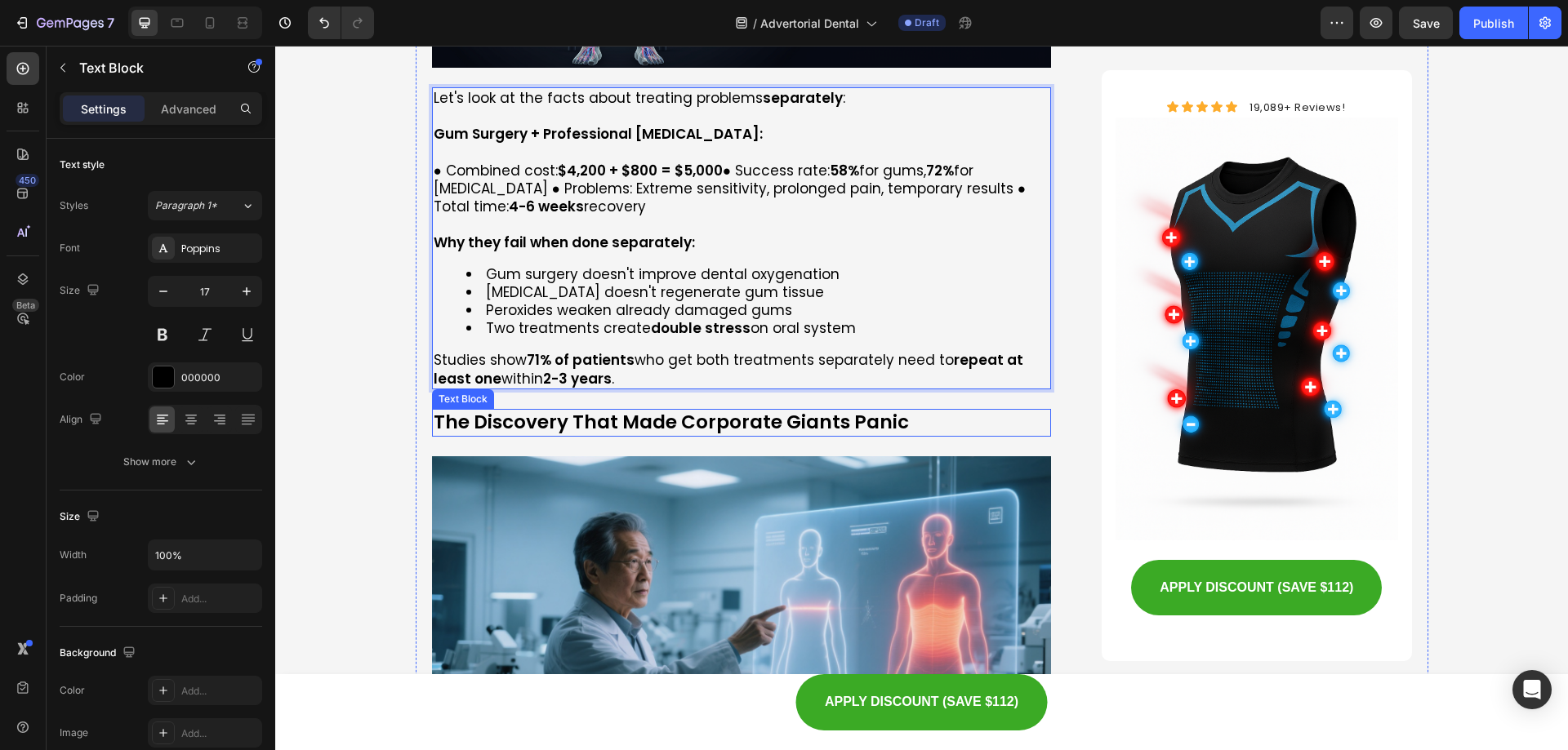
click at [517, 411] on p "The Discovery That Made Corporate Giants Panic" at bounding box center [742, 423] width 617 height 24
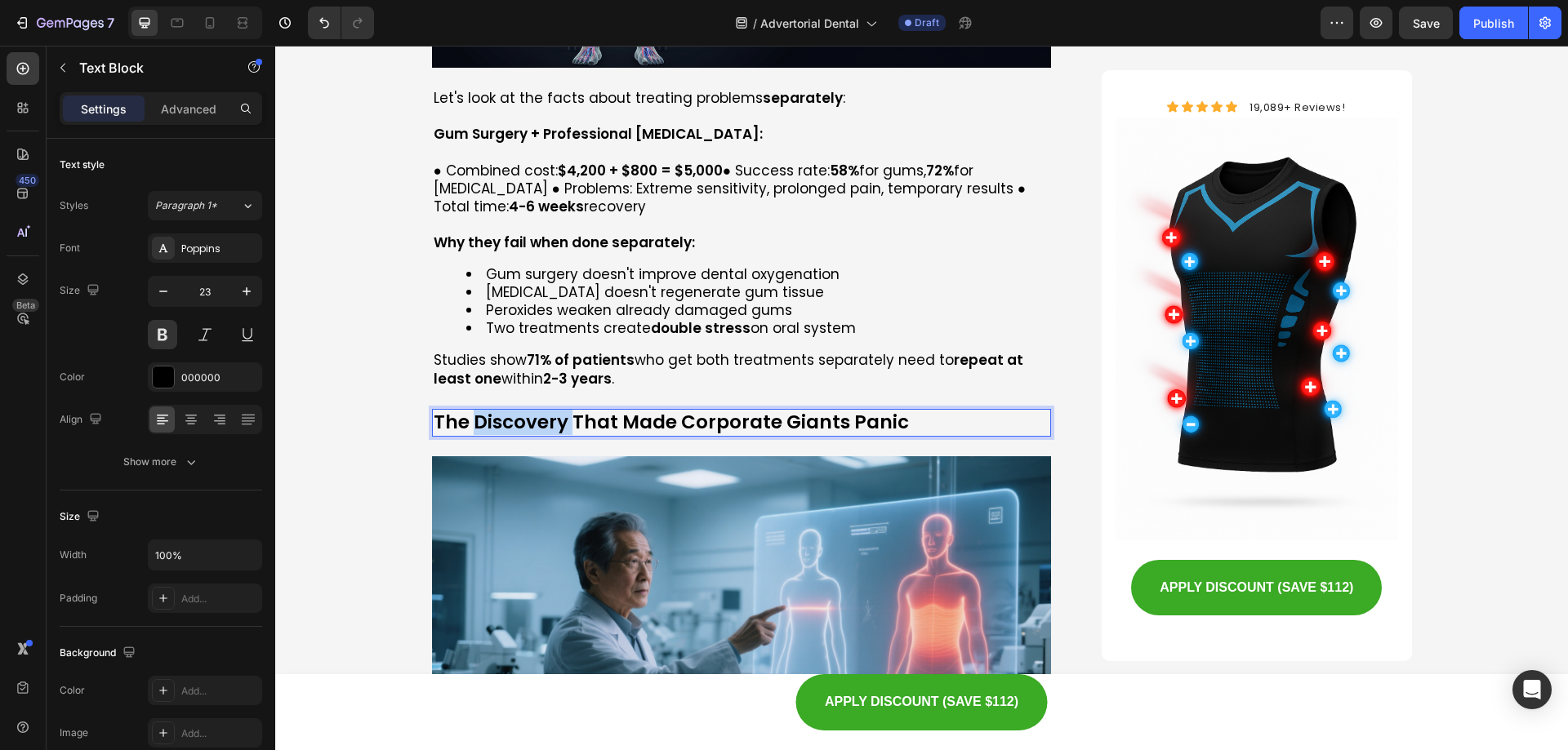
click at [517, 411] on p "The Discovery That Made Corporate Giants Panic" at bounding box center [742, 423] width 617 height 24
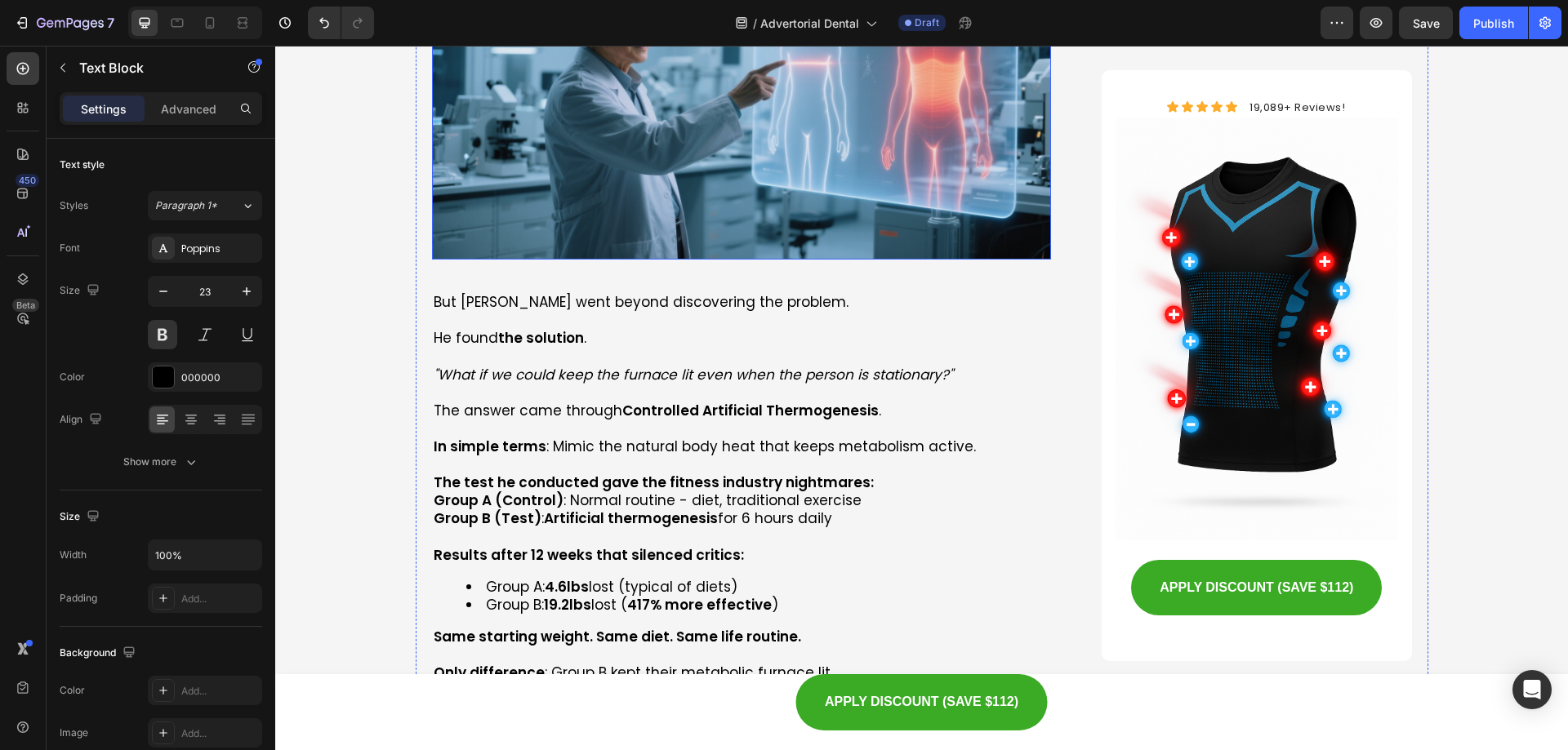
scroll to position [4000, 0]
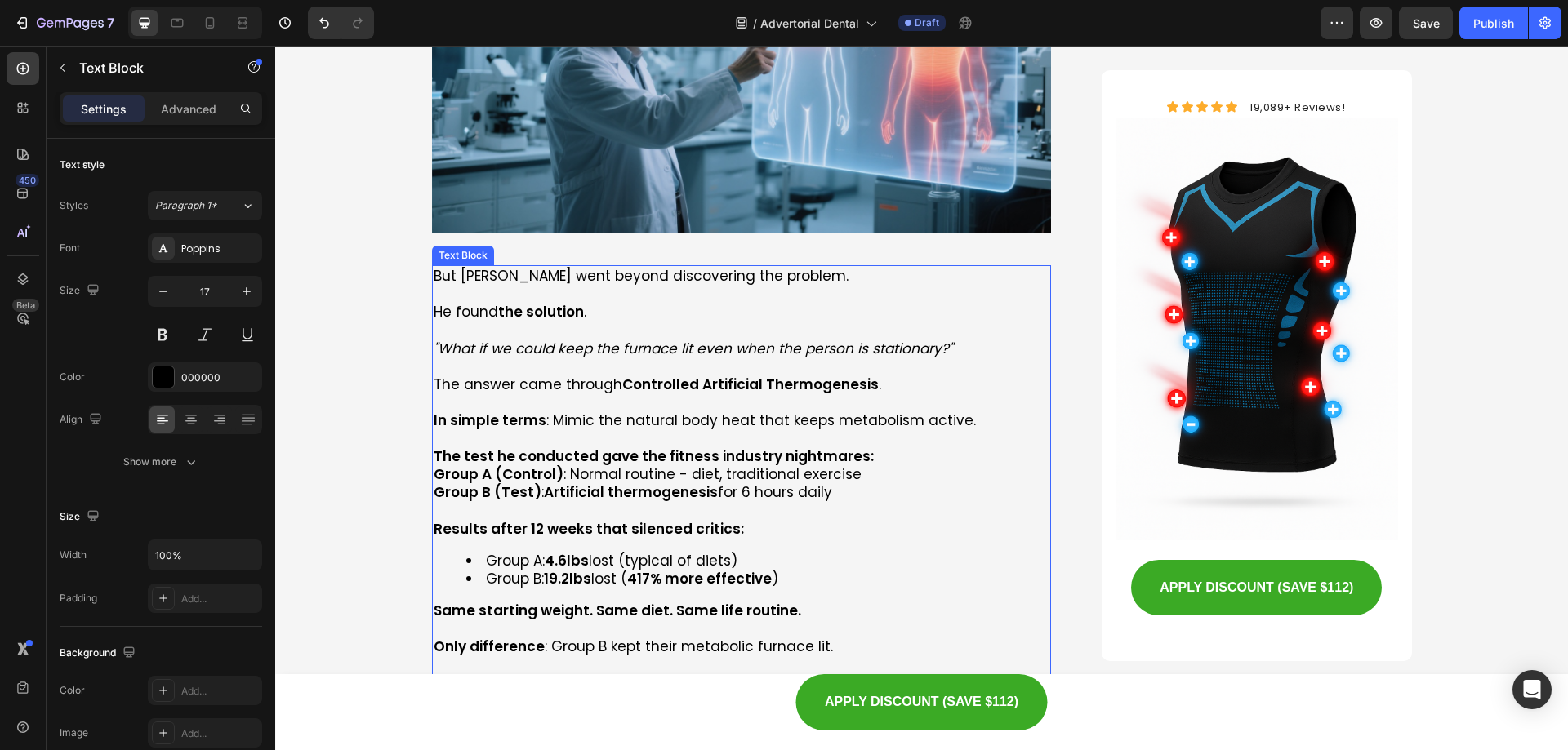
click at [625, 357] on p at bounding box center [742, 366] width 617 height 18
click at [625, 357] on p "Rich Text Editor. Editing area: main" at bounding box center [742, 366] width 617 height 18
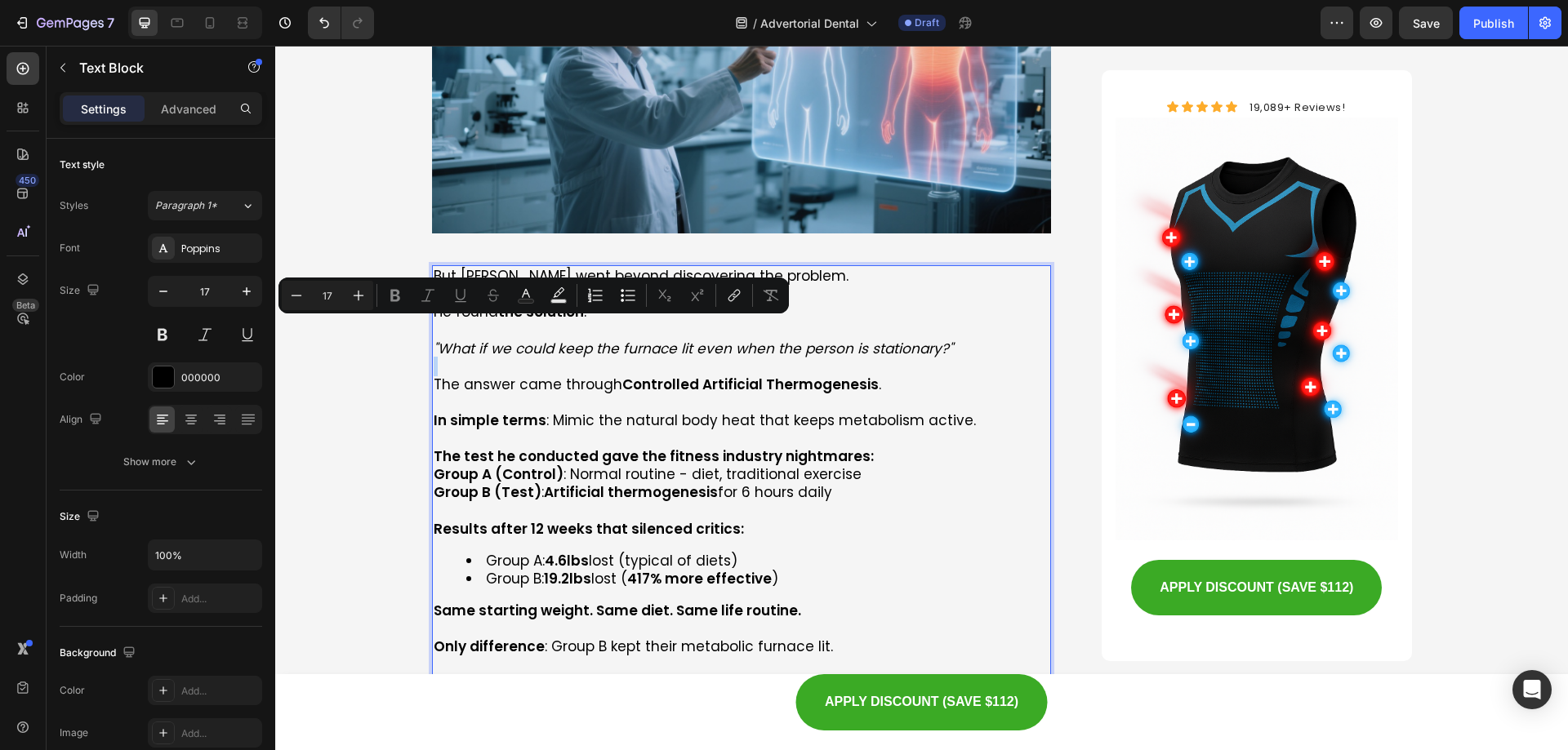
click at [625, 357] on p "Rich Text Editor. Editing area: main" at bounding box center [742, 366] width 617 height 18
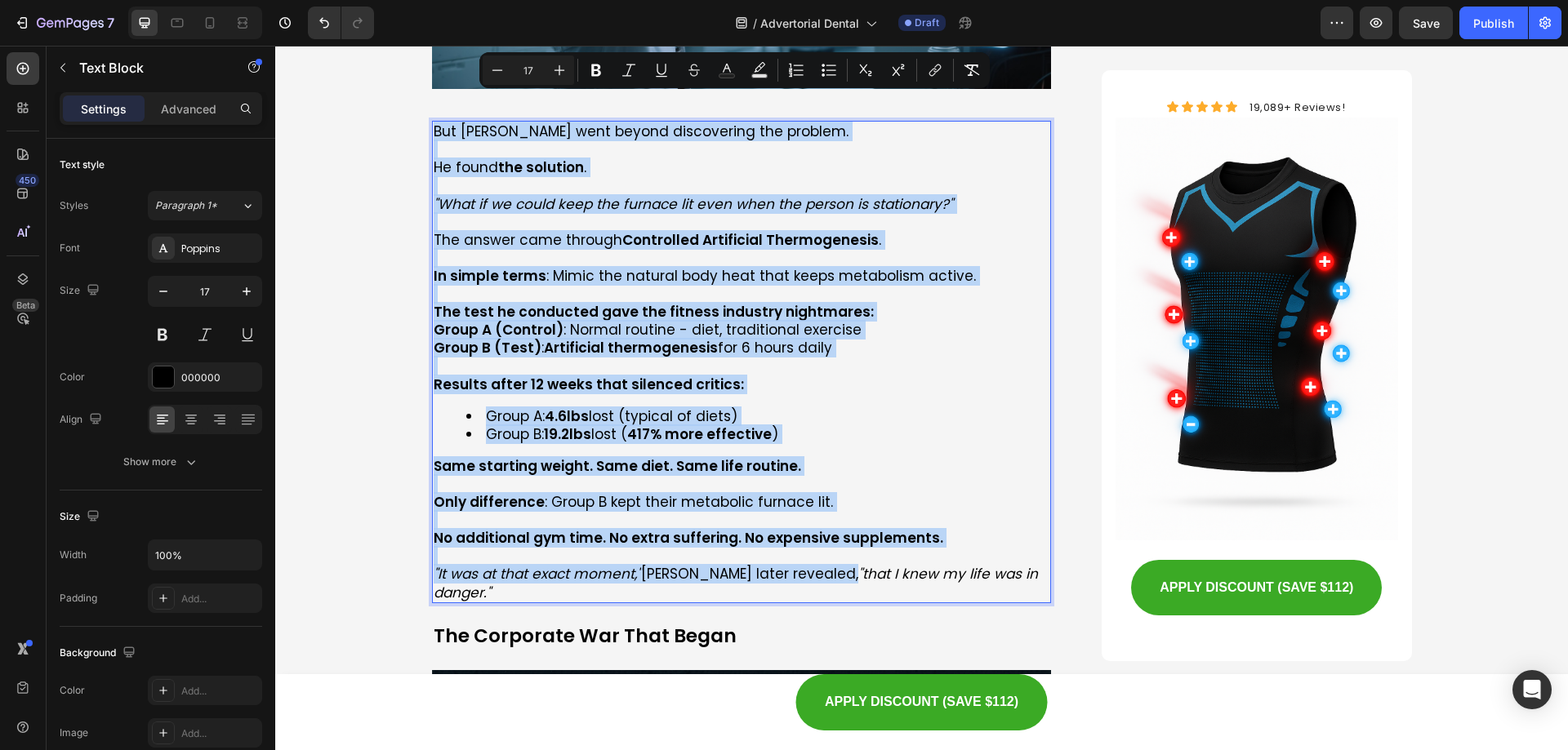
scroll to position [4164, 0]
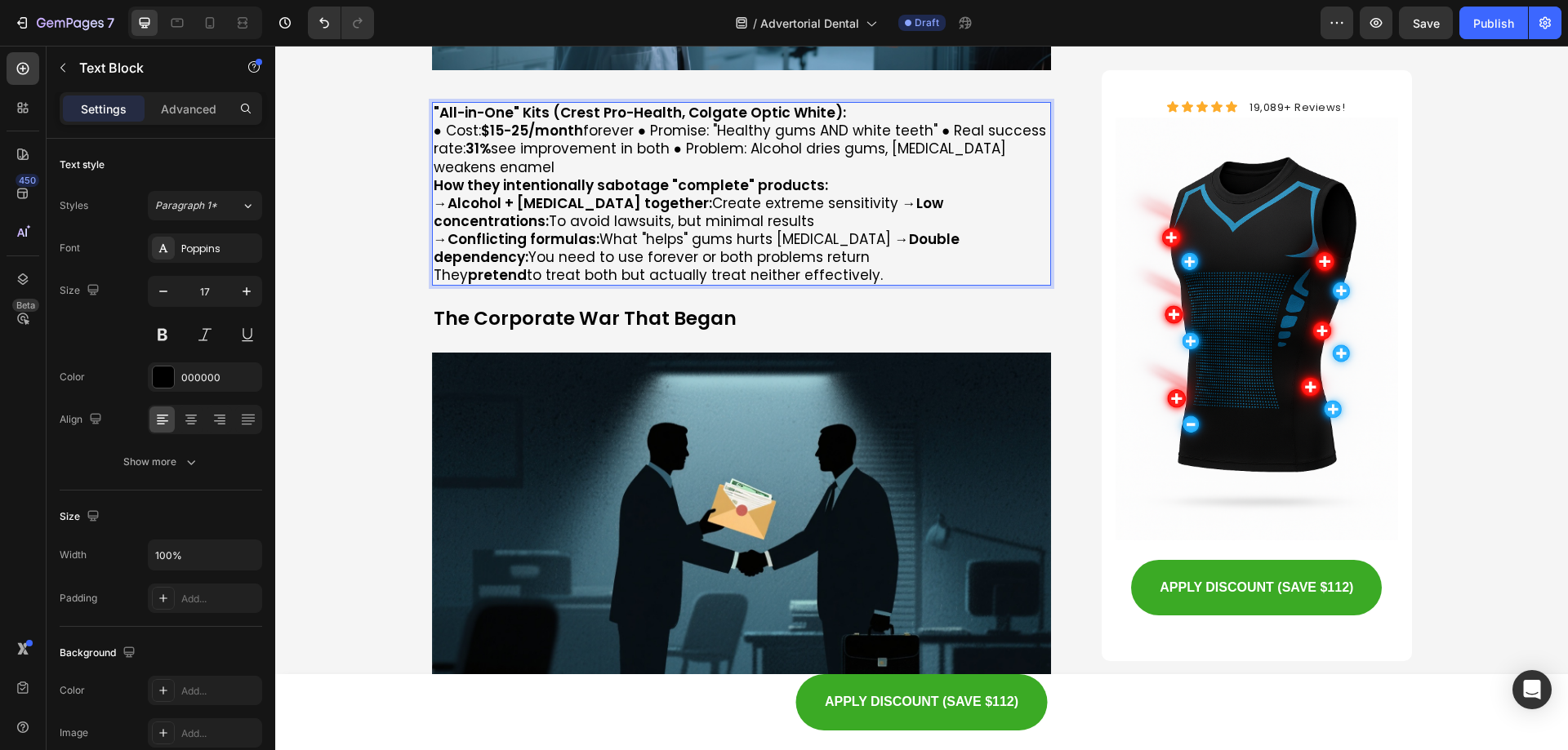
click at [432, 102] on div ""All-in-One" Kits (Crest Pro-Health, Colgate Optic White): ● Cost: $15-25/month…" at bounding box center [741, 194] width 620 height 184
click at [434, 122] on p "● Cost: $15-25/month forever ● Promise: "Healthy gums AND white teeth" ● Real s…" at bounding box center [742, 148] width 617 height 54
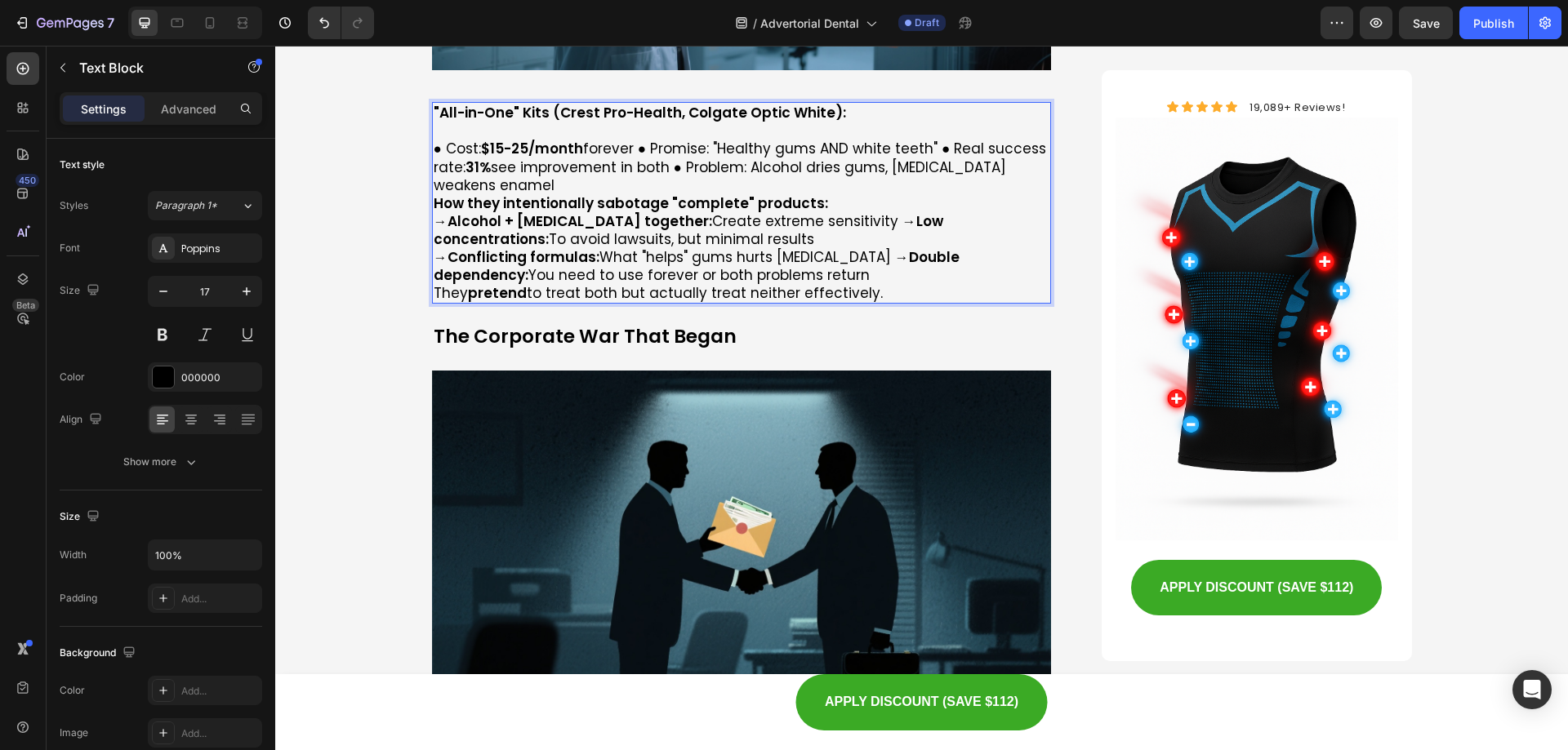
click at [434, 193] on strong "How they intentionally sabotage "complete" products:" at bounding box center [631, 203] width 395 height 20
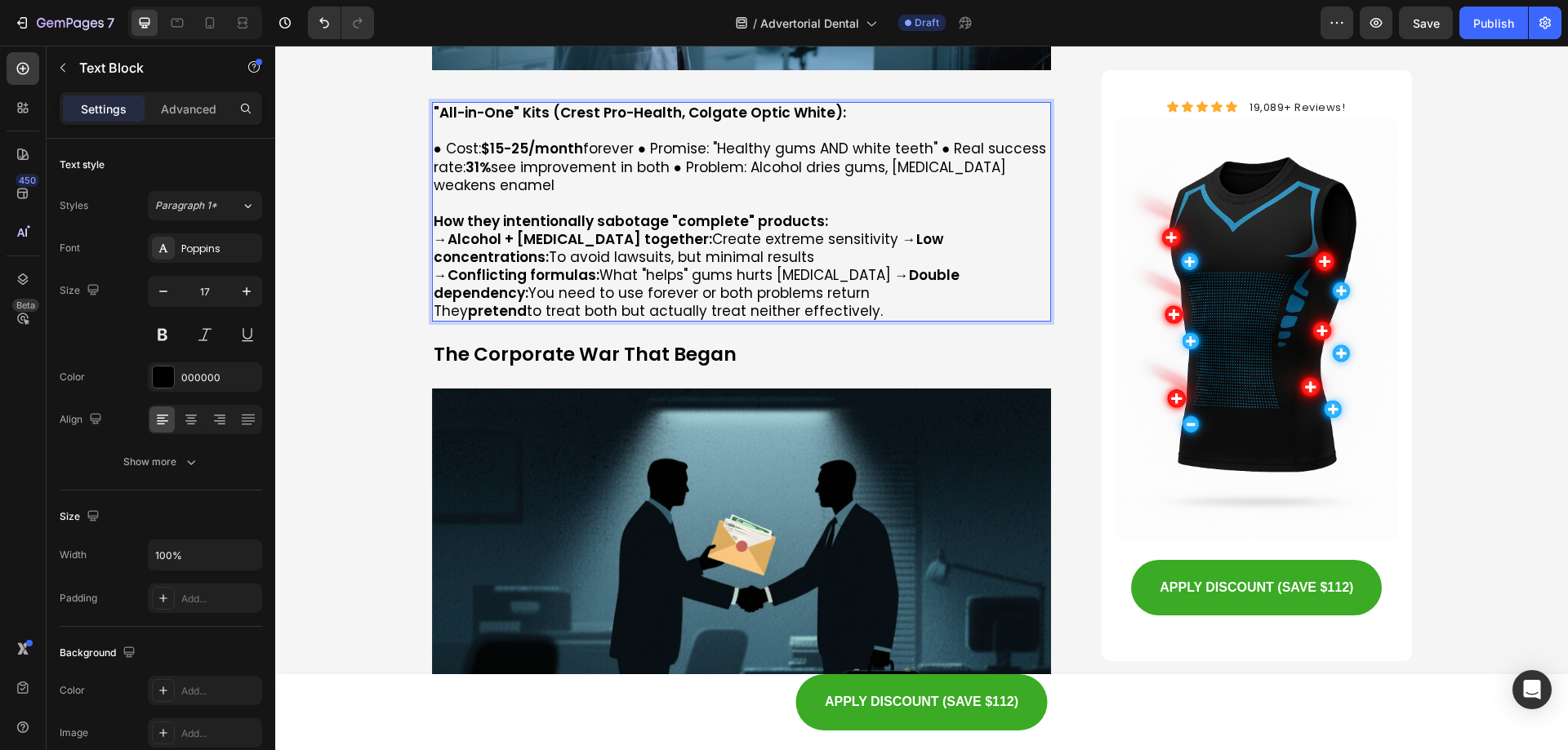
click at [434, 230] on p "→ Alcohol + [MEDICAL_DATA] together: Create extreme sensitivity → Low concentra…" at bounding box center [742, 266] width 617 height 72
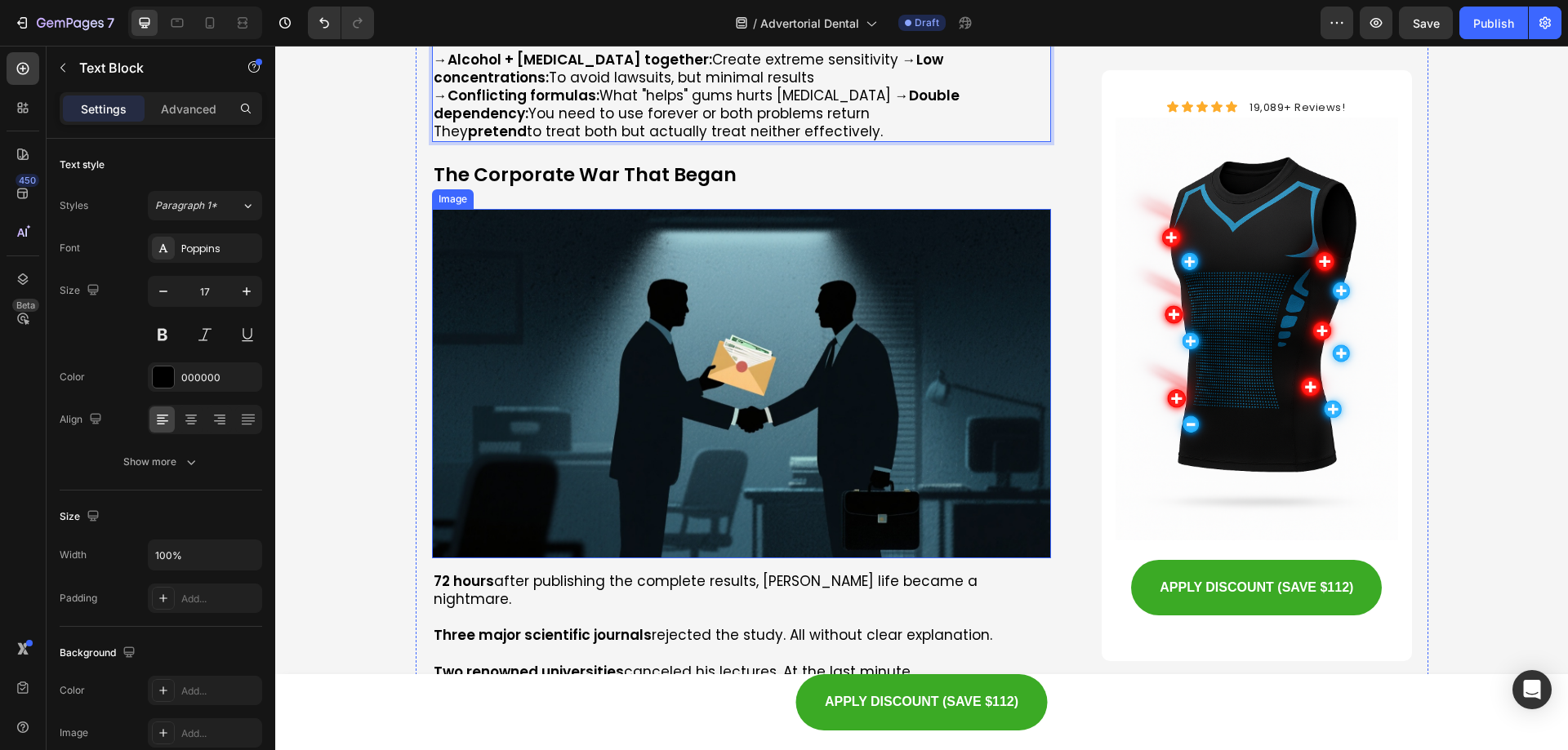
scroll to position [4408, 0]
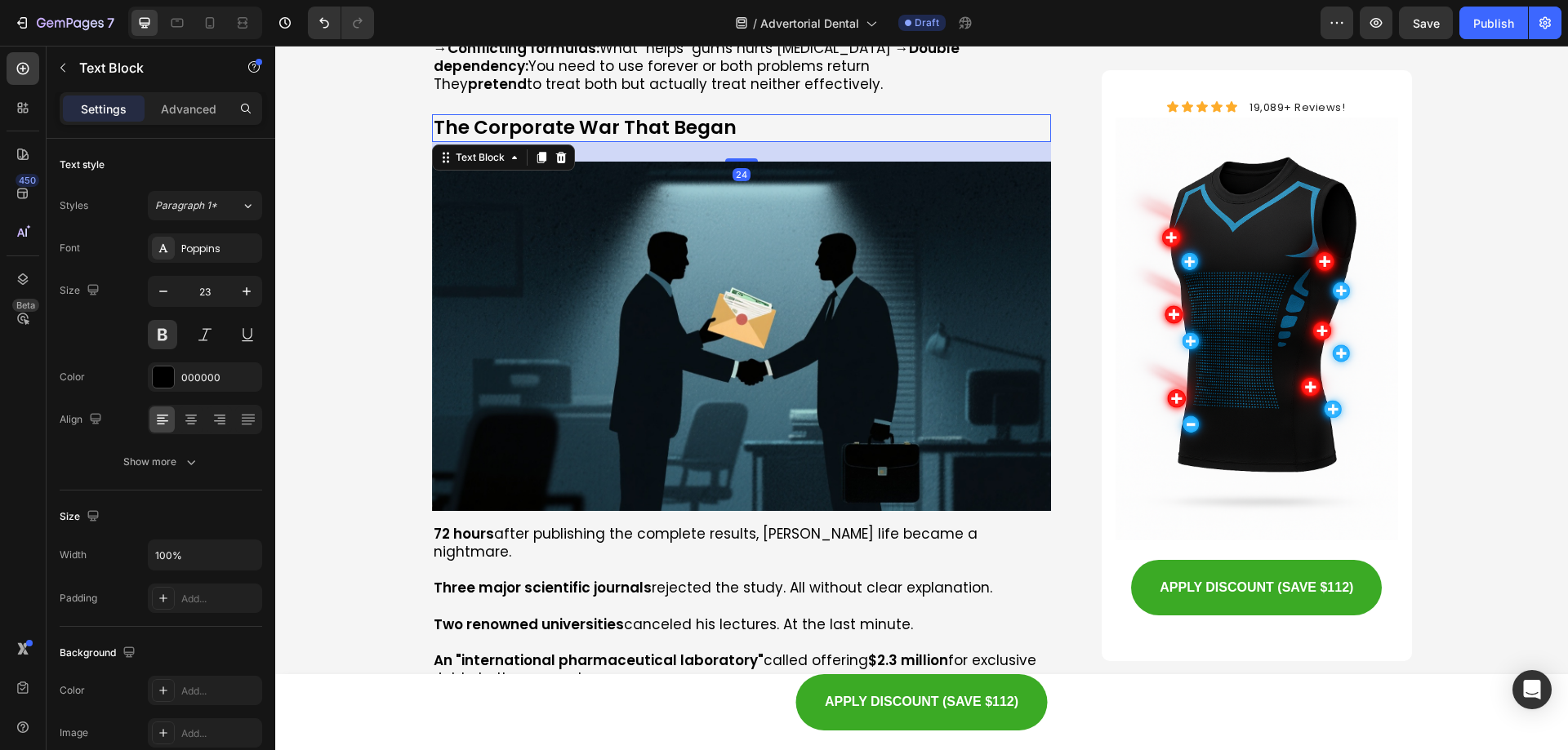
click at [580, 116] on p "The Corporate War That Began" at bounding box center [742, 128] width 617 height 24
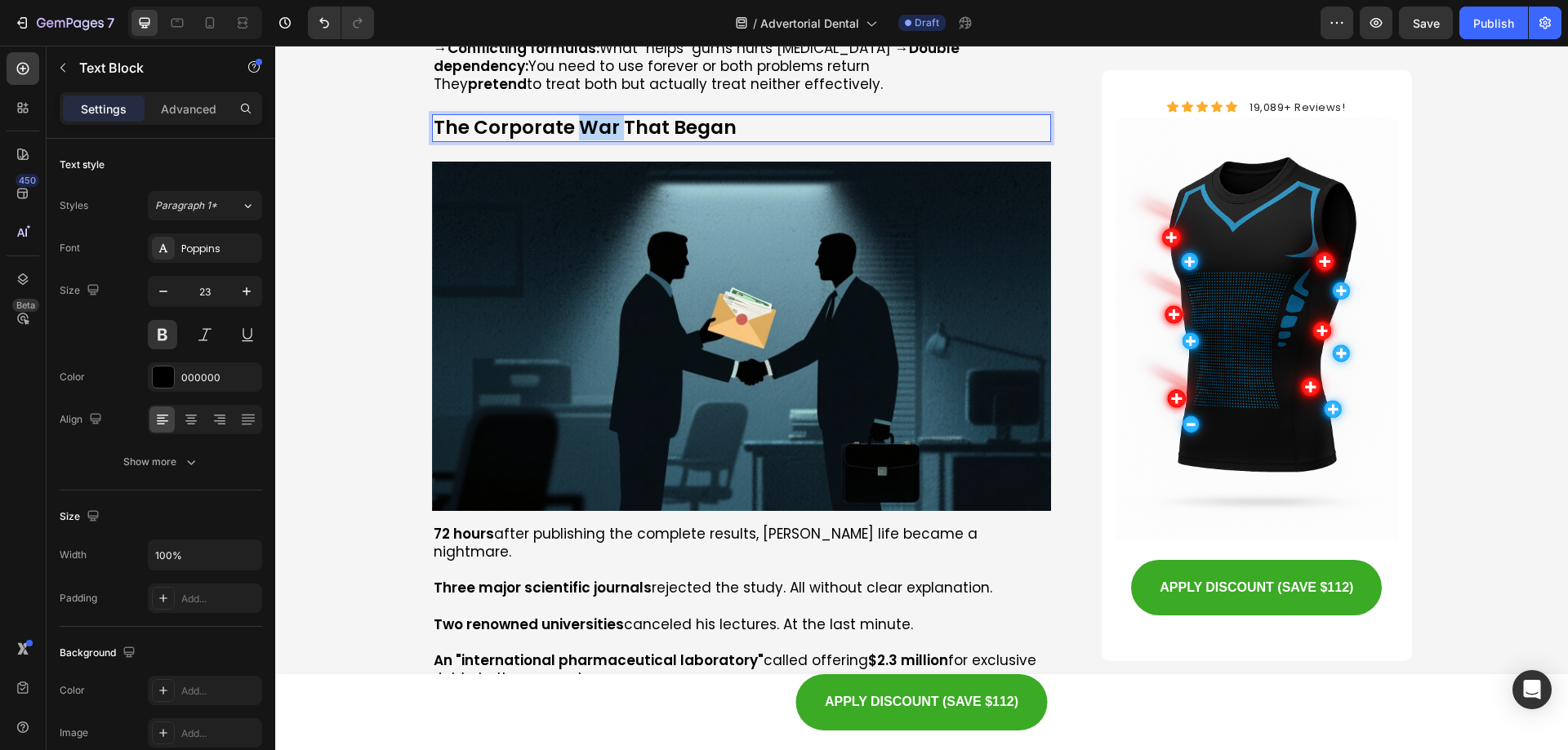
click at [580, 116] on p "The Corporate War That Began" at bounding box center [742, 128] width 617 height 24
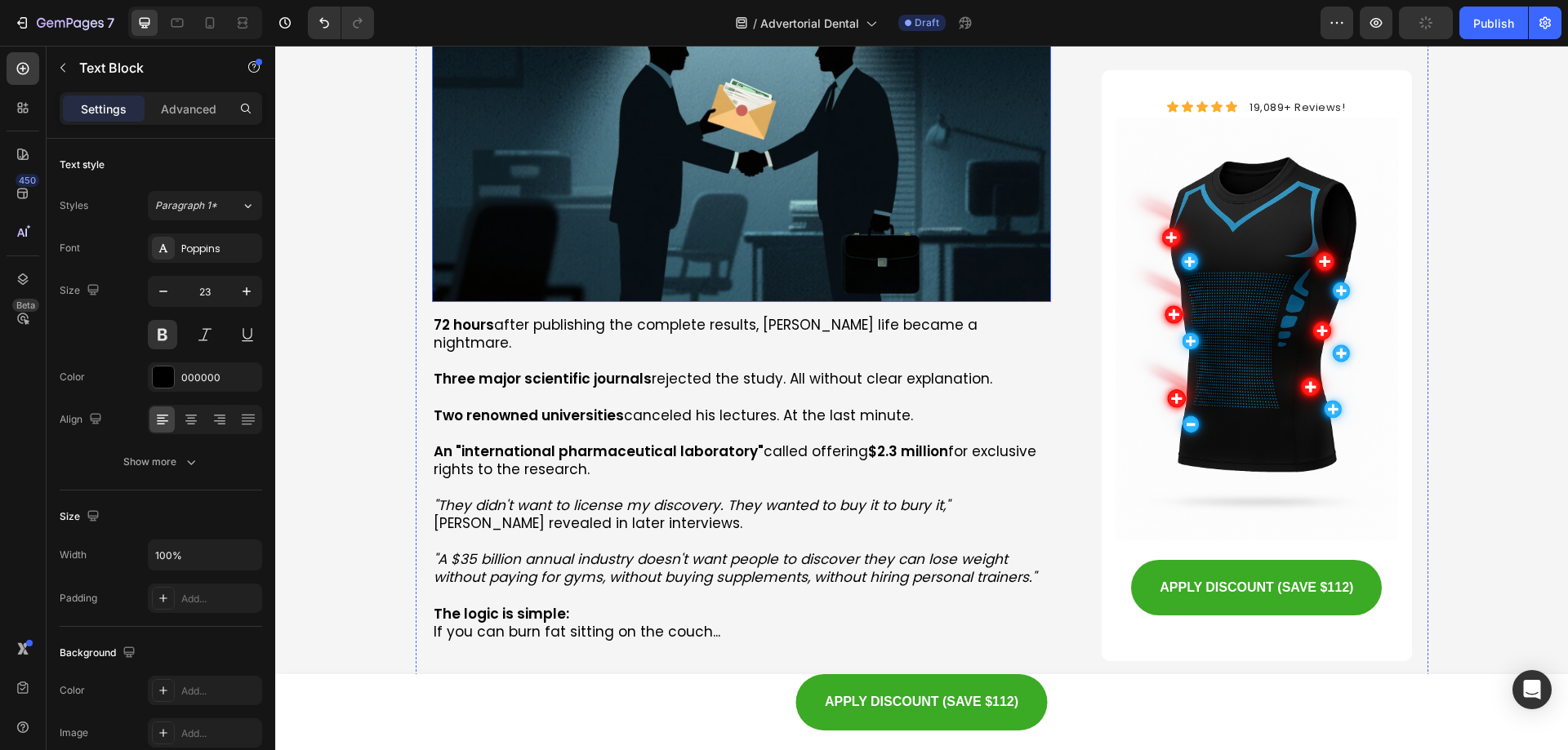
scroll to position [4653, 0]
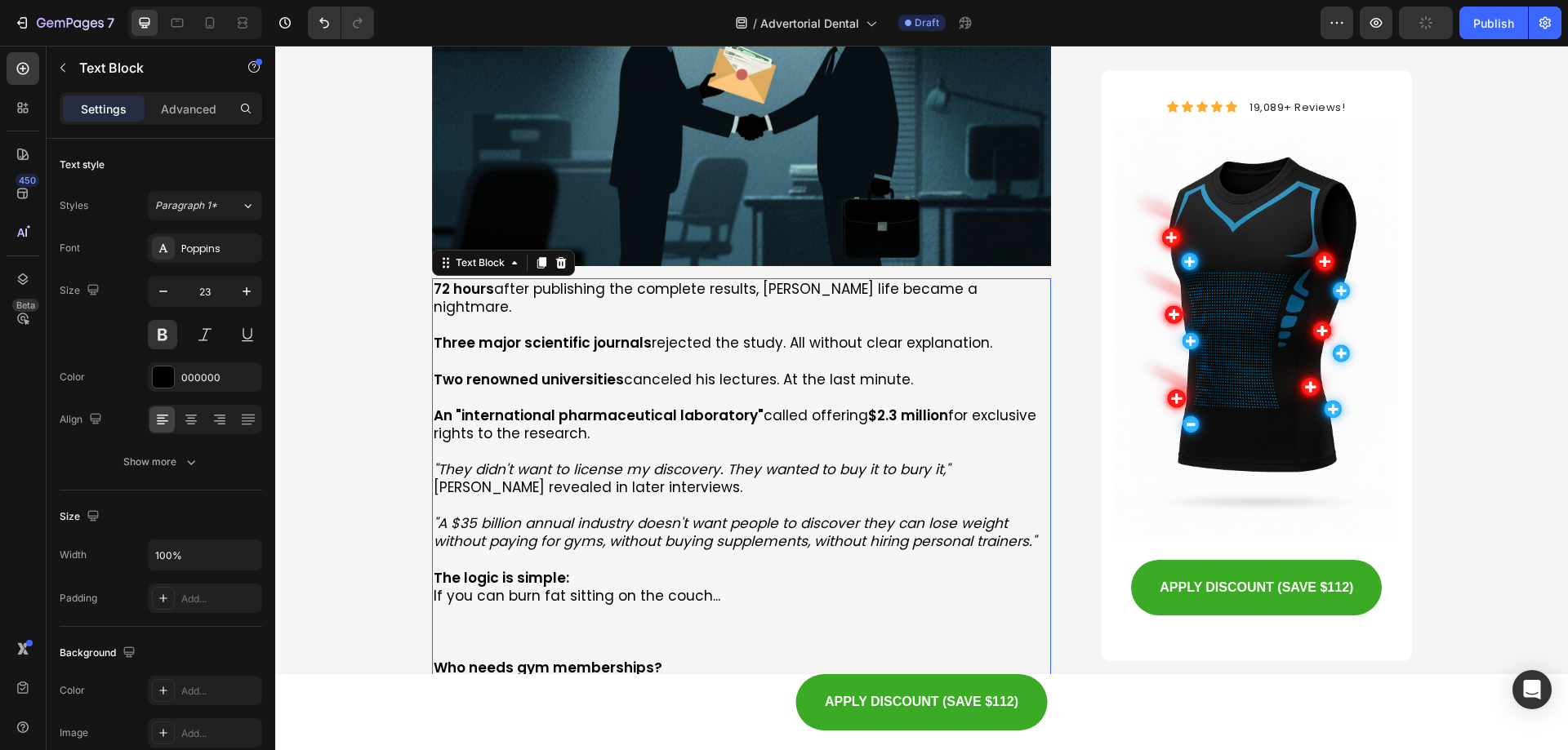
click at [628, 371] on p "Two renowned universities canceled his lectures. At the last minute." at bounding box center [742, 380] width 617 height 18
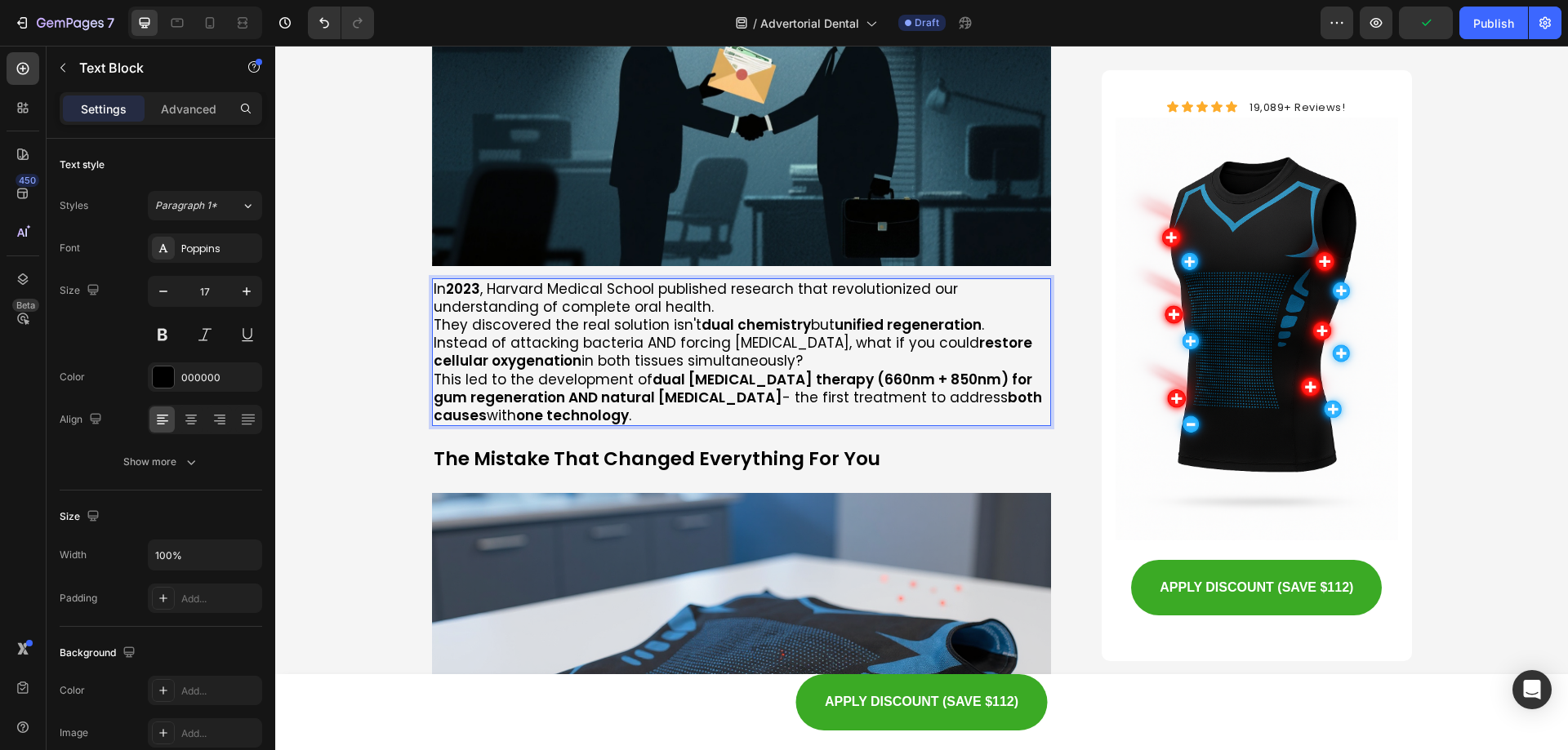
click at [434, 316] on p "They discovered the real solution isn't dual chemistry but unified regeneration…" at bounding box center [742, 325] width 617 height 18
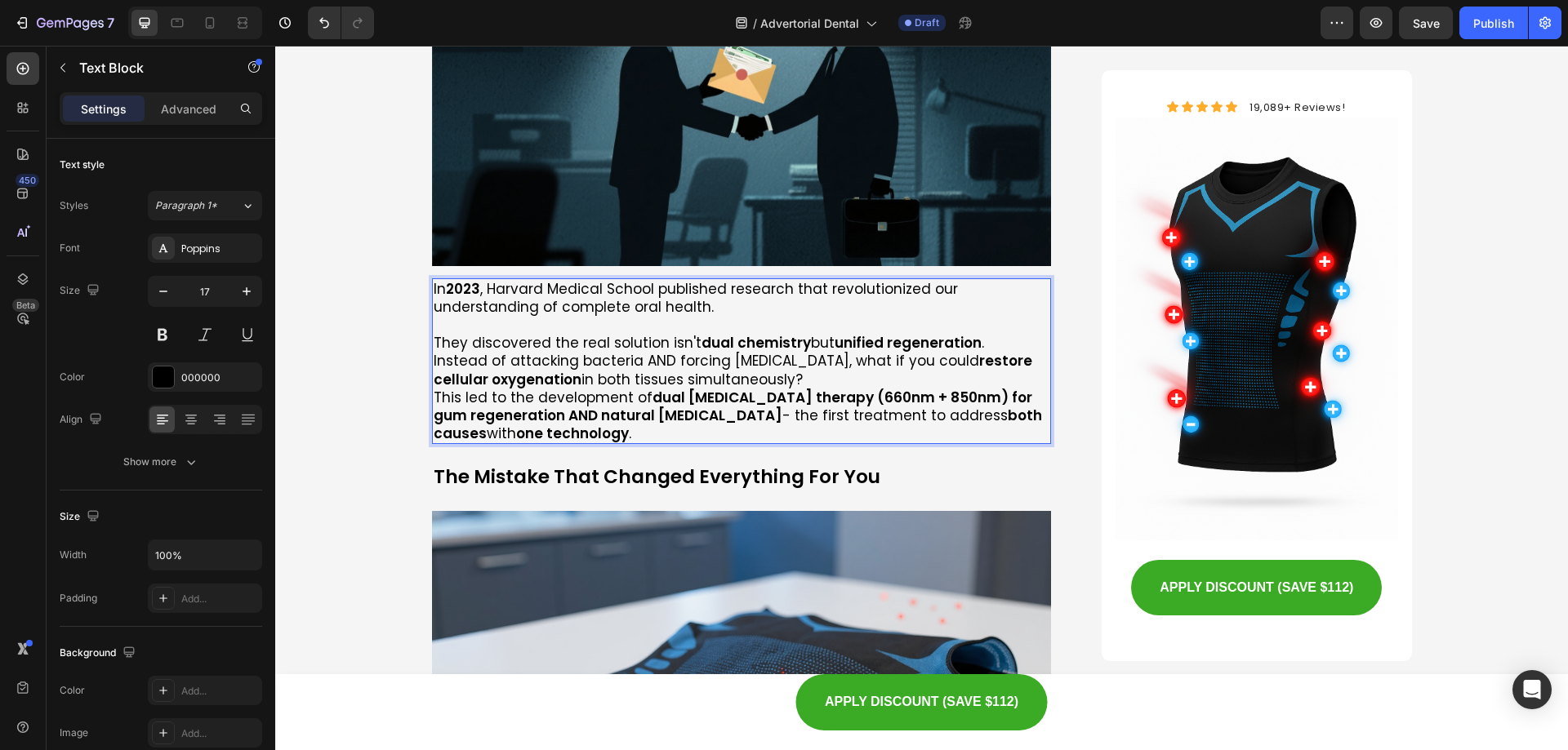
click at [434, 352] on p "Instead of attacking bacteria AND forcing [MEDICAL_DATA], what if you could res…" at bounding box center [742, 370] width 617 height 36
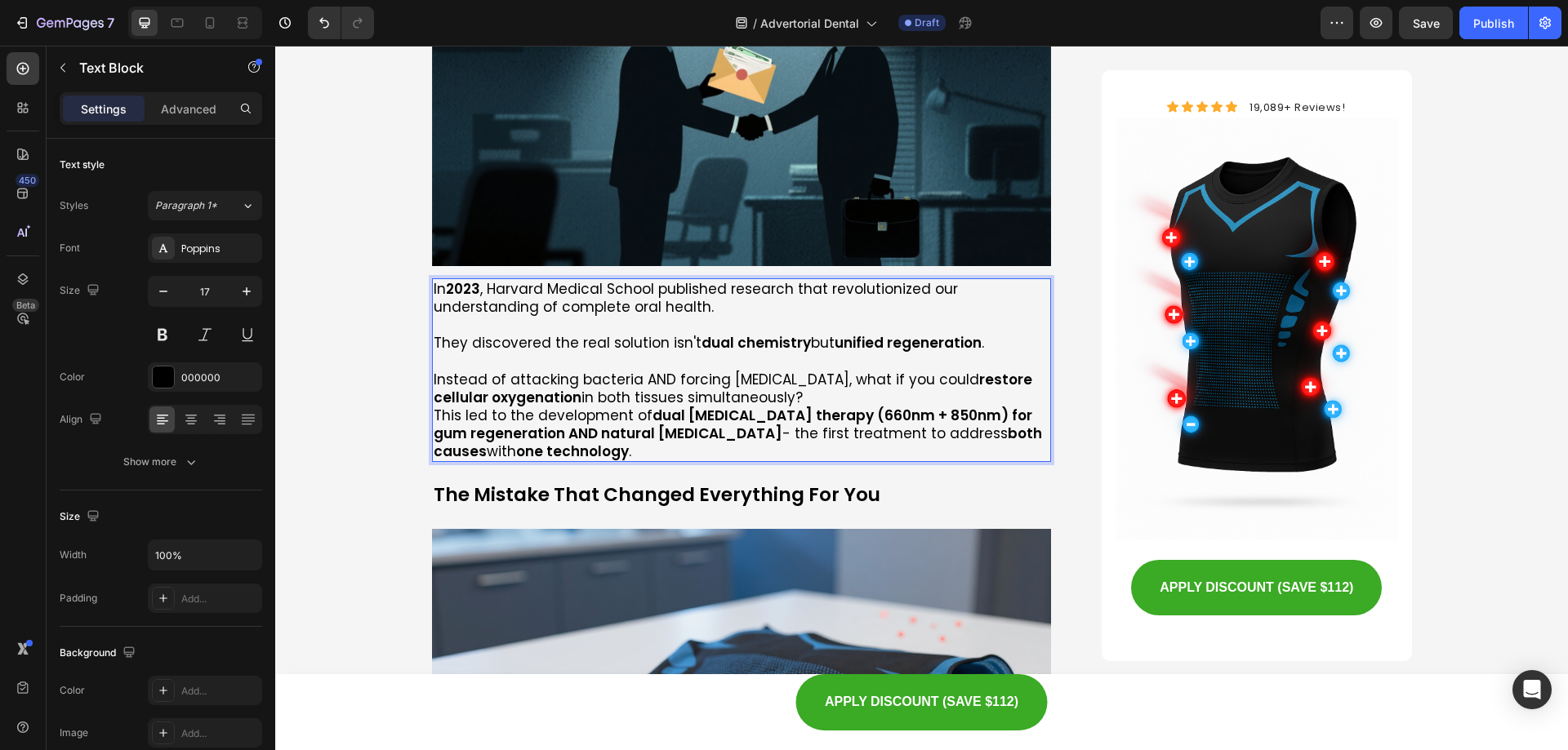
click at [434, 406] on p "This led to the development of dual [MEDICAL_DATA] therapy (660nm + 850nm) for …" at bounding box center [742, 433] width 617 height 54
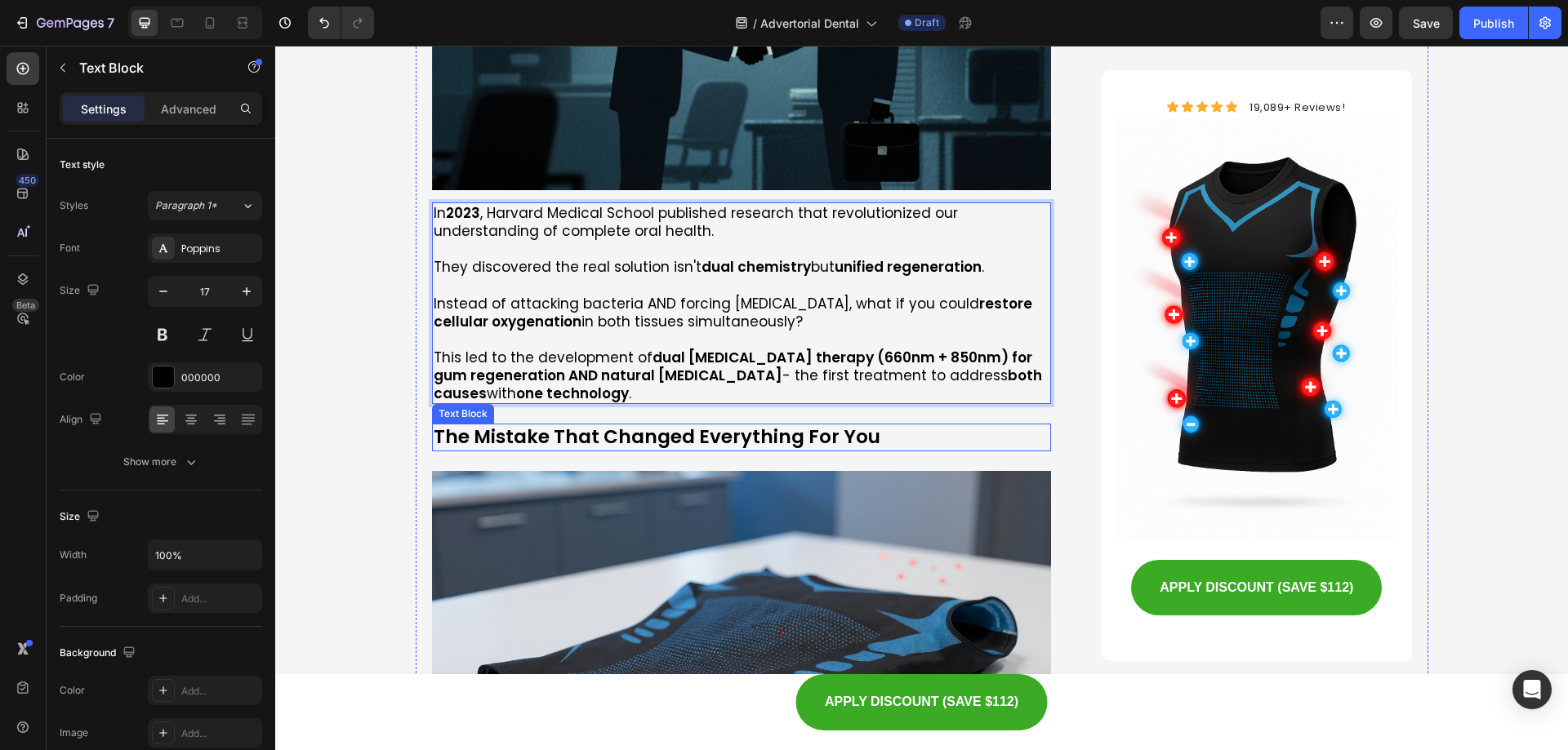
scroll to position [4735, 0]
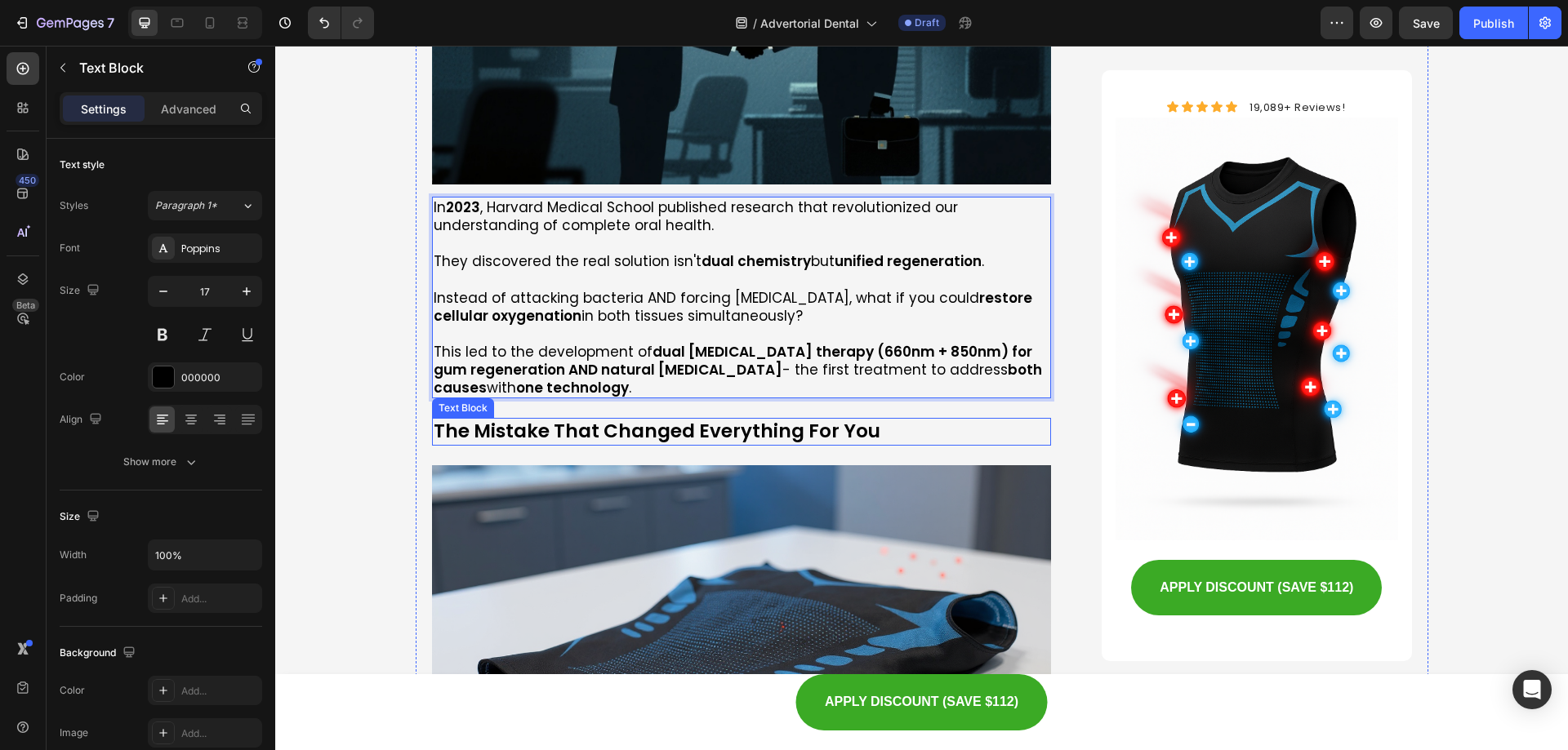
click at [641, 420] on p "The Mistake That Changed Everything For You" at bounding box center [742, 432] width 617 height 24
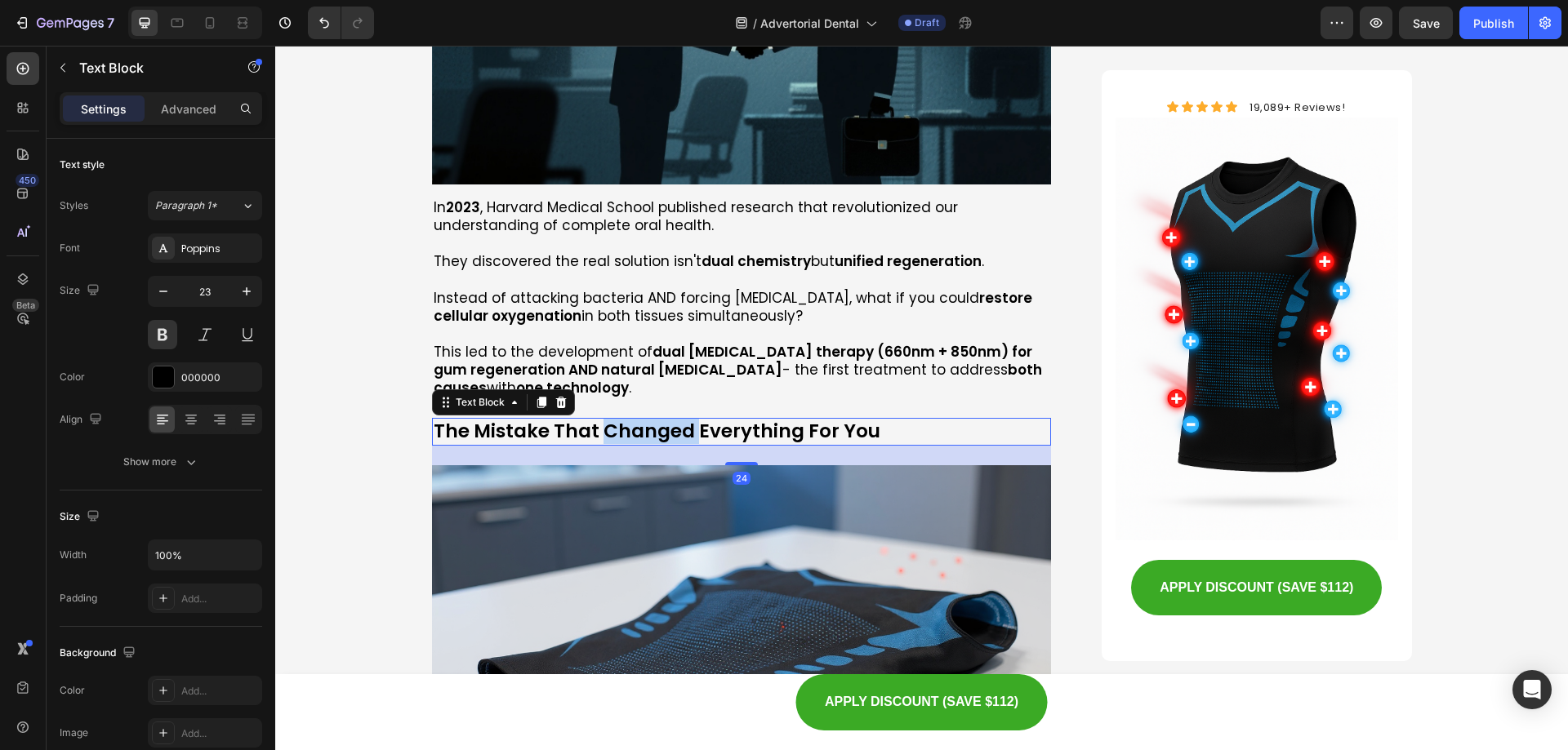
click at [641, 420] on p "The Mistake That Changed Everything For You" at bounding box center [742, 432] width 617 height 24
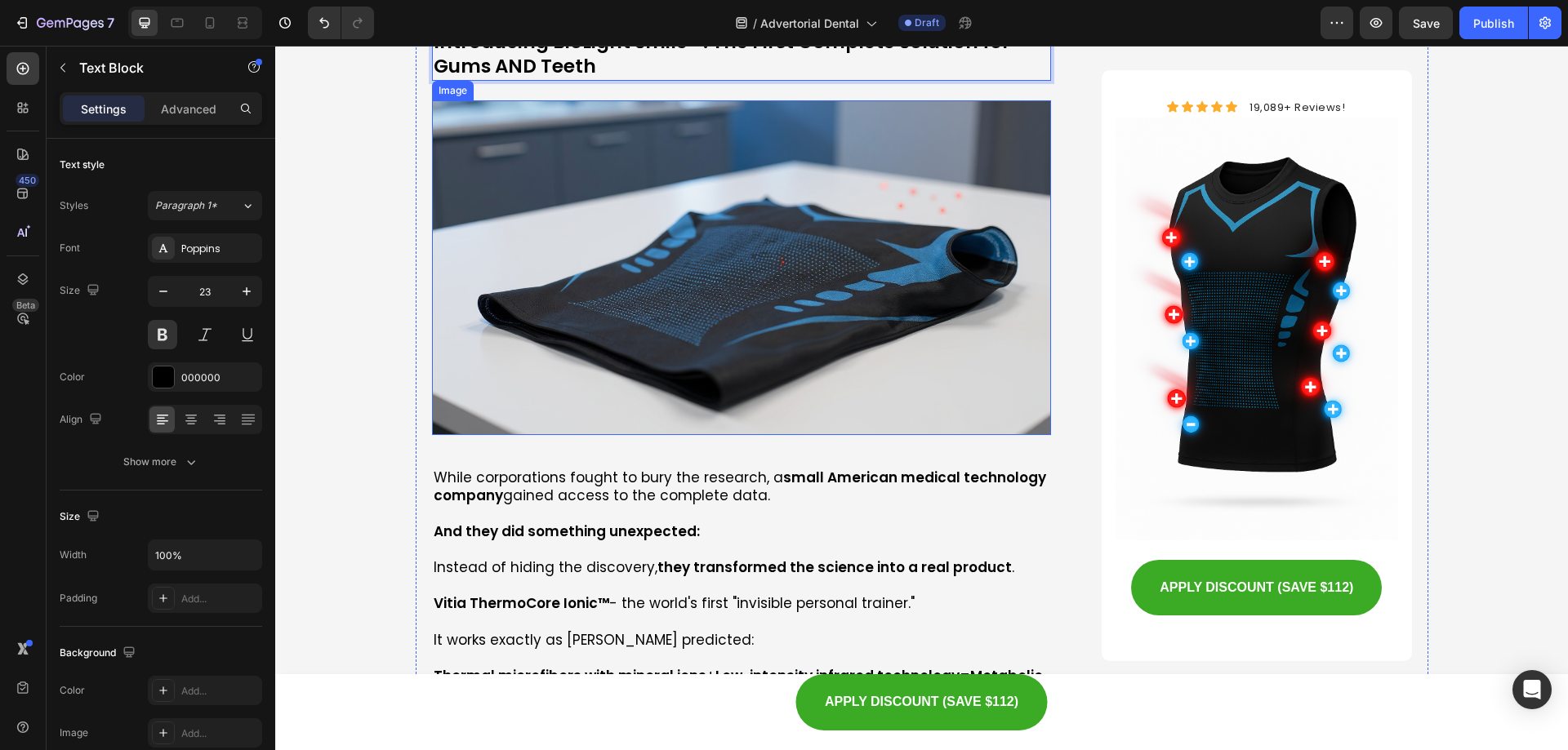
scroll to position [5306, 0]
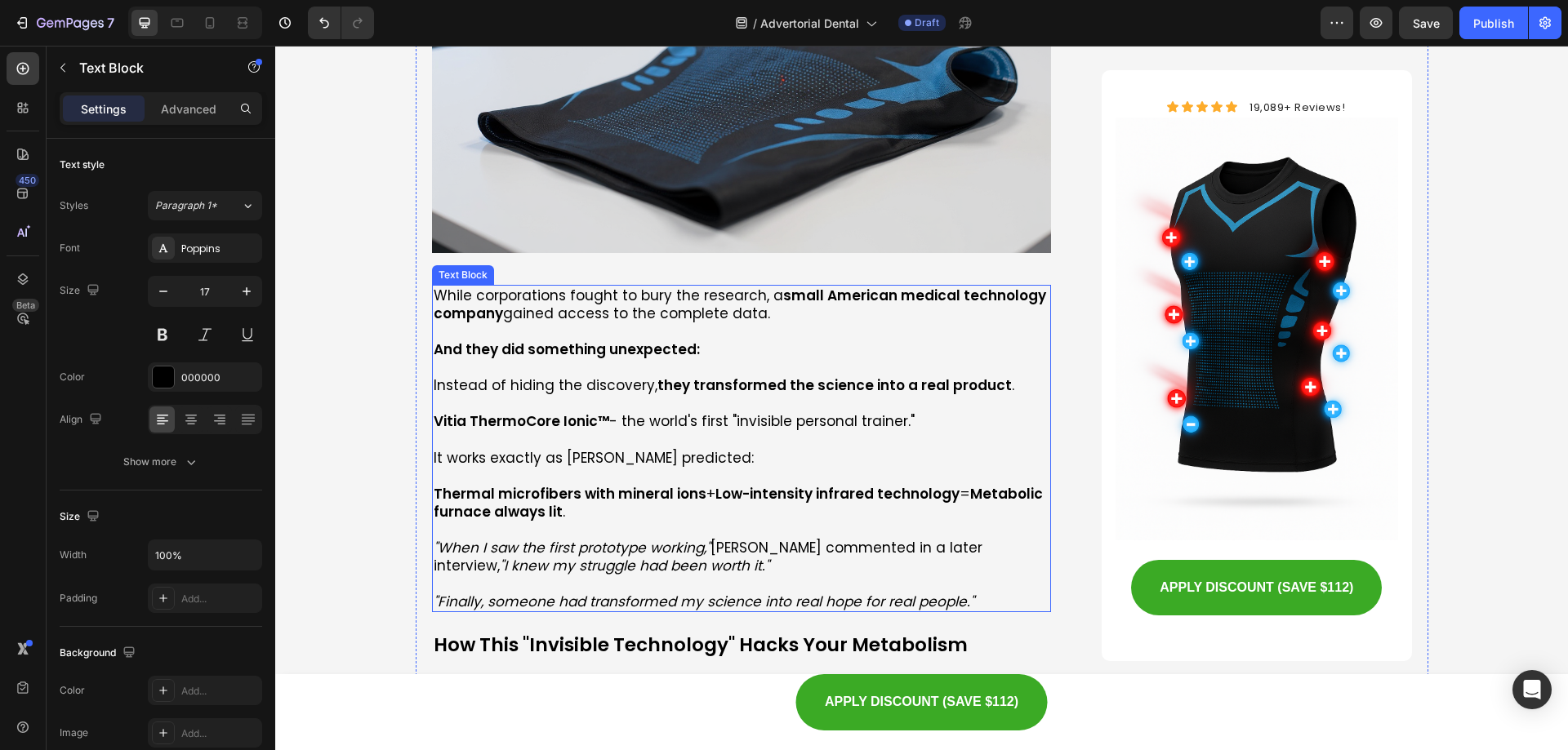
click at [665, 430] on p at bounding box center [742, 439] width 617 height 18
click at [666, 430] on p "Rich Text Editor. Editing area: main" at bounding box center [742, 439] width 617 height 18
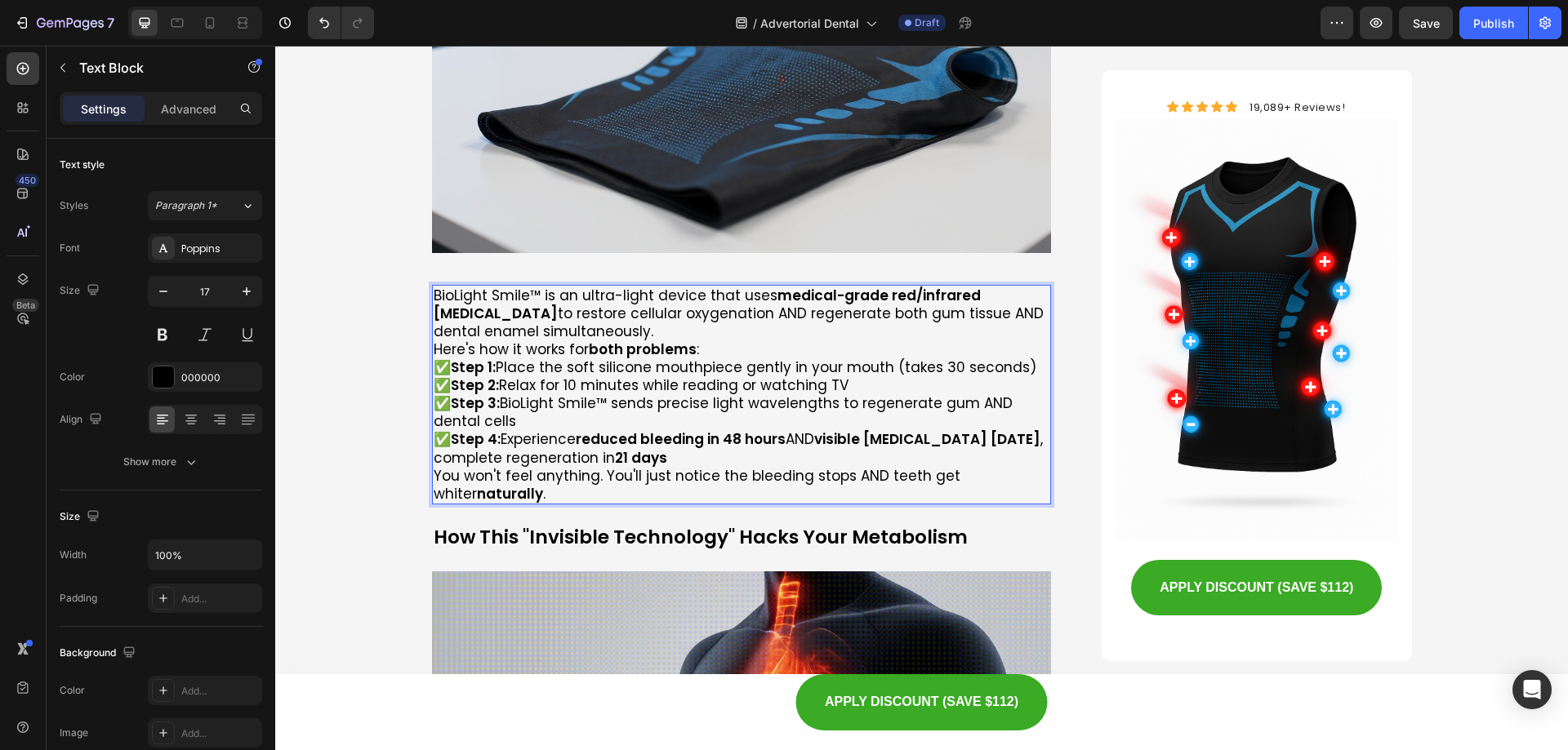
click at [434, 340] on p "Here's how it works for both problems :" at bounding box center [742, 349] width 617 height 18
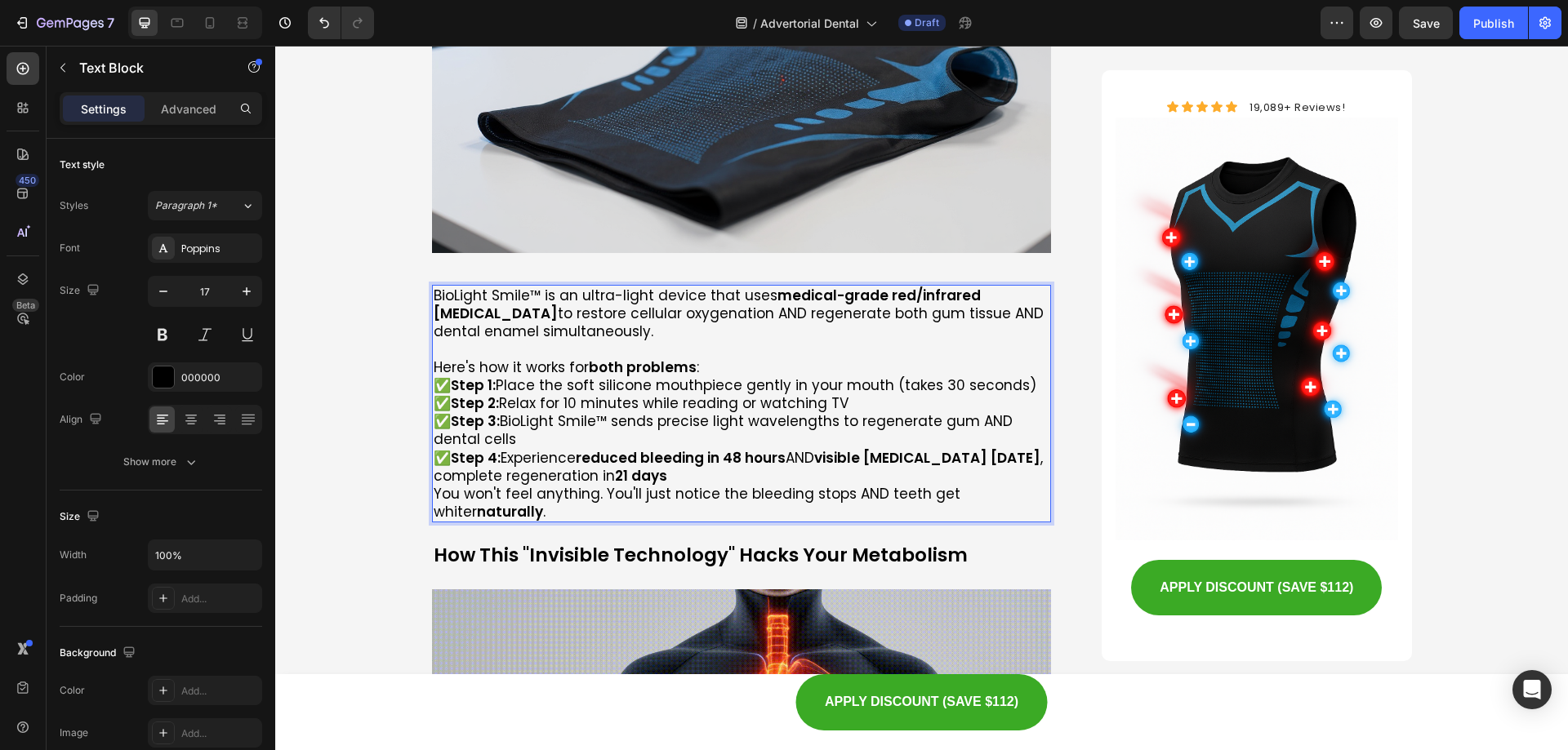
click at [434, 376] on p "✅ Step 1: Place the soft silicone mouthpiece gently in your mouth (takes 30 sec…" at bounding box center [742, 385] width 617 height 18
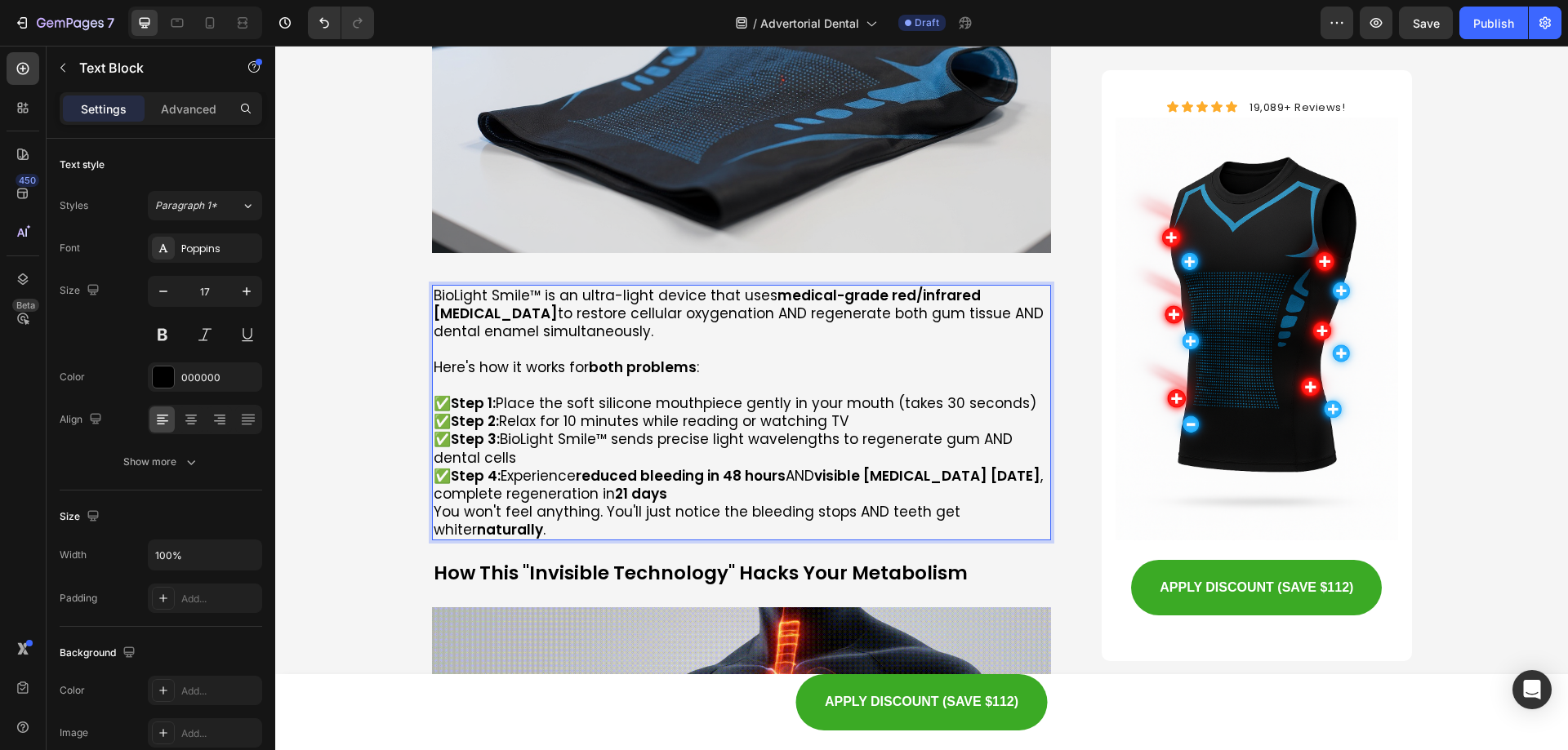
click at [434, 503] on p "You won't feel anything. You'll just notice the bleeding stops AND teeth get wh…" at bounding box center [742, 521] width 617 height 36
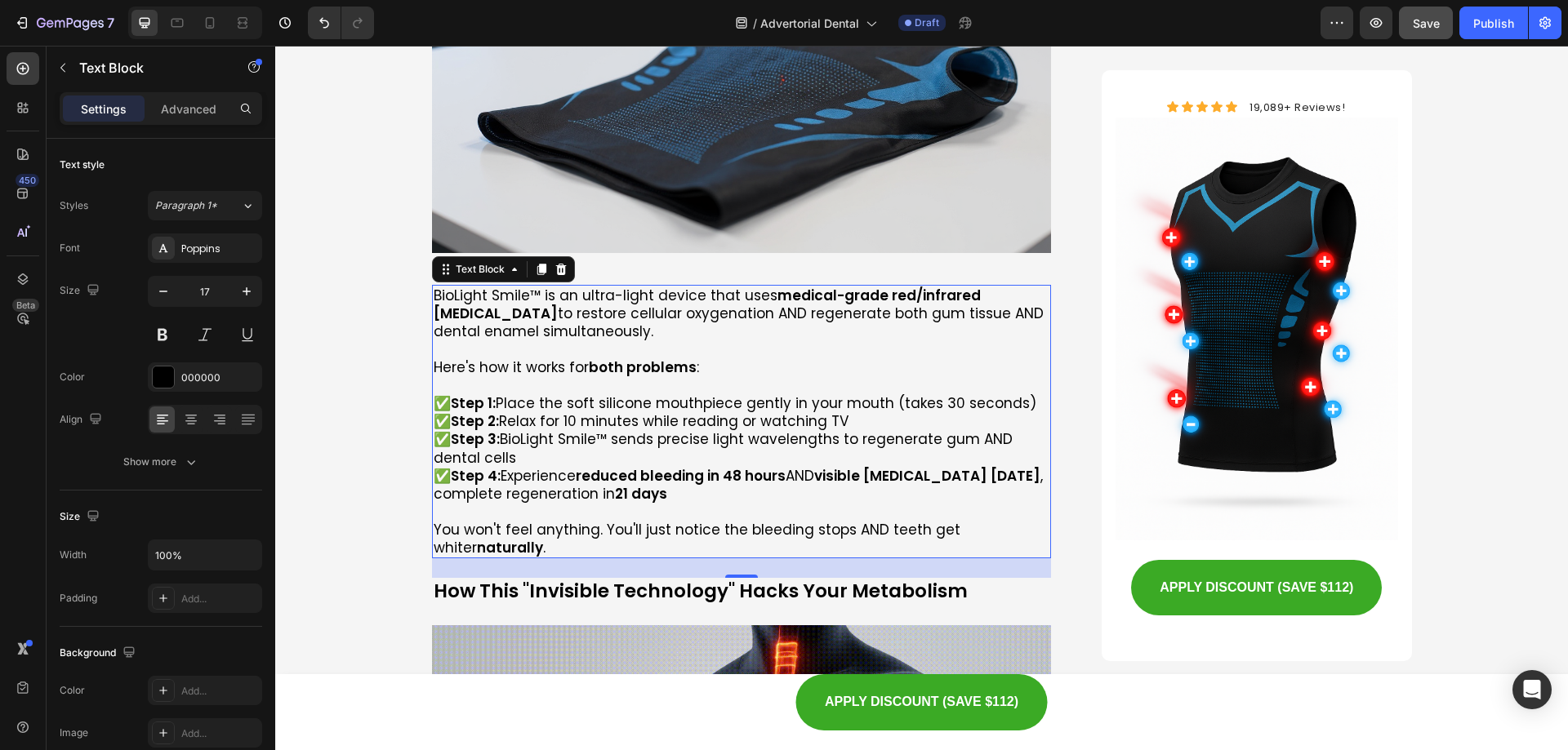
click at [1411, 16] on button "Save" at bounding box center [1426, 23] width 54 height 33
click at [1505, 27] on div "Publish" at bounding box center [1494, 23] width 41 height 17
